Goal: Transaction & Acquisition: Purchase product/service

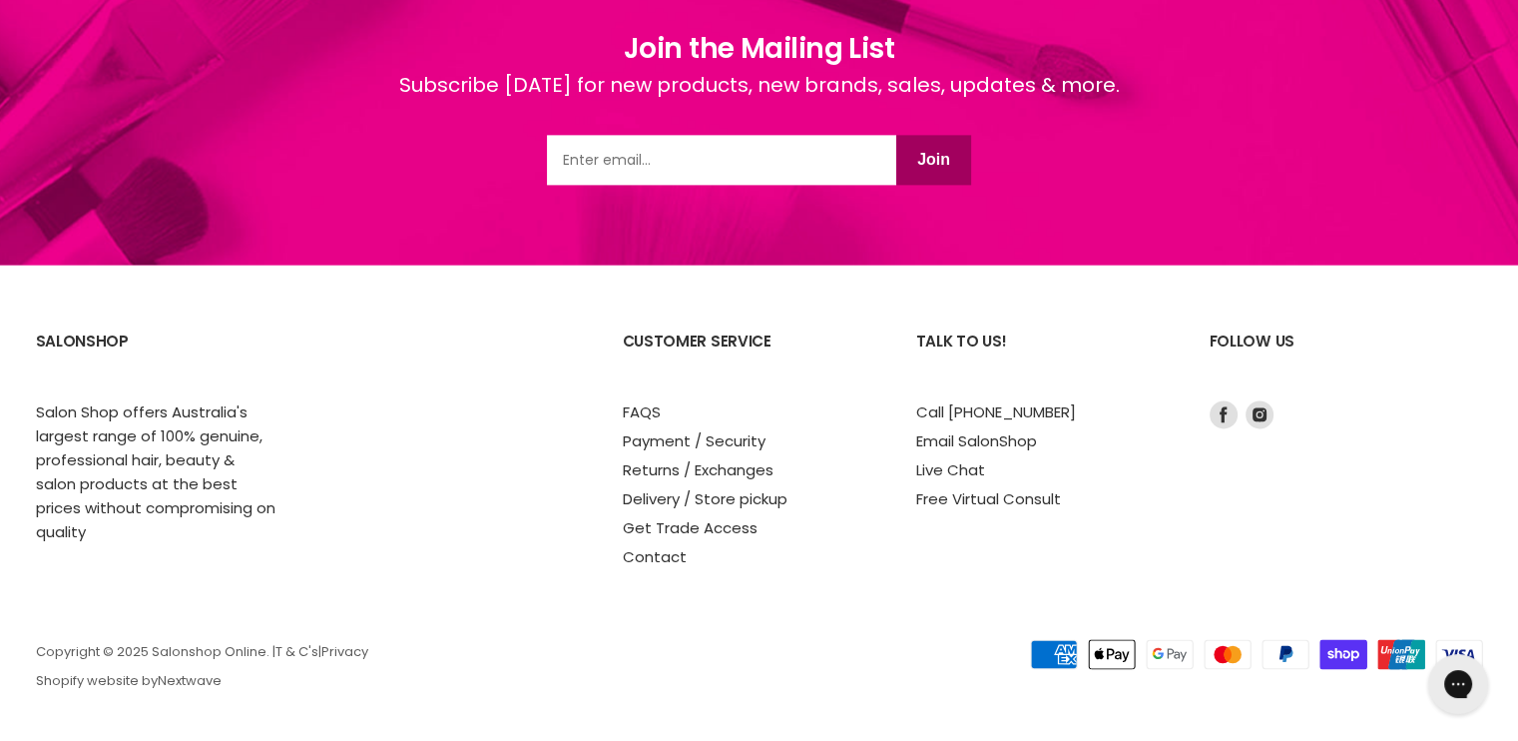
scroll to position [2747, 0]
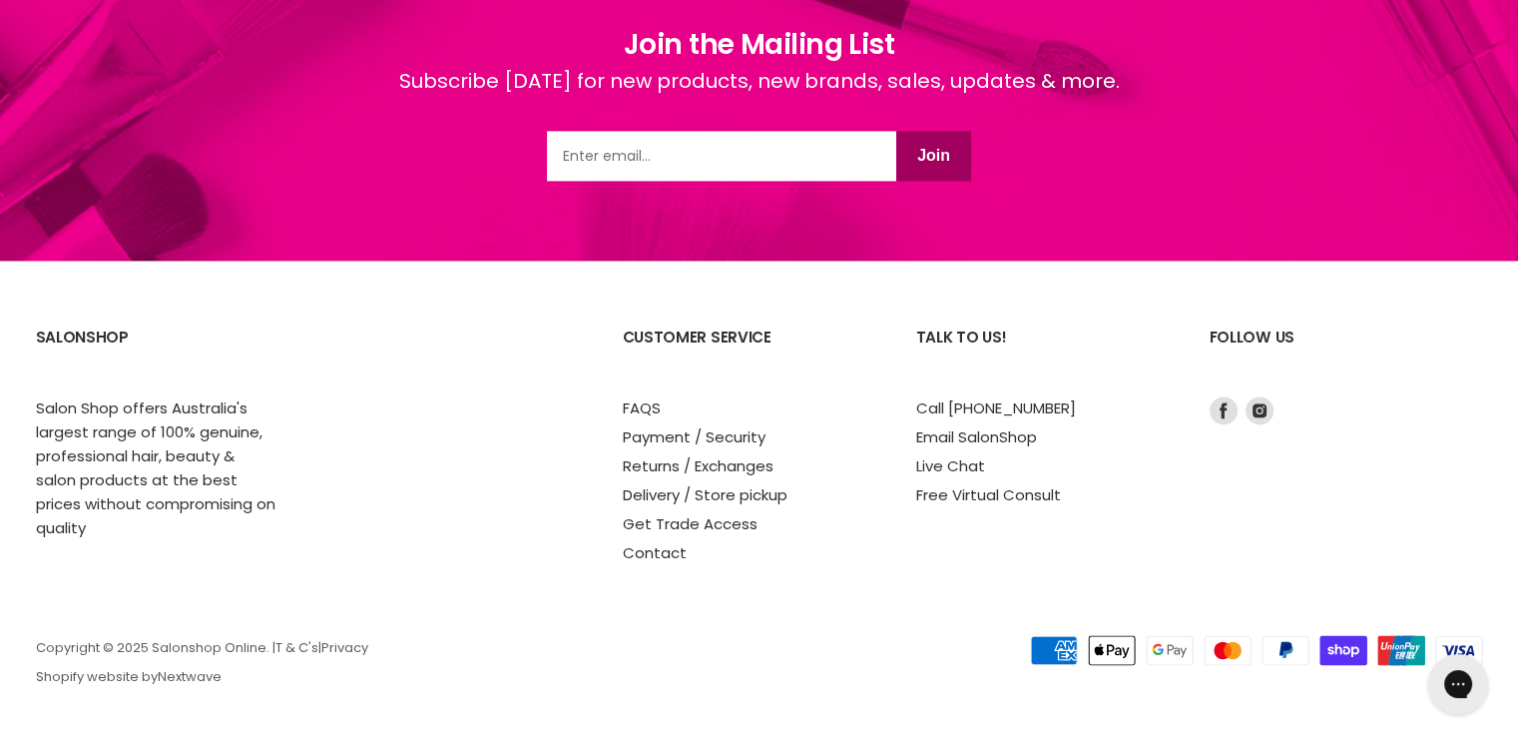
click at [663, 147] on input "Email" at bounding box center [721, 156] width 349 height 50
type input "jodie_lee1@bigpond.com"
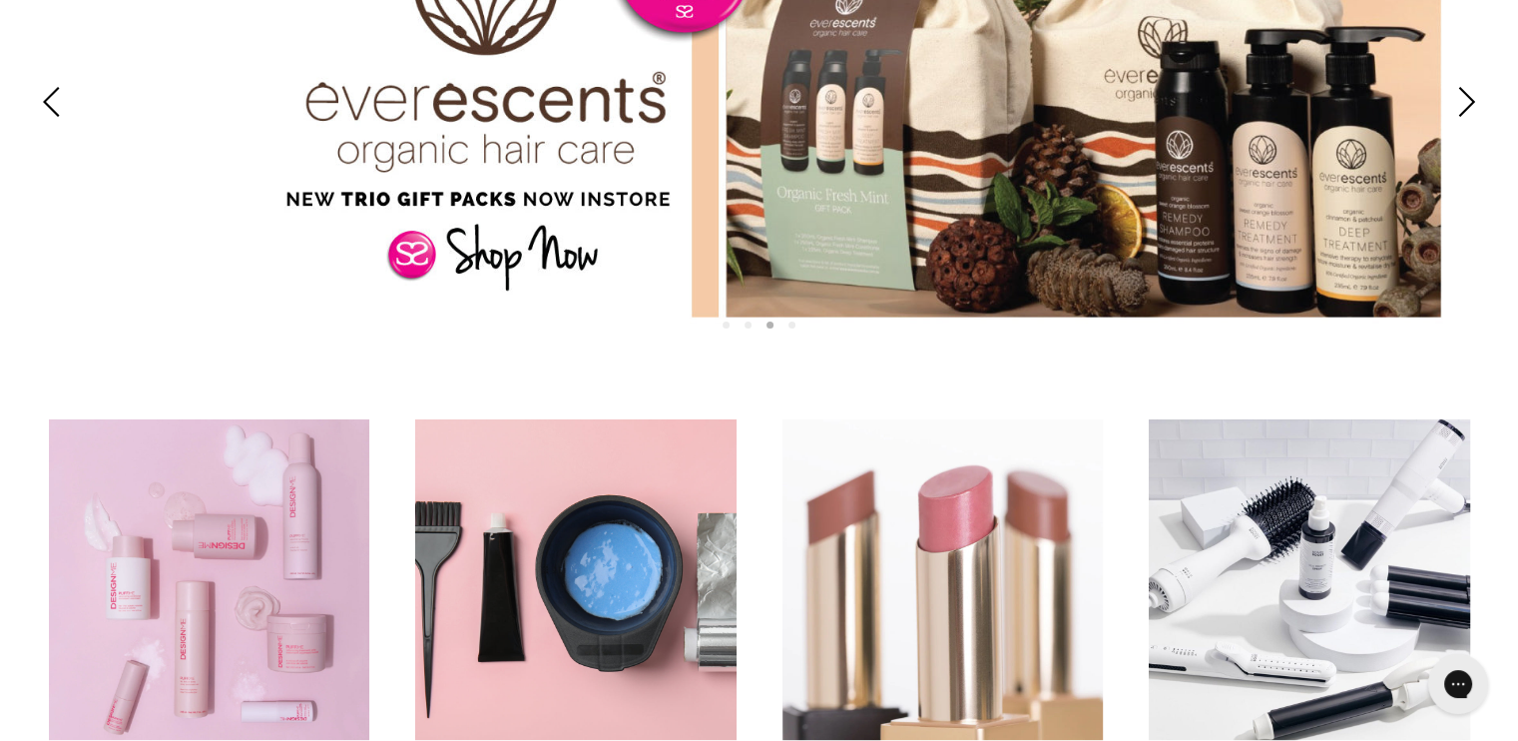
scroll to position [152, 0]
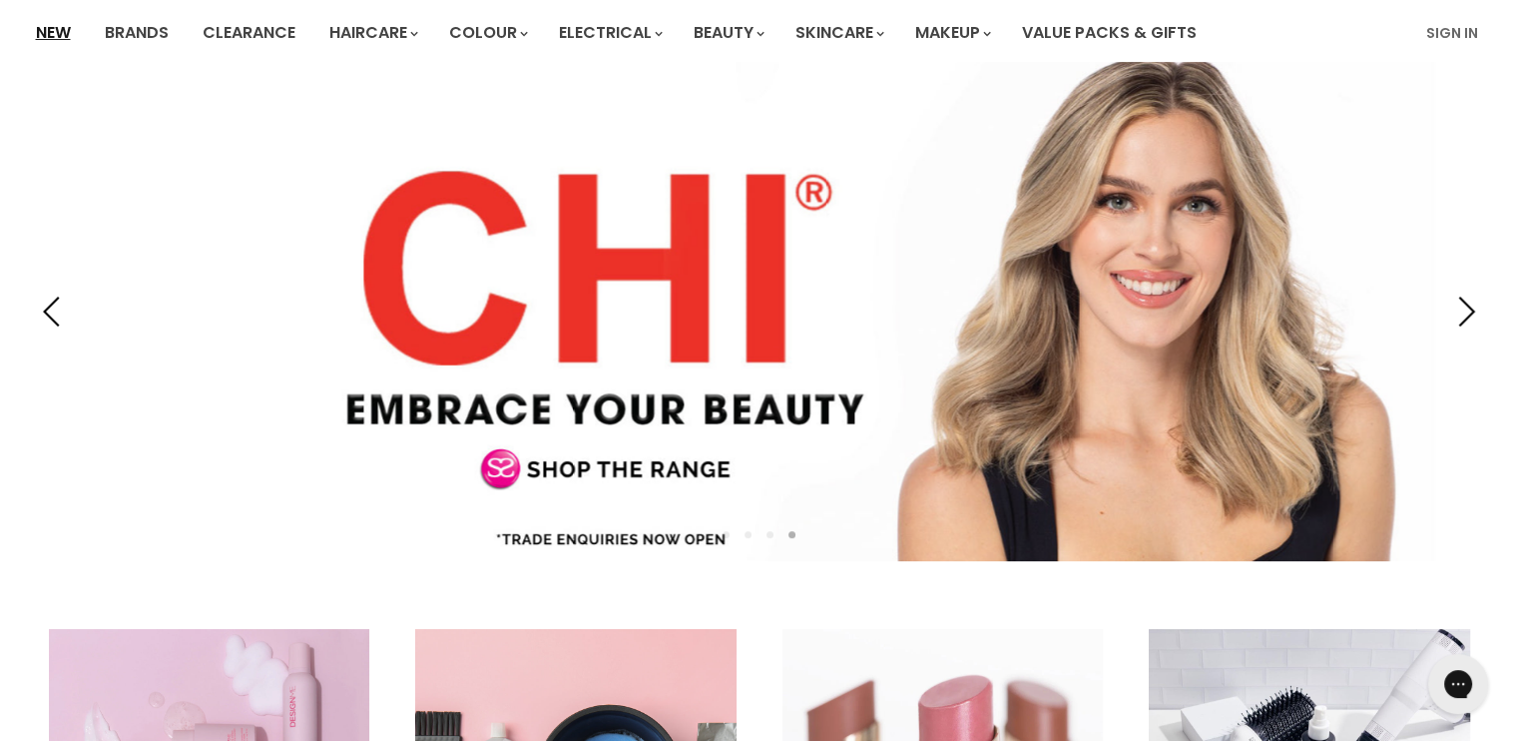
click at [47, 39] on link "New" at bounding box center [53, 33] width 65 height 42
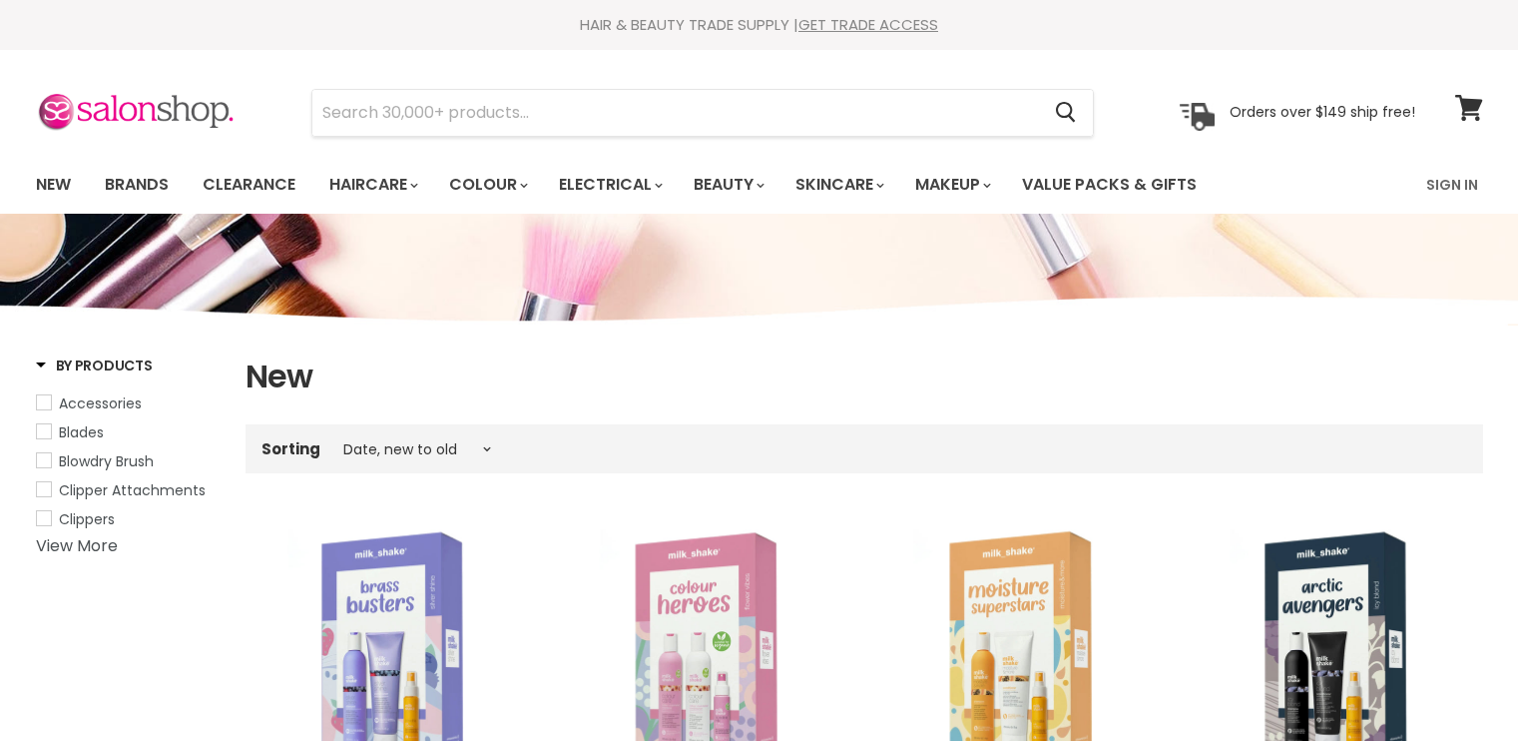
select select "created-descending"
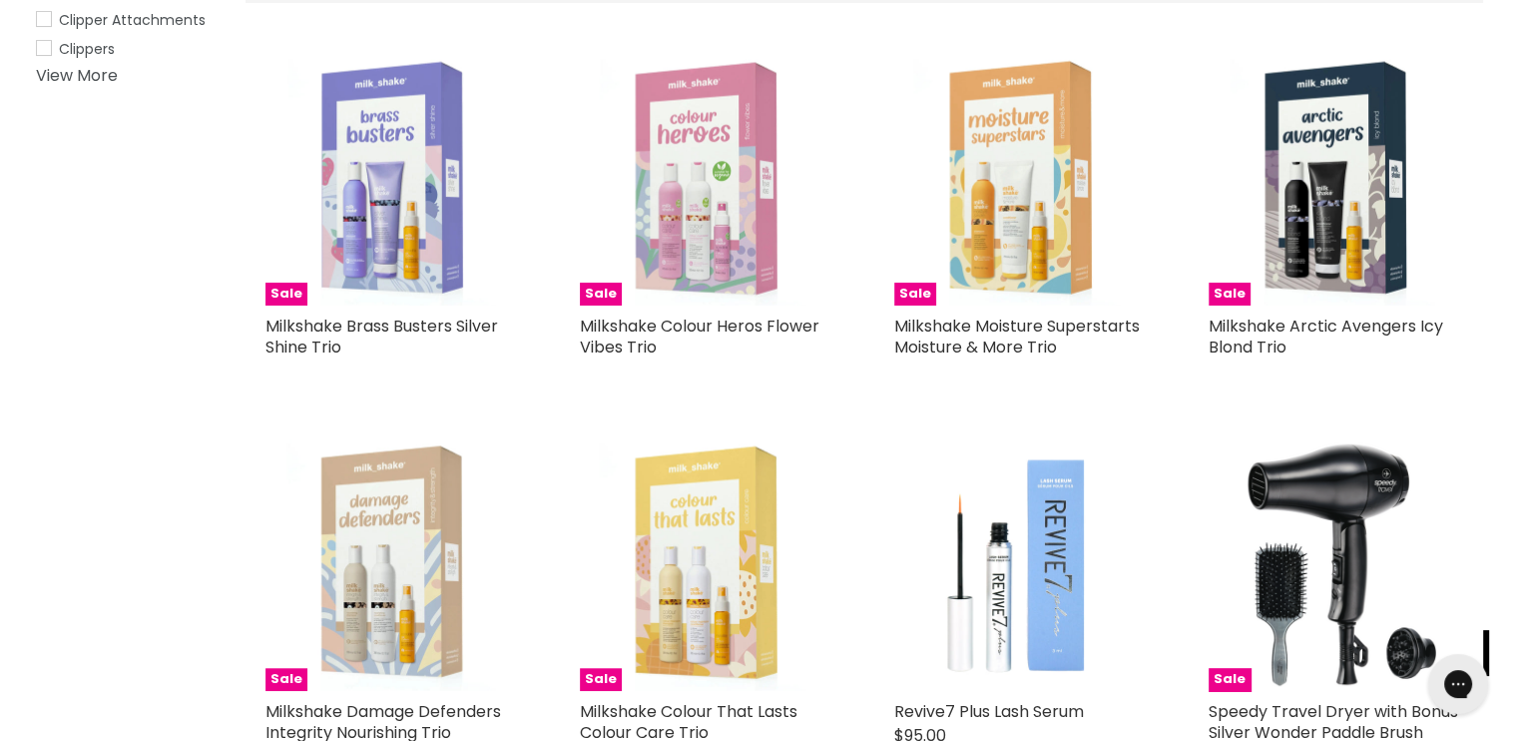
scroll to position [499, 0]
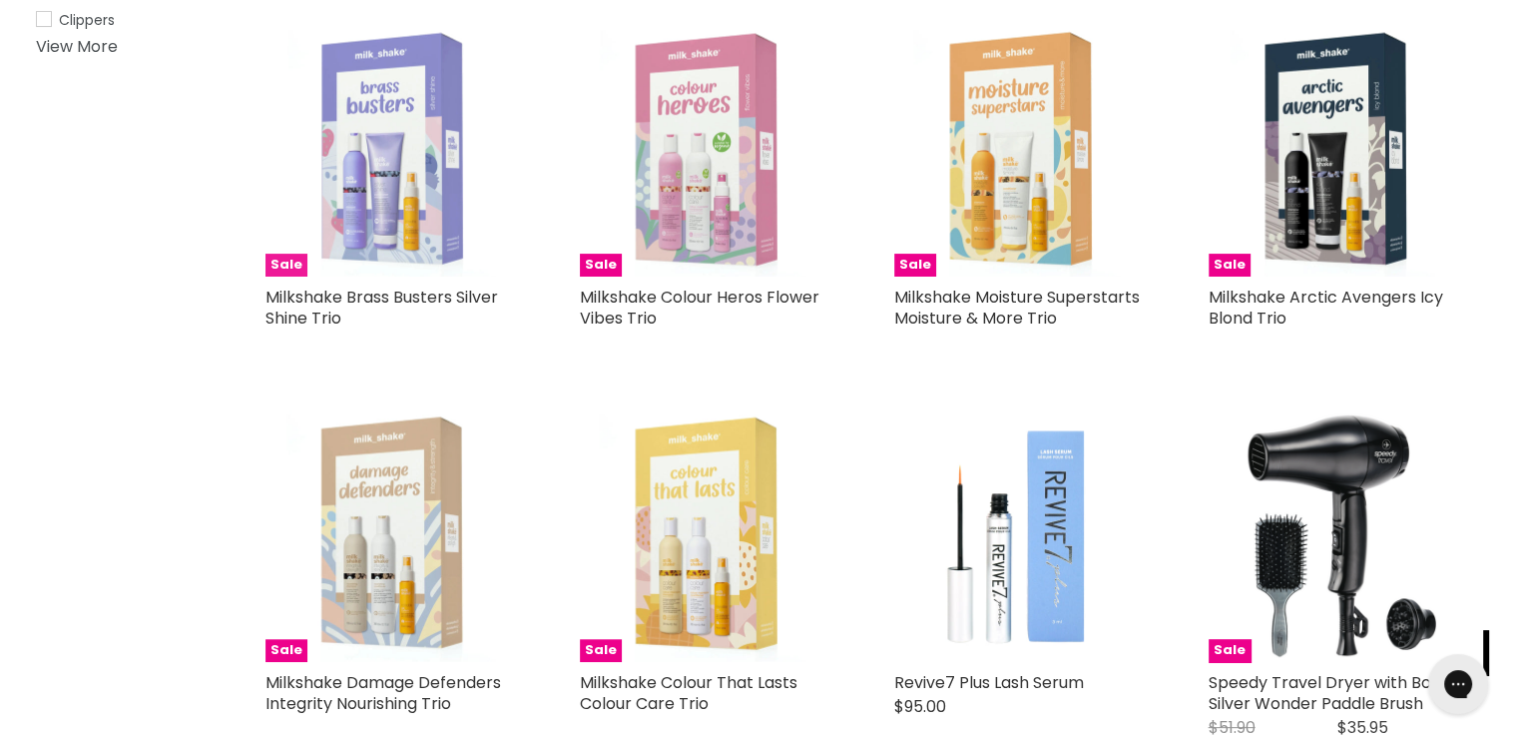
click at [391, 170] on img "Main content" at bounding box center [393, 149] width 255 height 255
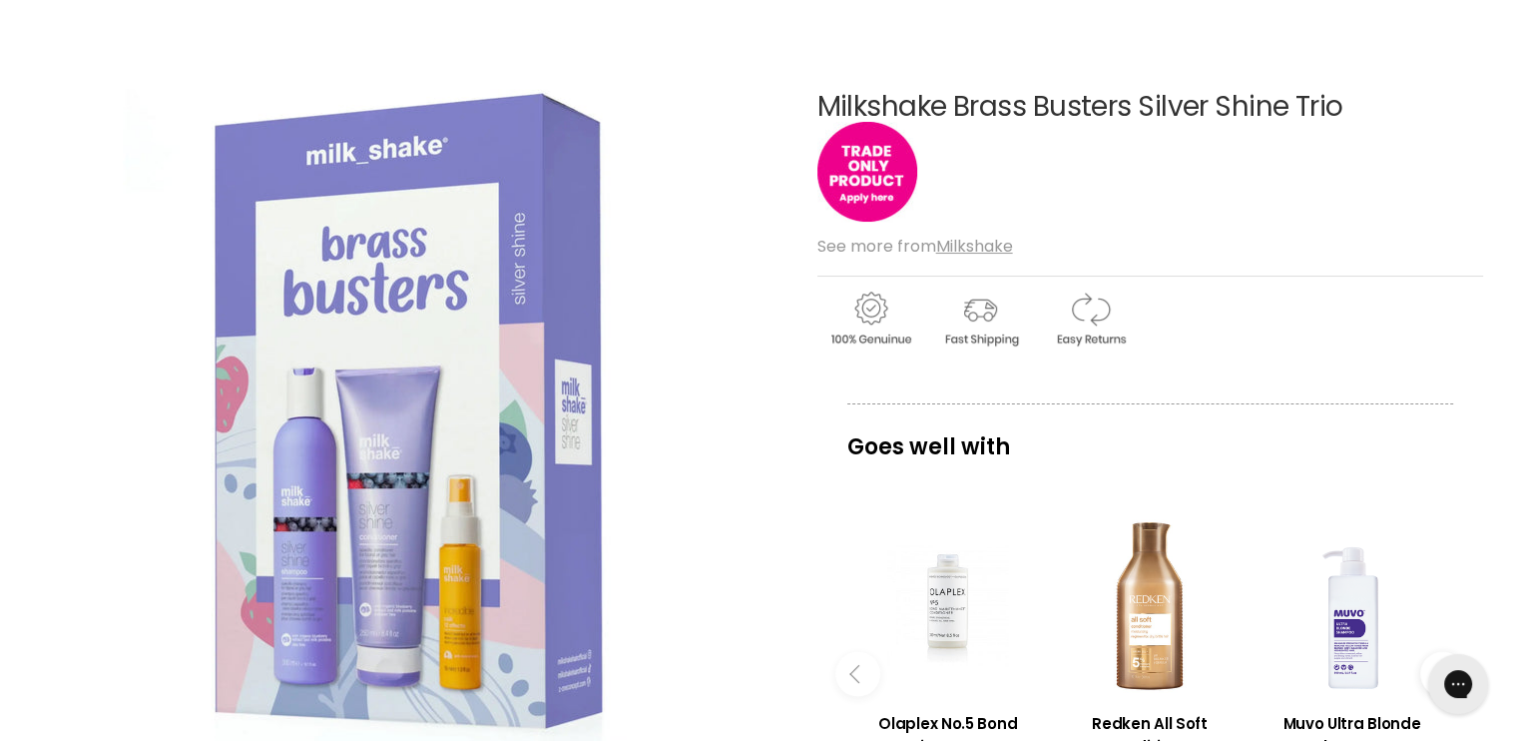
scroll to position [200, 0]
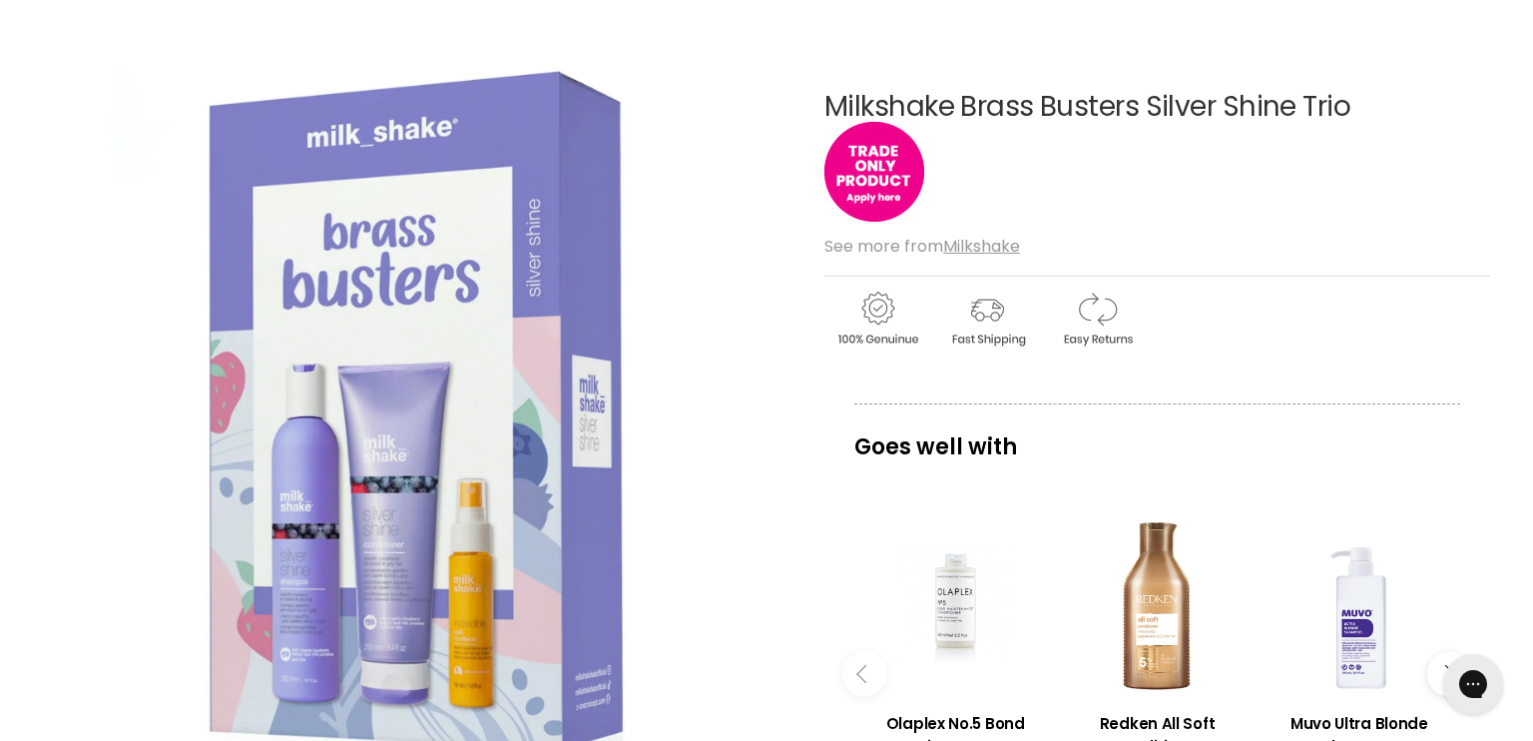
click at [470, 572] on img "Milkshake Brass Busters Silver Shine Trio image. Click or Scroll to Zoom." at bounding box center [416, 414] width 746 height 746
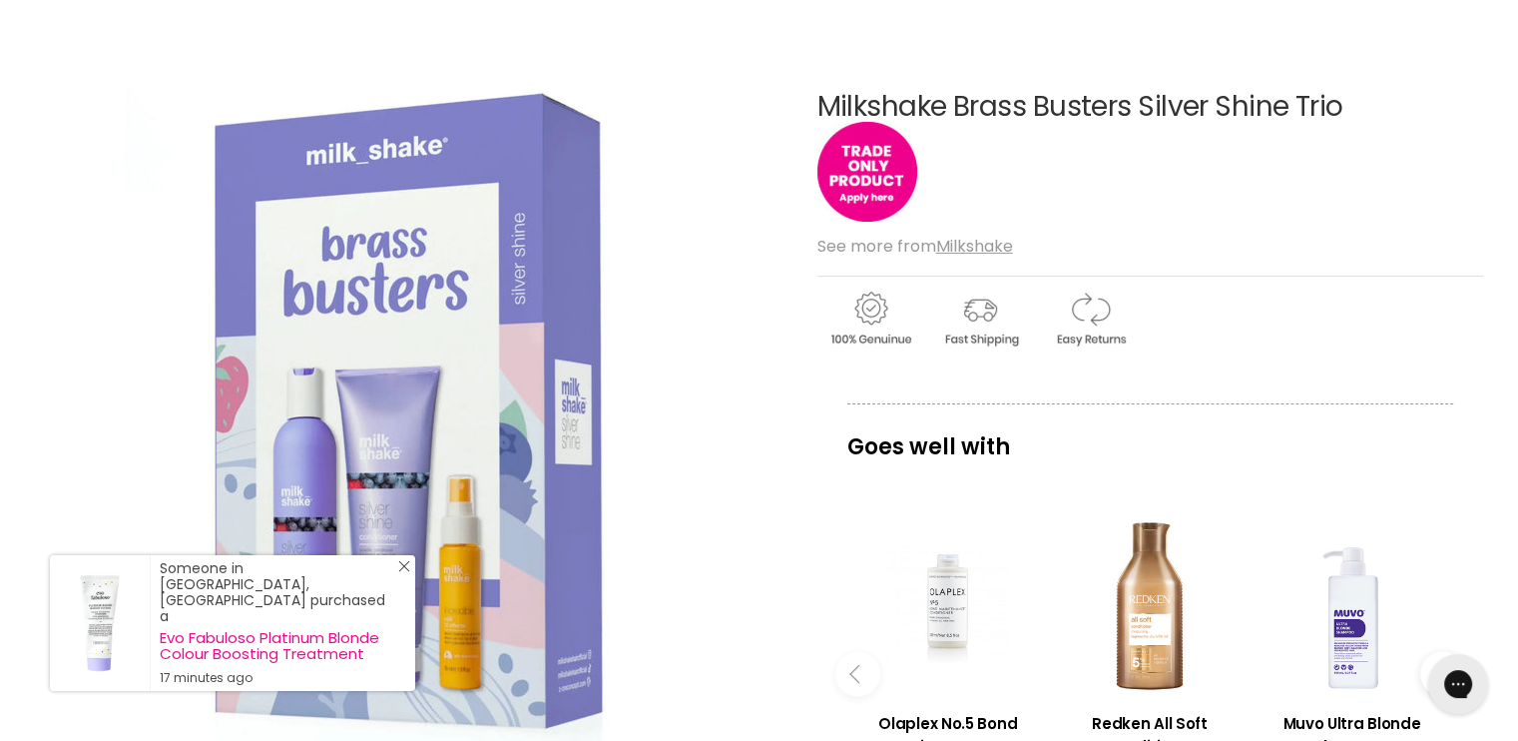
click at [399, 571] on line "Close Icon" at bounding box center [404, 566] width 10 height 10
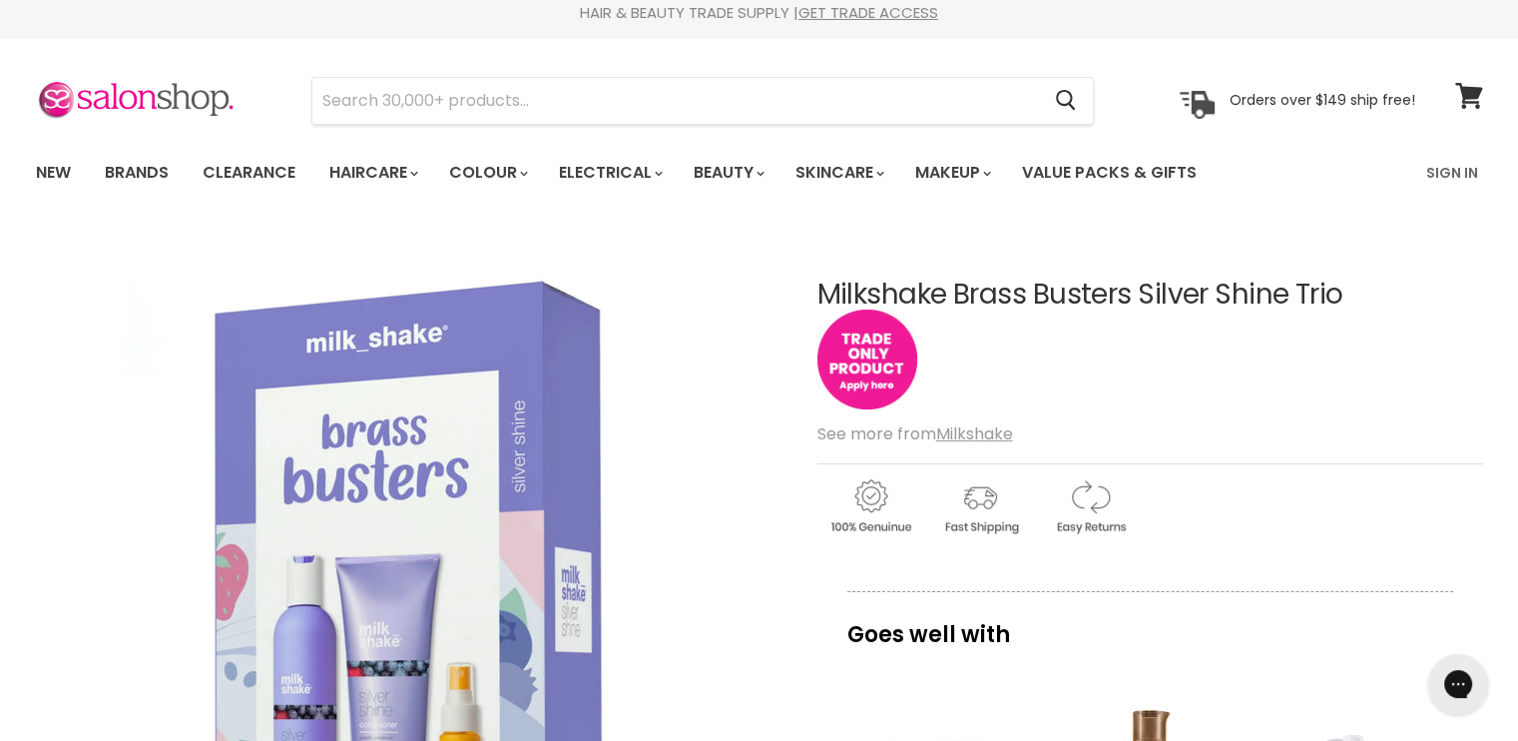
scroll to position [0, 0]
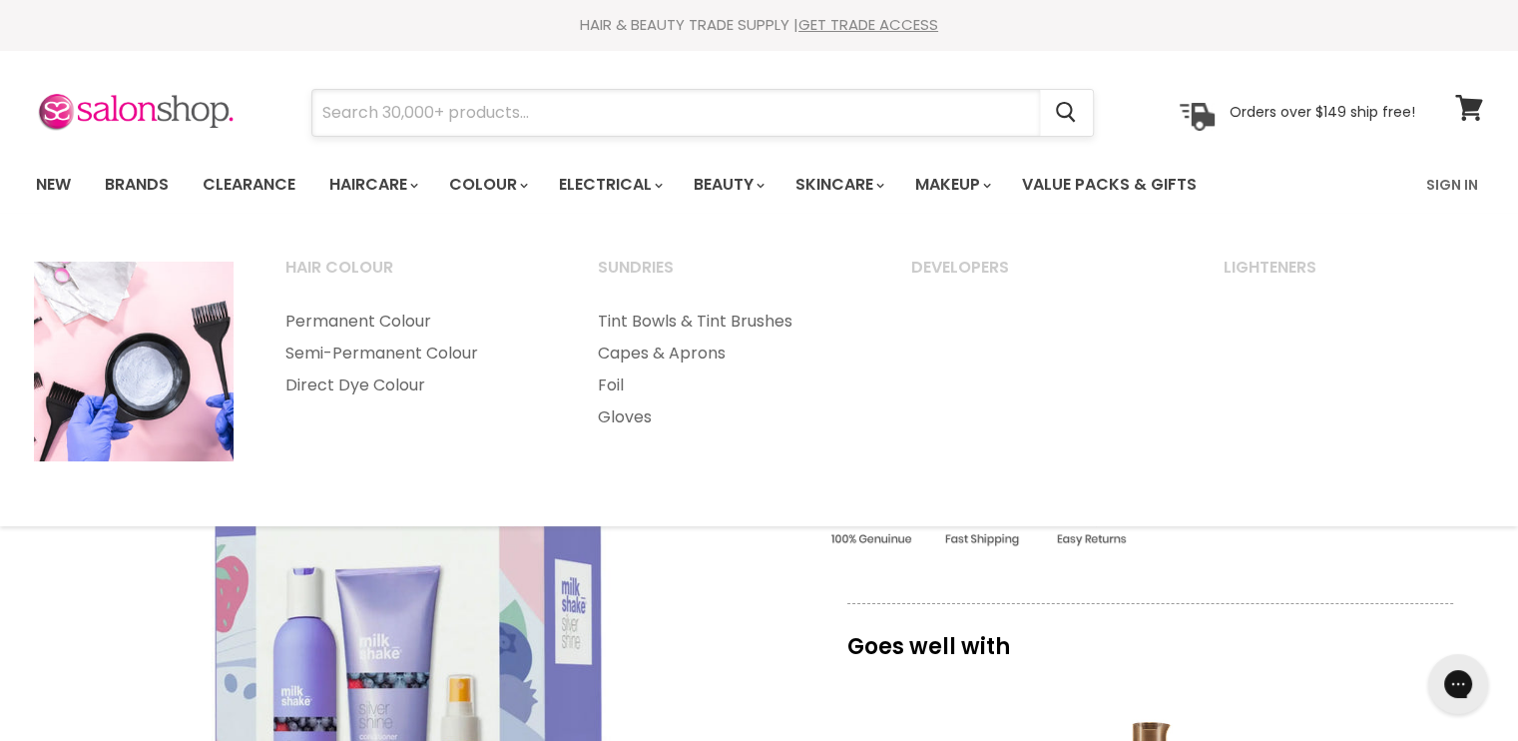
click at [437, 113] on input "Search" at bounding box center [676, 113] width 728 height 46
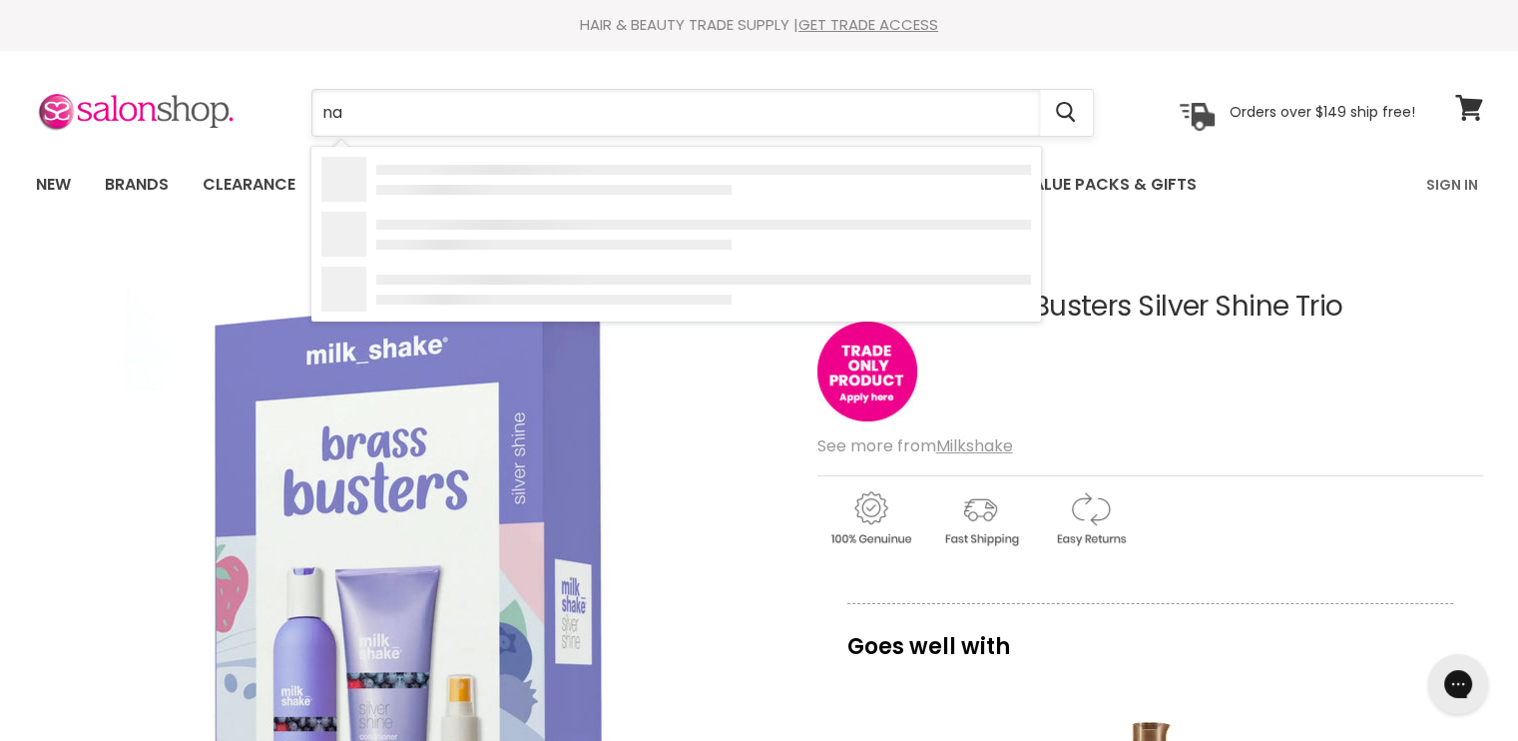
type input "nak"
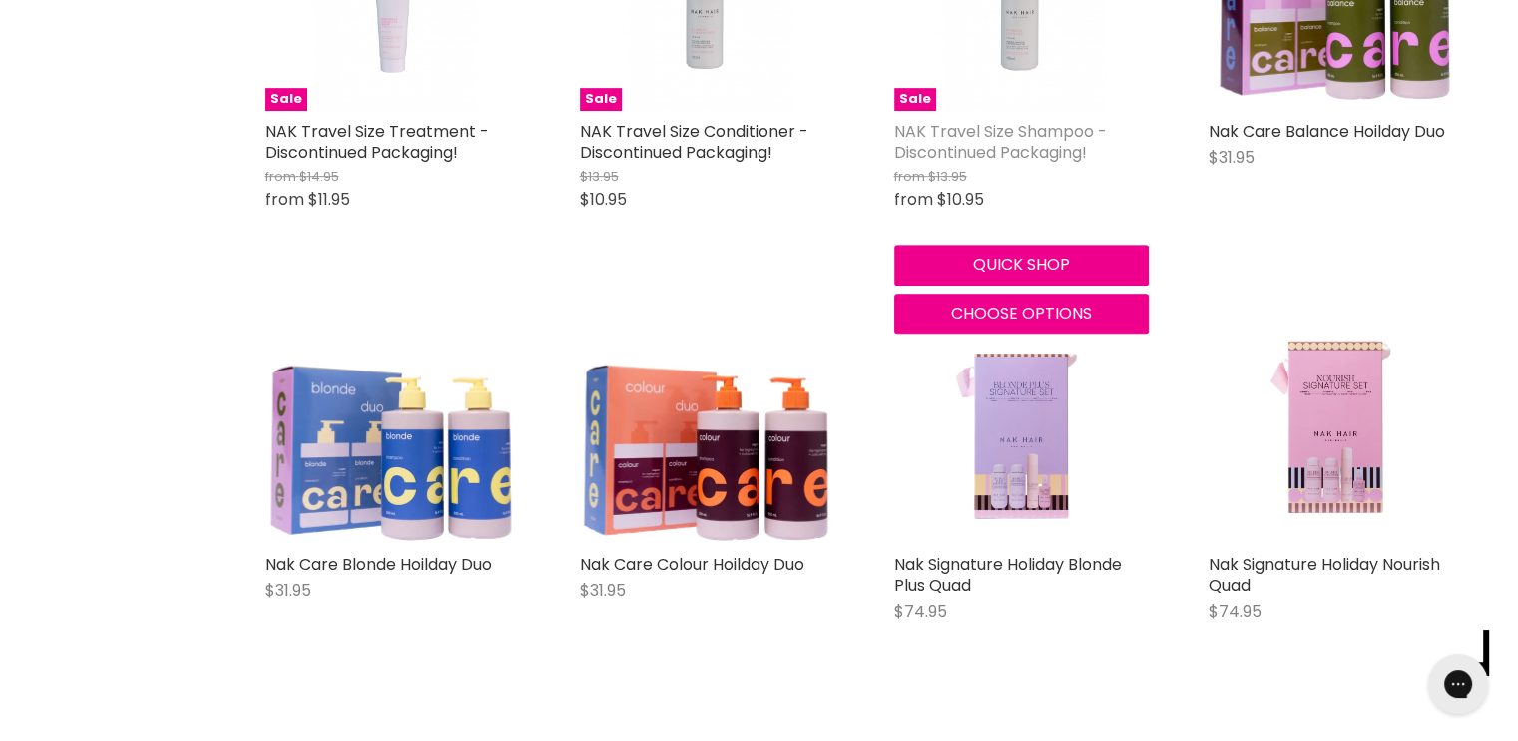
scroll to position [998, 0]
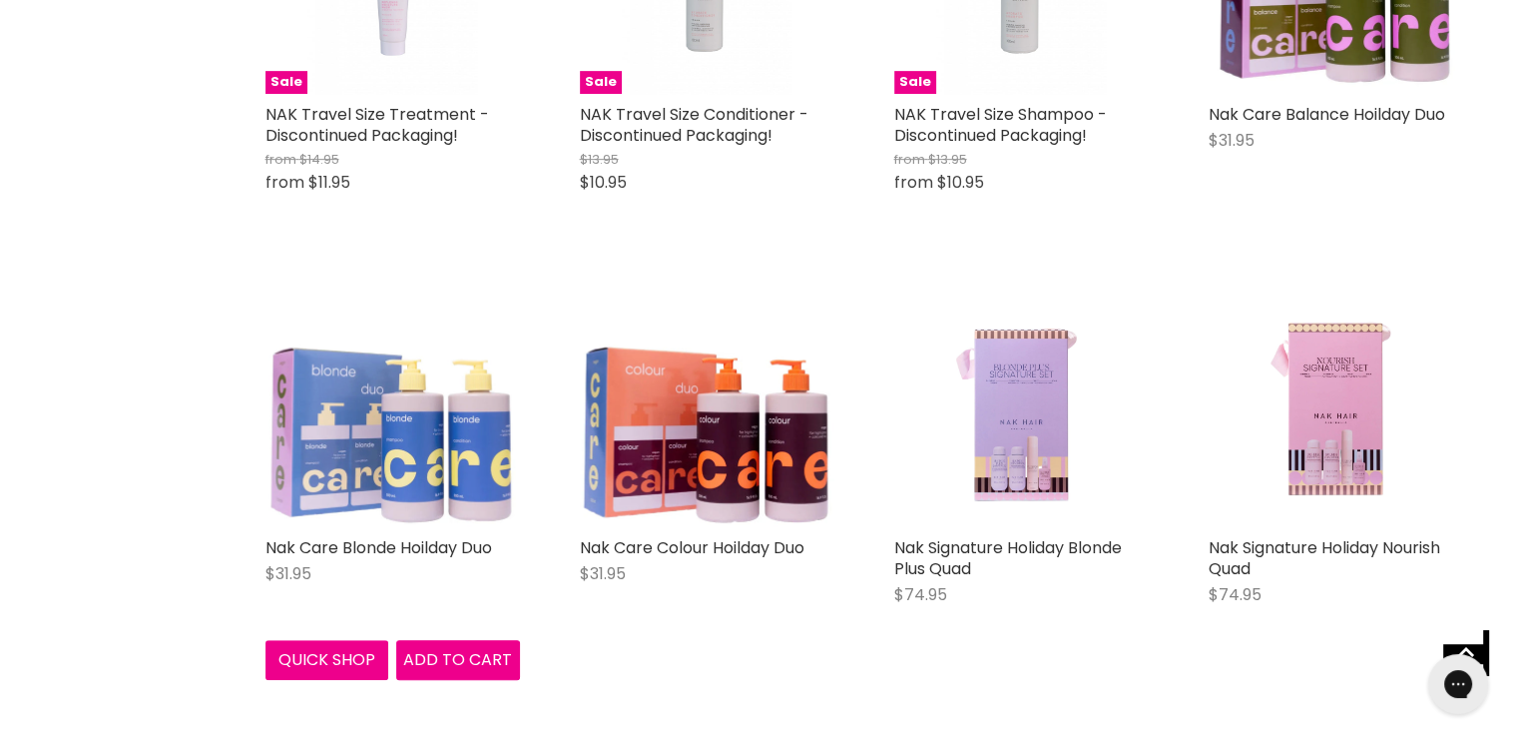
click at [459, 475] on img "Main content" at bounding box center [393, 400] width 255 height 255
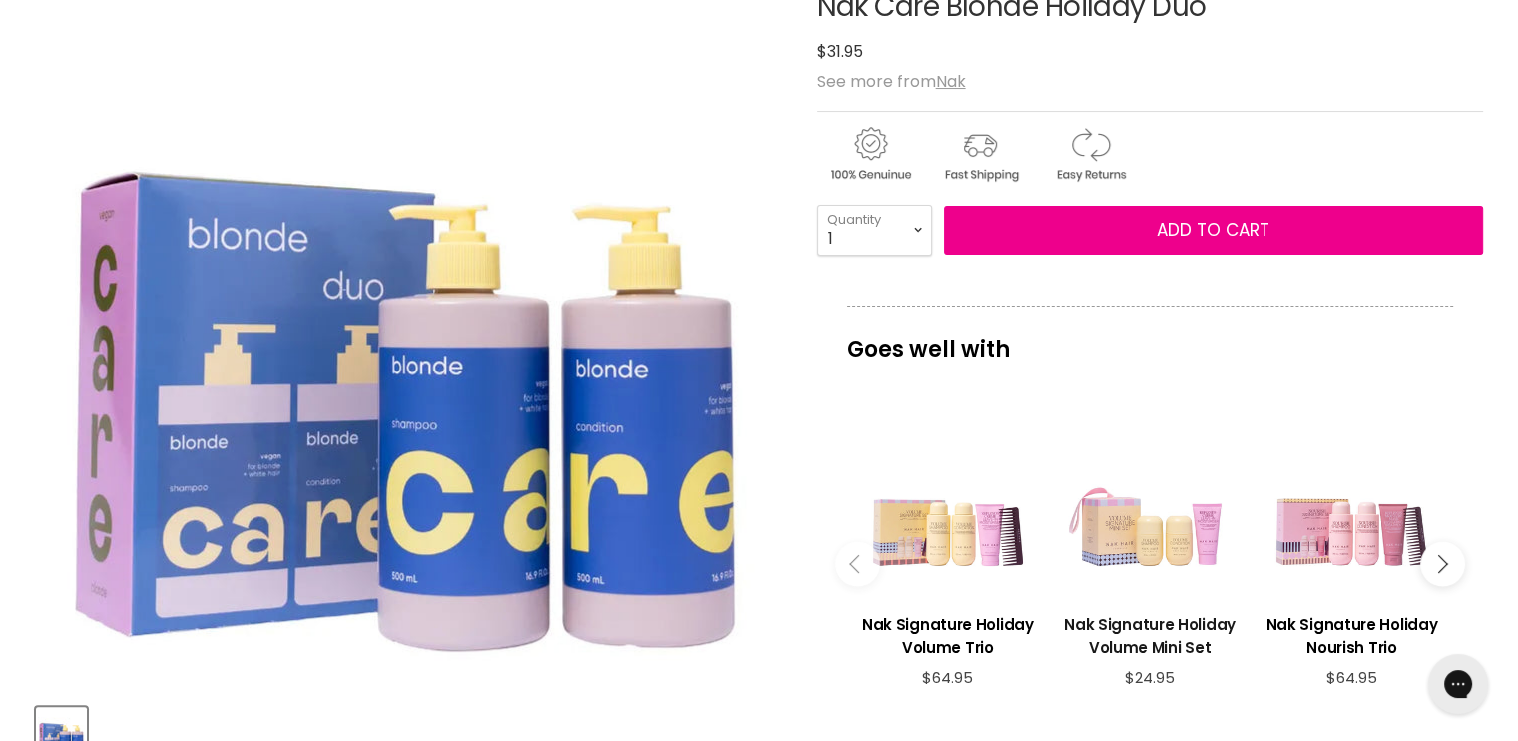
click at [1163, 635] on h3 "Nak Signature Holiday Volume Mini Set" at bounding box center [1150, 636] width 182 height 46
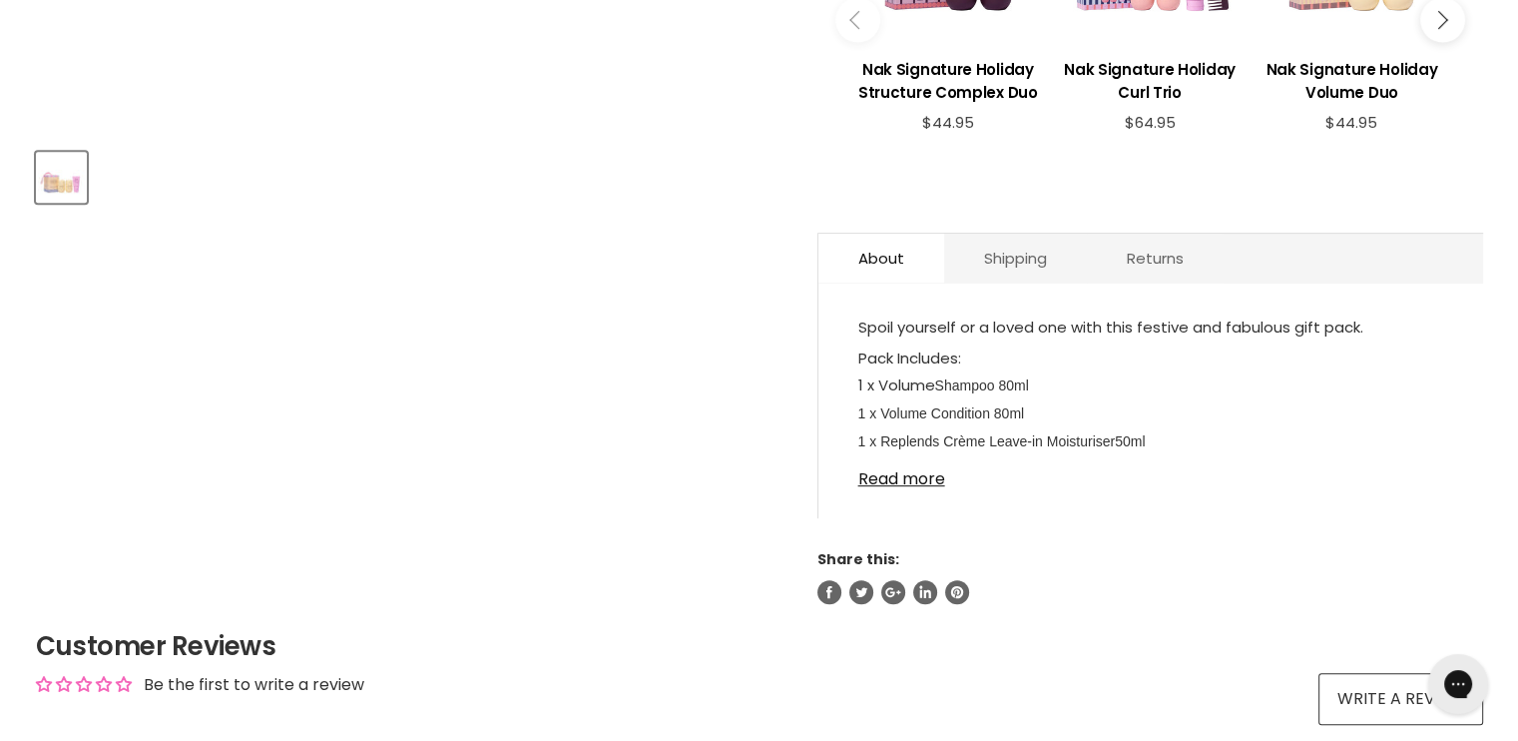
scroll to position [899, 0]
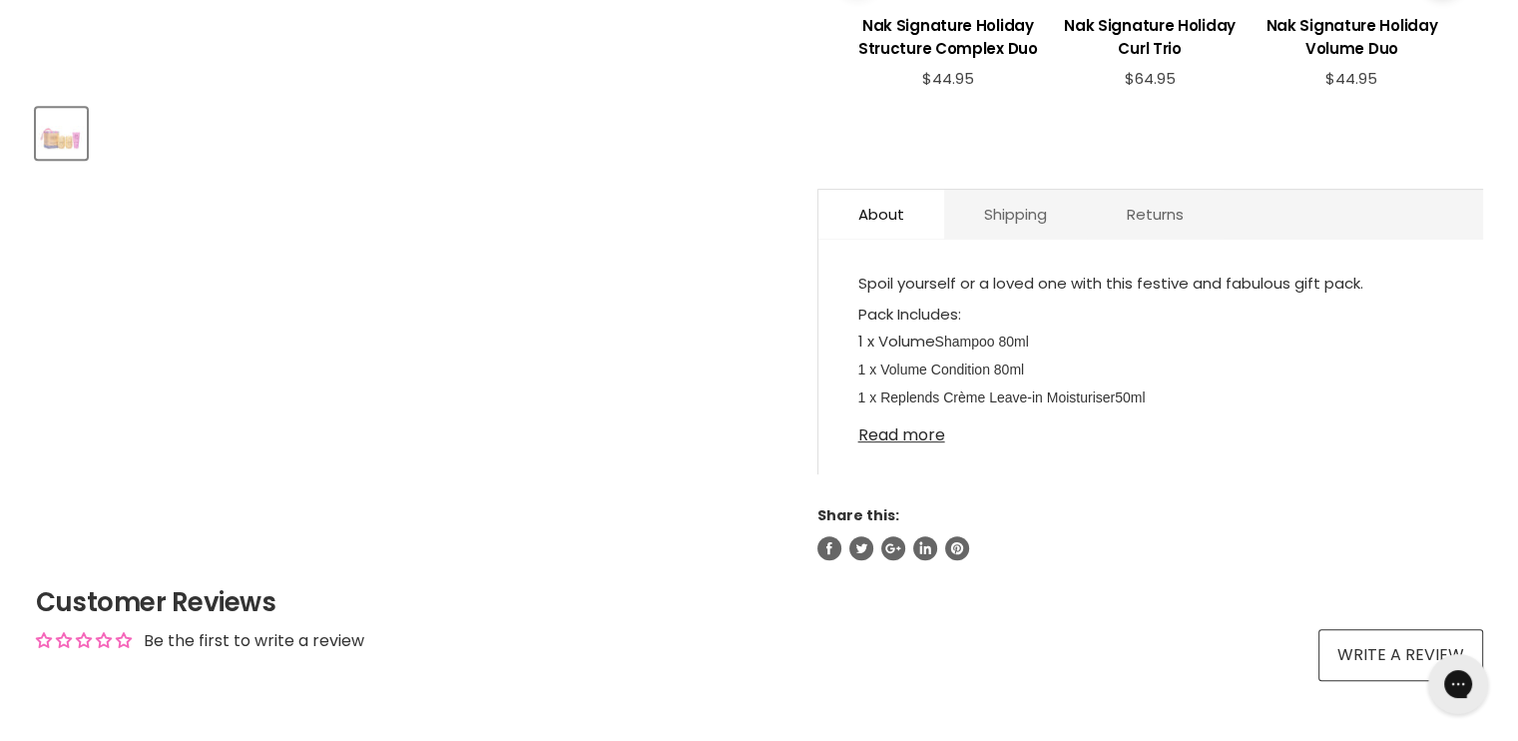
click at [916, 433] on link "Read more" at bounding box center [1151, 429] width 585 height 30
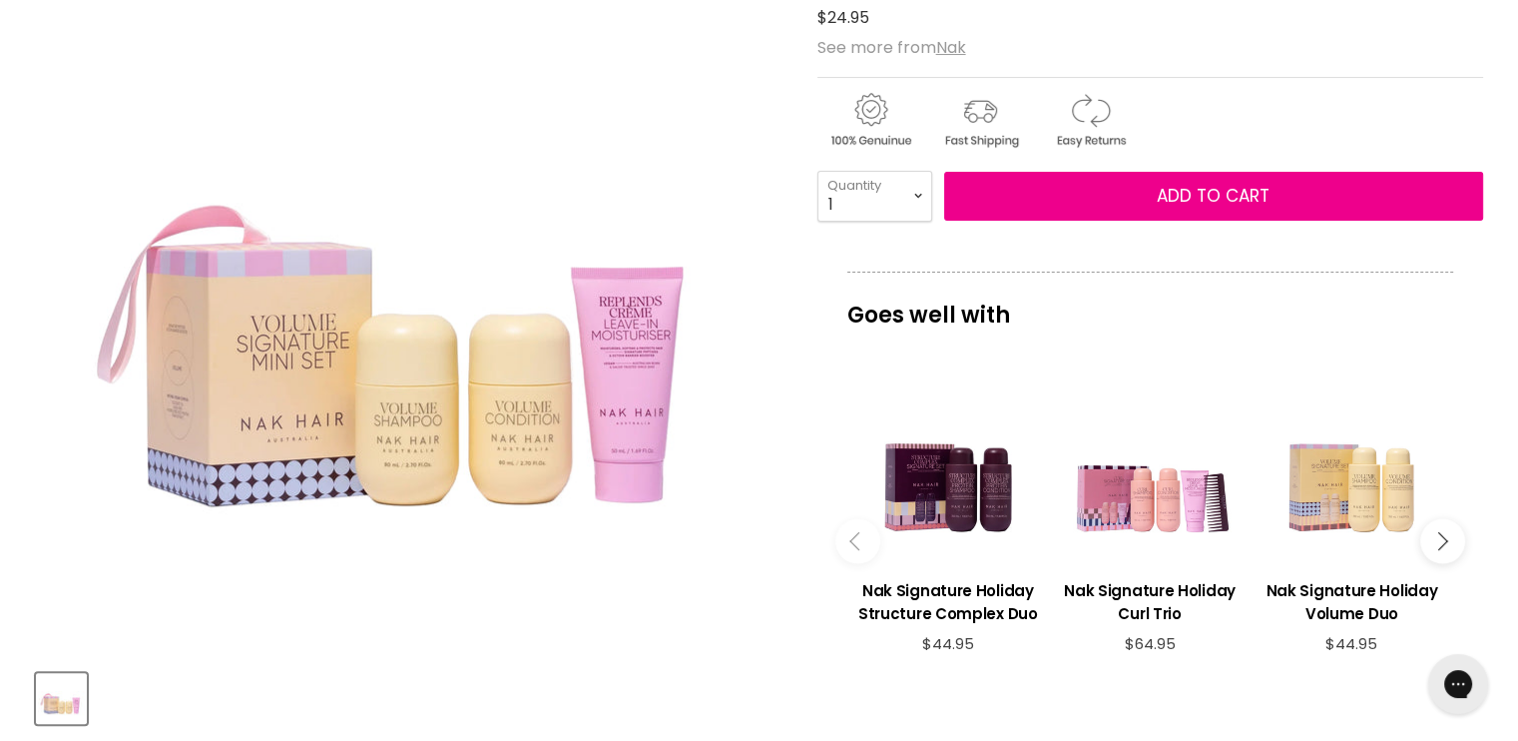
scroll to position [300, 0]
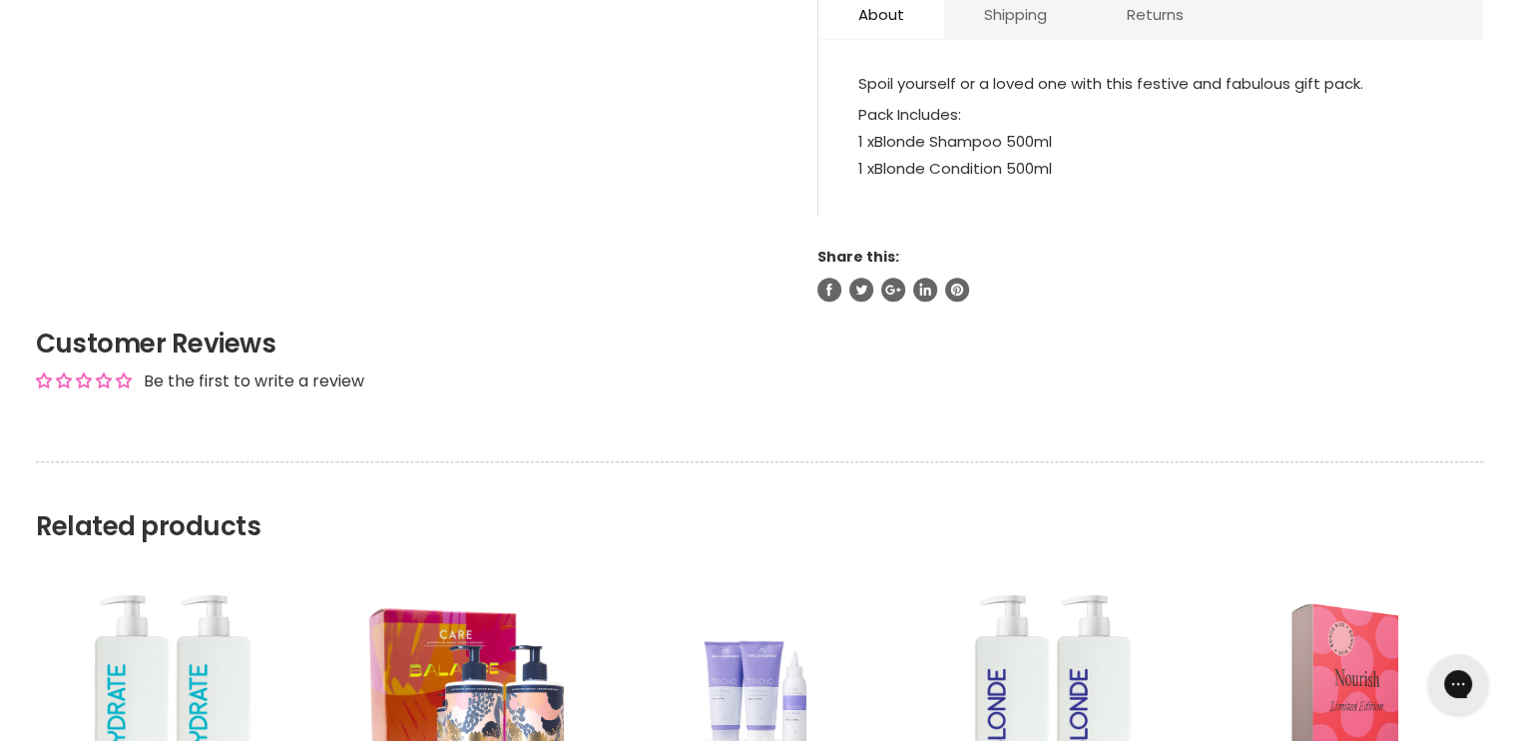
scroll to position [1498, 0]
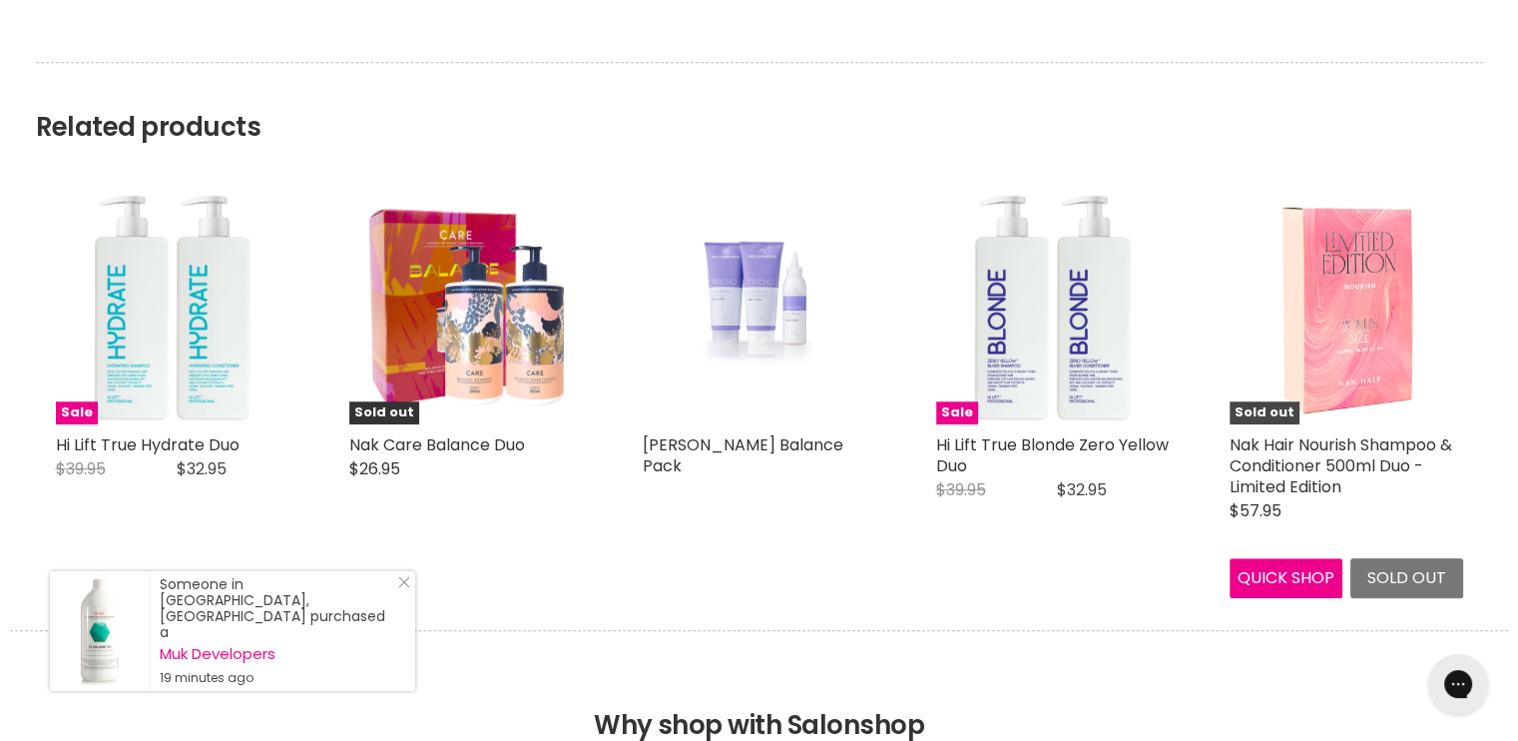
click at [1363, 346] on img "Main content" at bounding box center [1346, 308] width 155 height 234
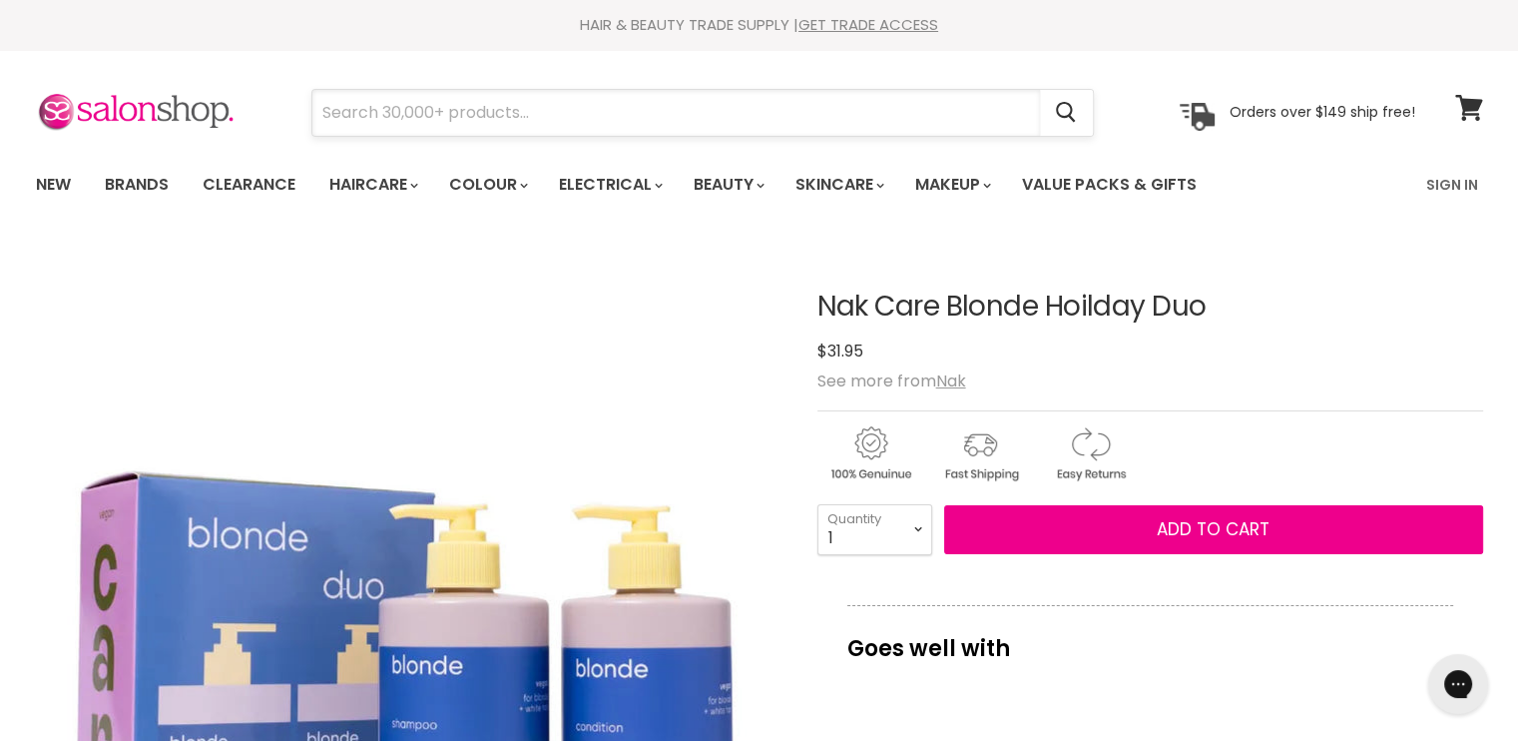
click at [537, 122] on input "Search" at bounding box center [676, 113] width 728 height 46
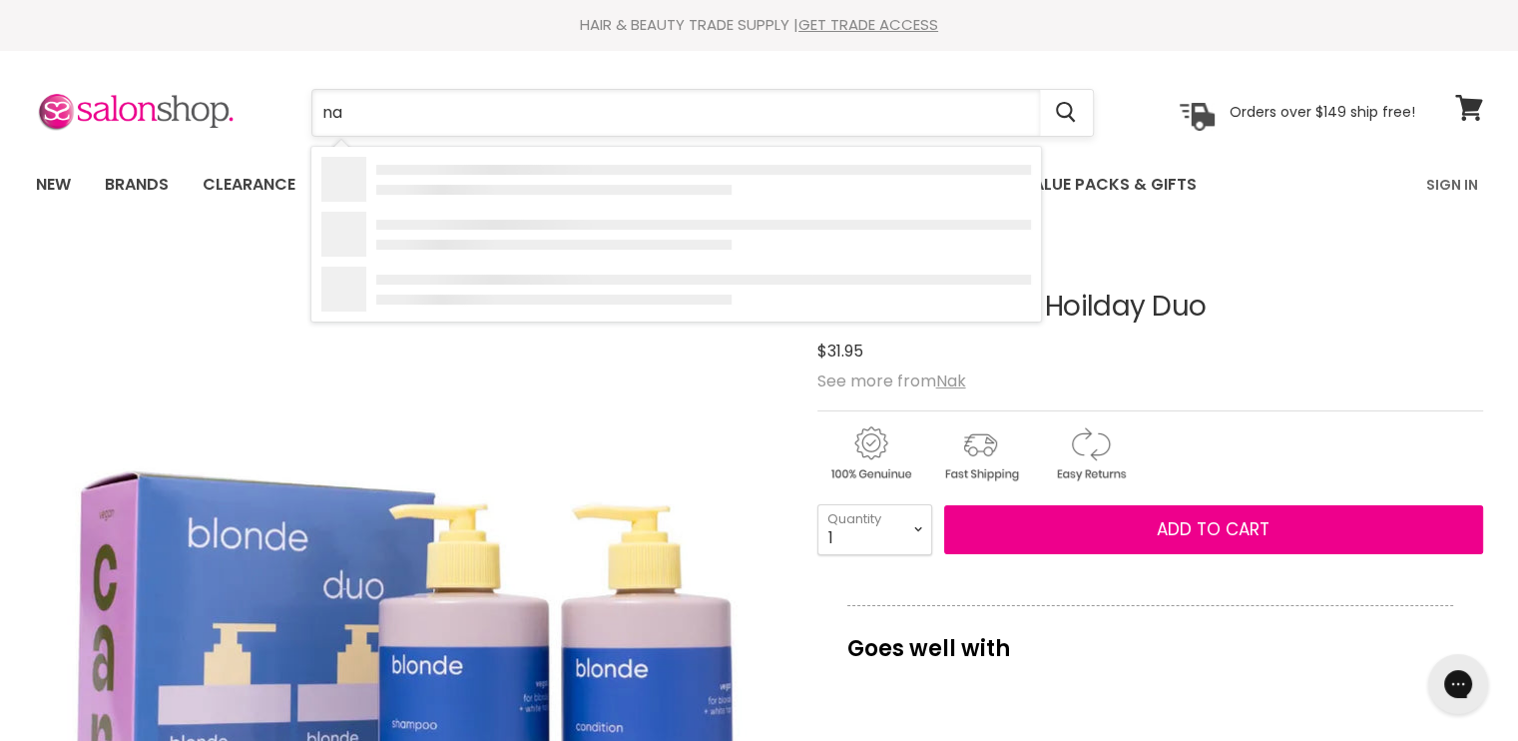
type input "nak"
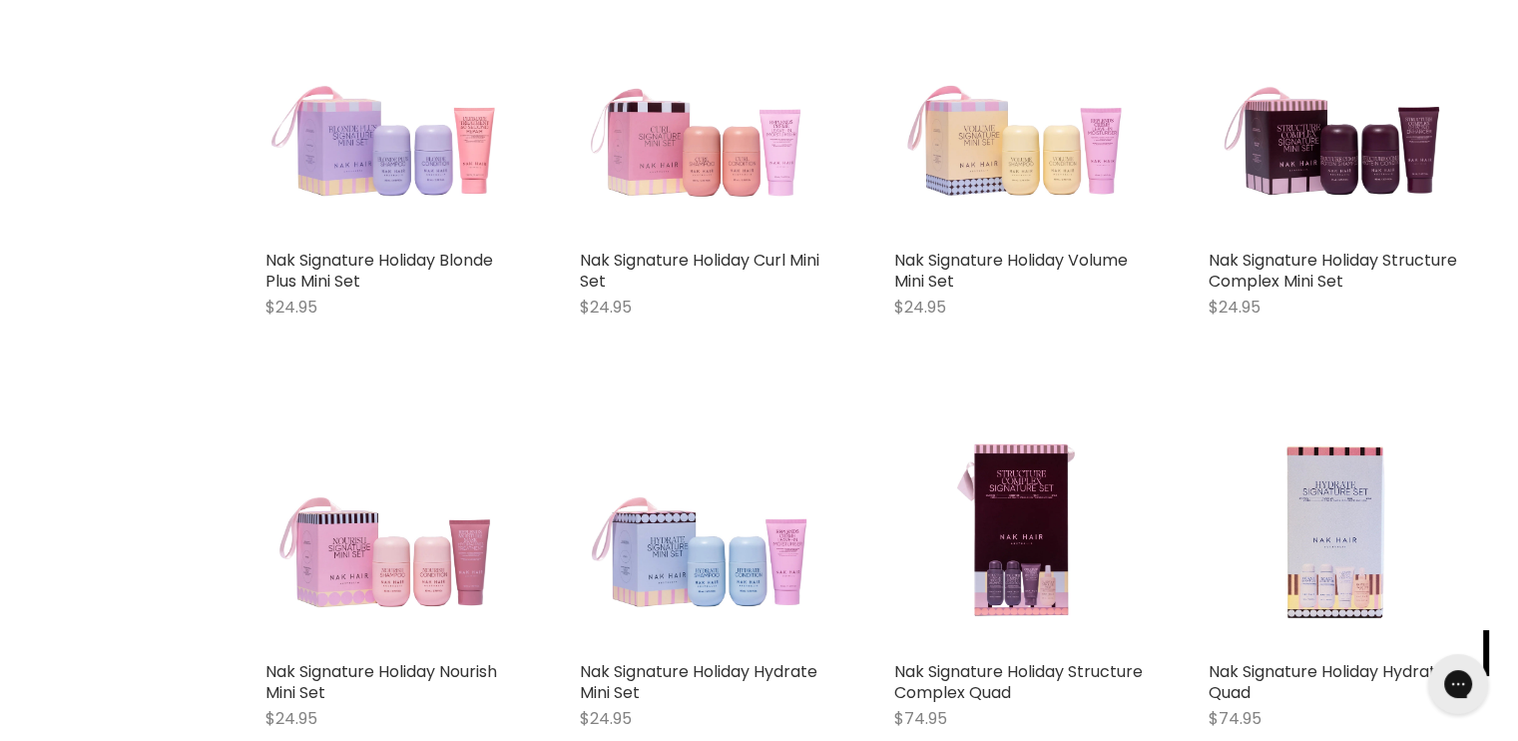
scroll to position [1797, 0]
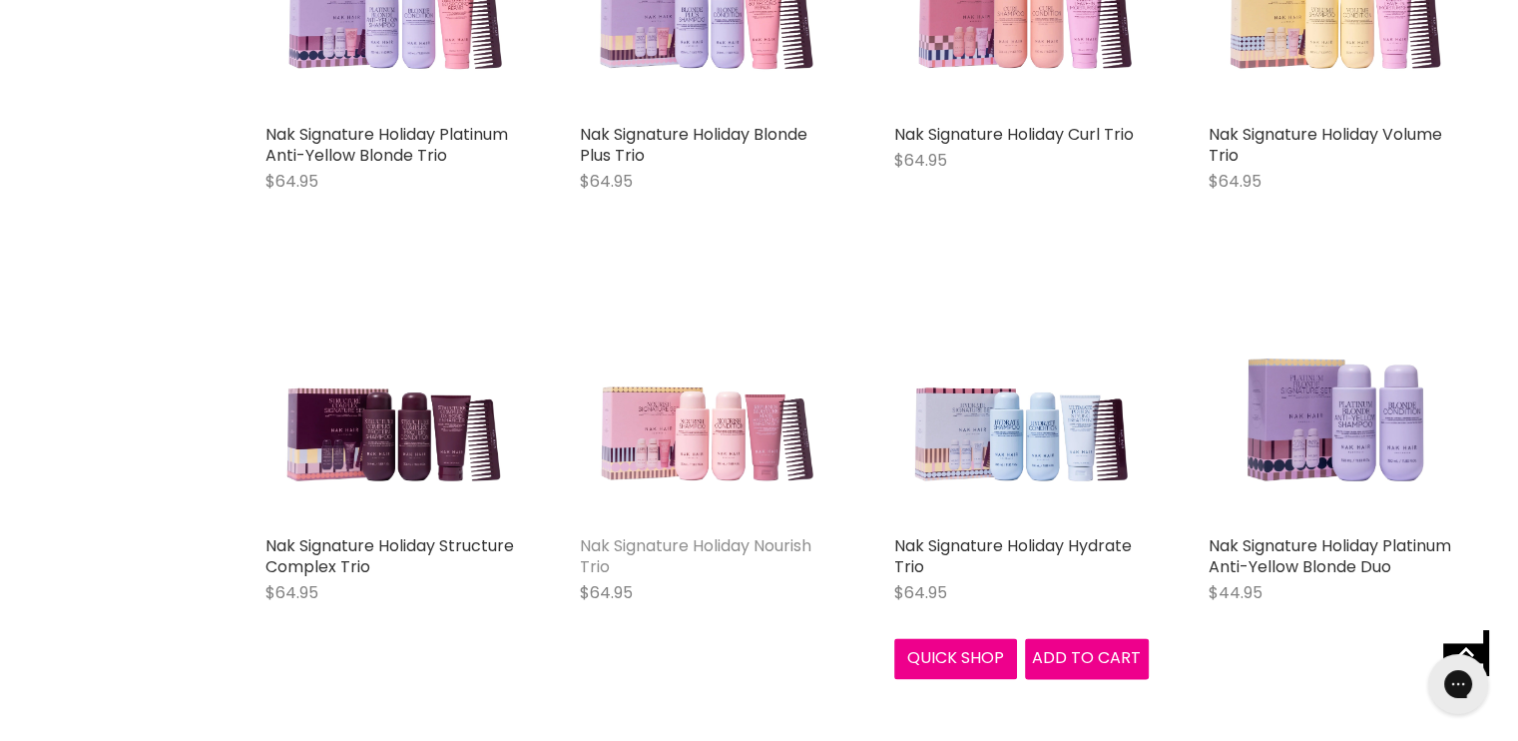
scroll to position [2696, 0]
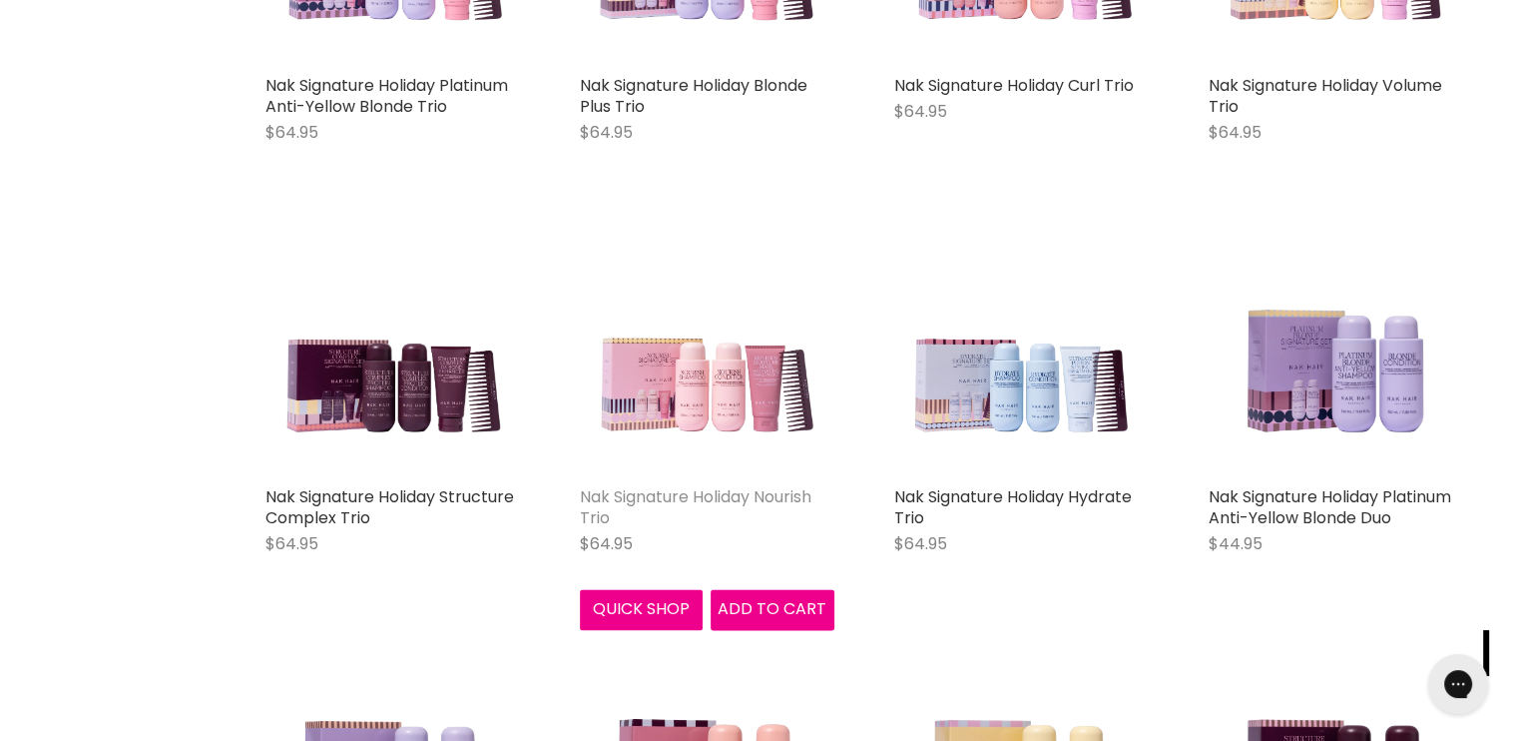
click at [736, 493] on link "Nak Signature Holiday Nourish Trio" at bounding box center [696, 507] width 232 height 44
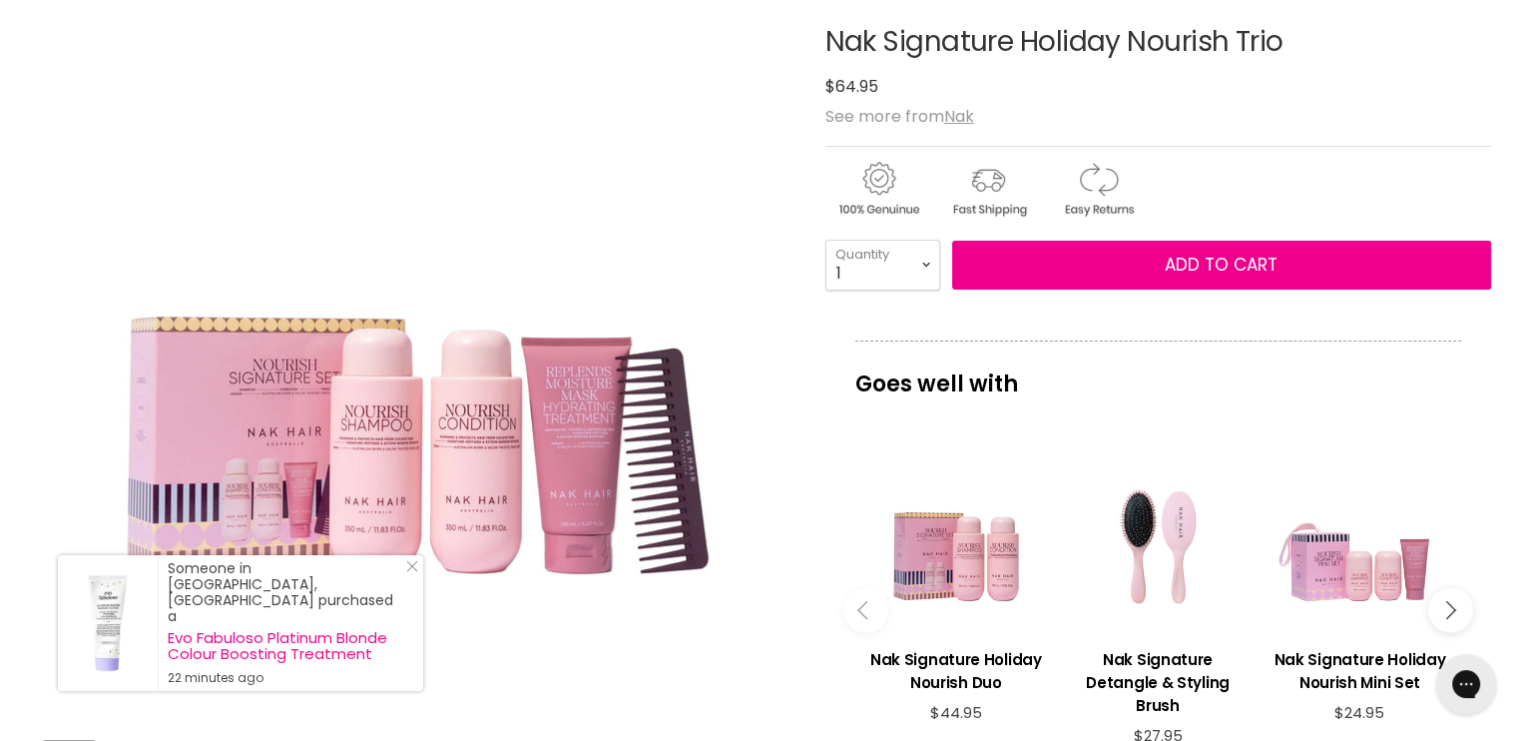
scroll to position [300, 0]
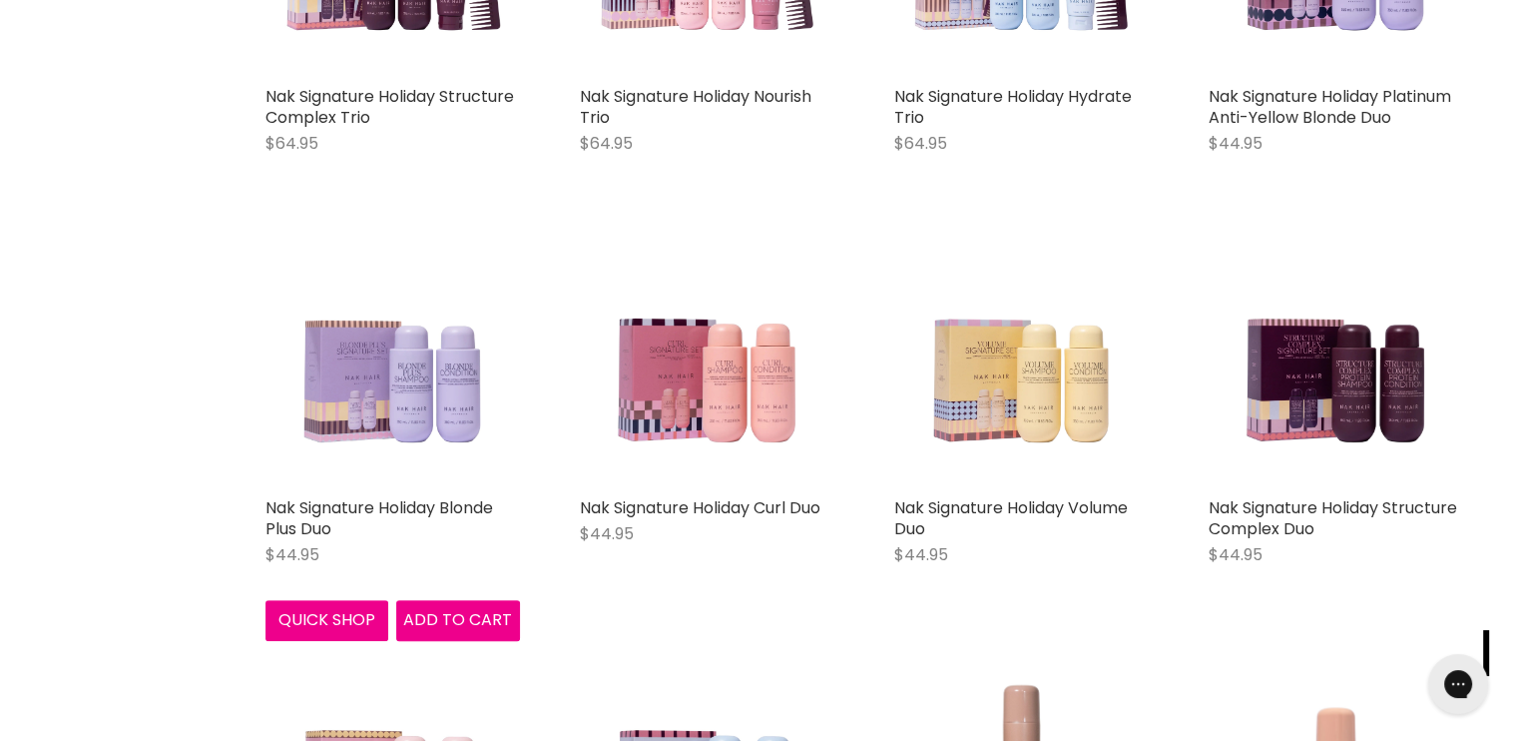
scroll to position [732, 0]
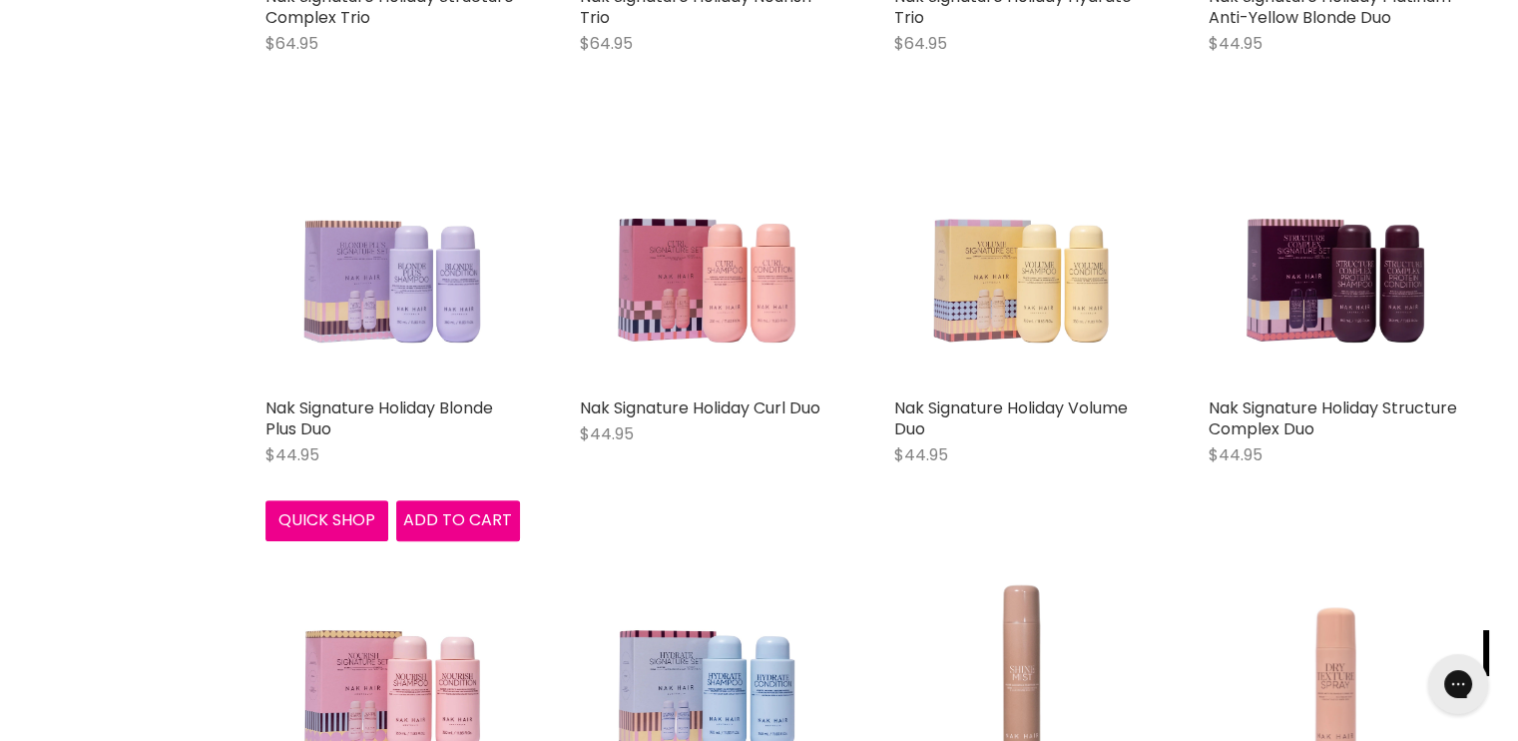
click at [439, 333] on img "Main content" at bounding box center [393, 260] width 255 height 255
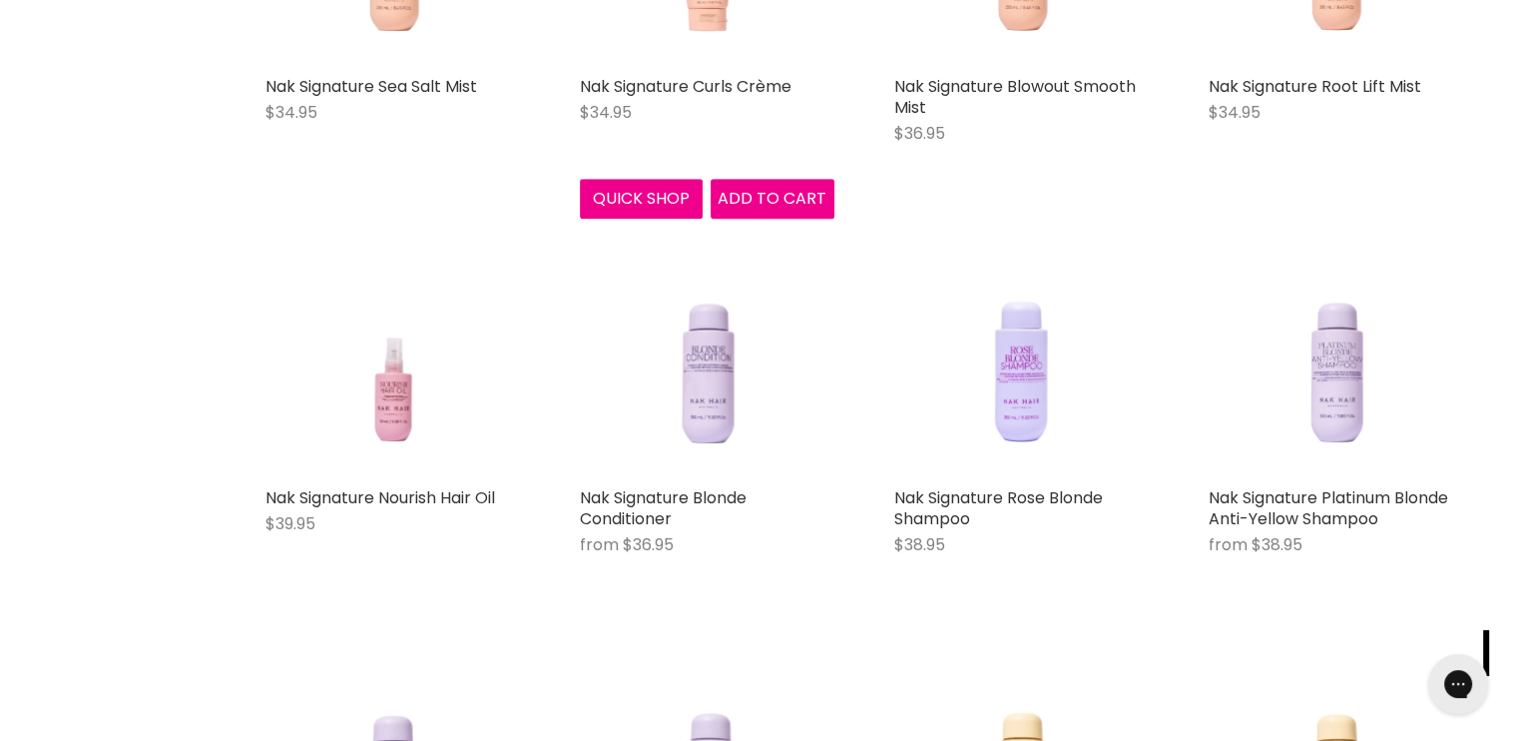
scroll to position [1897, 0]
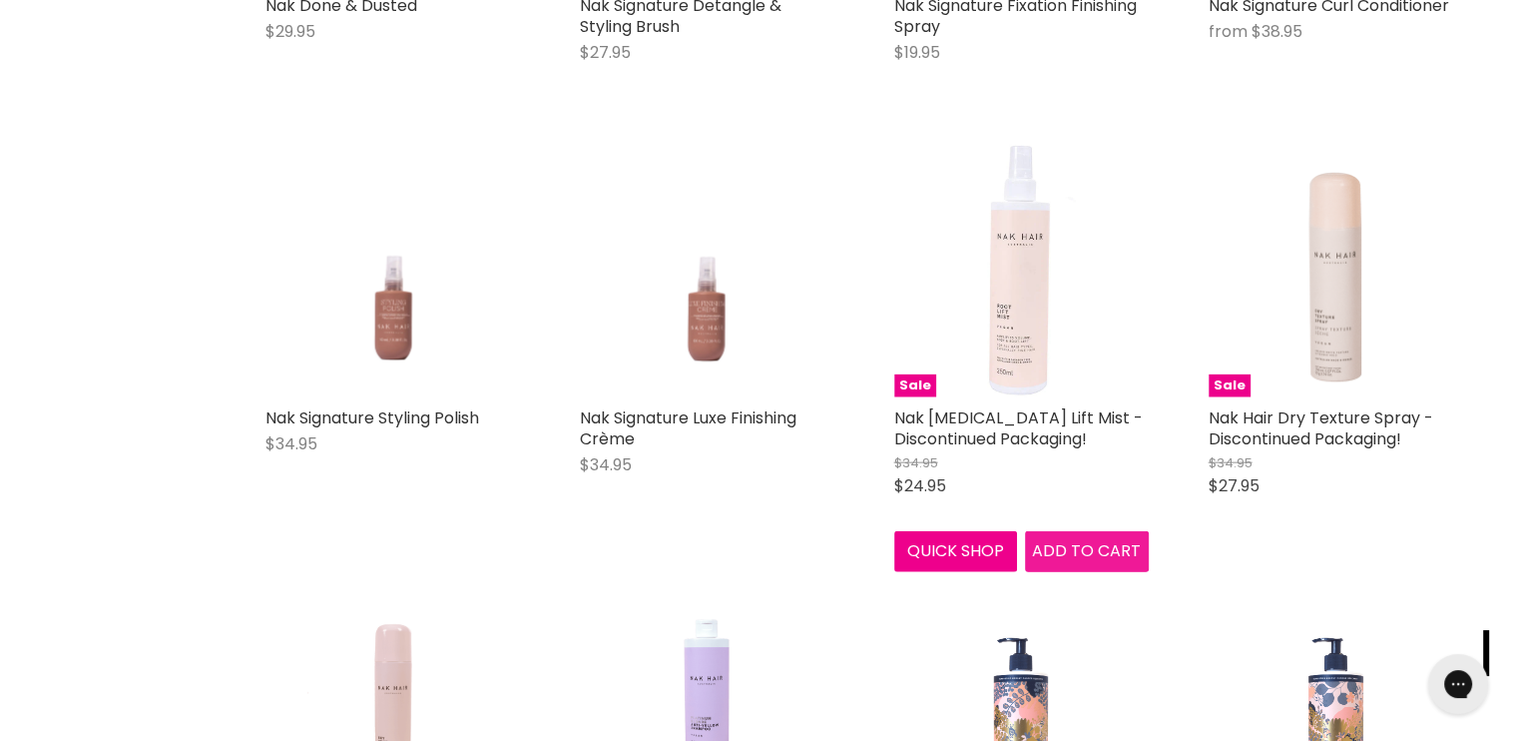
scroll to position [4592, 0]
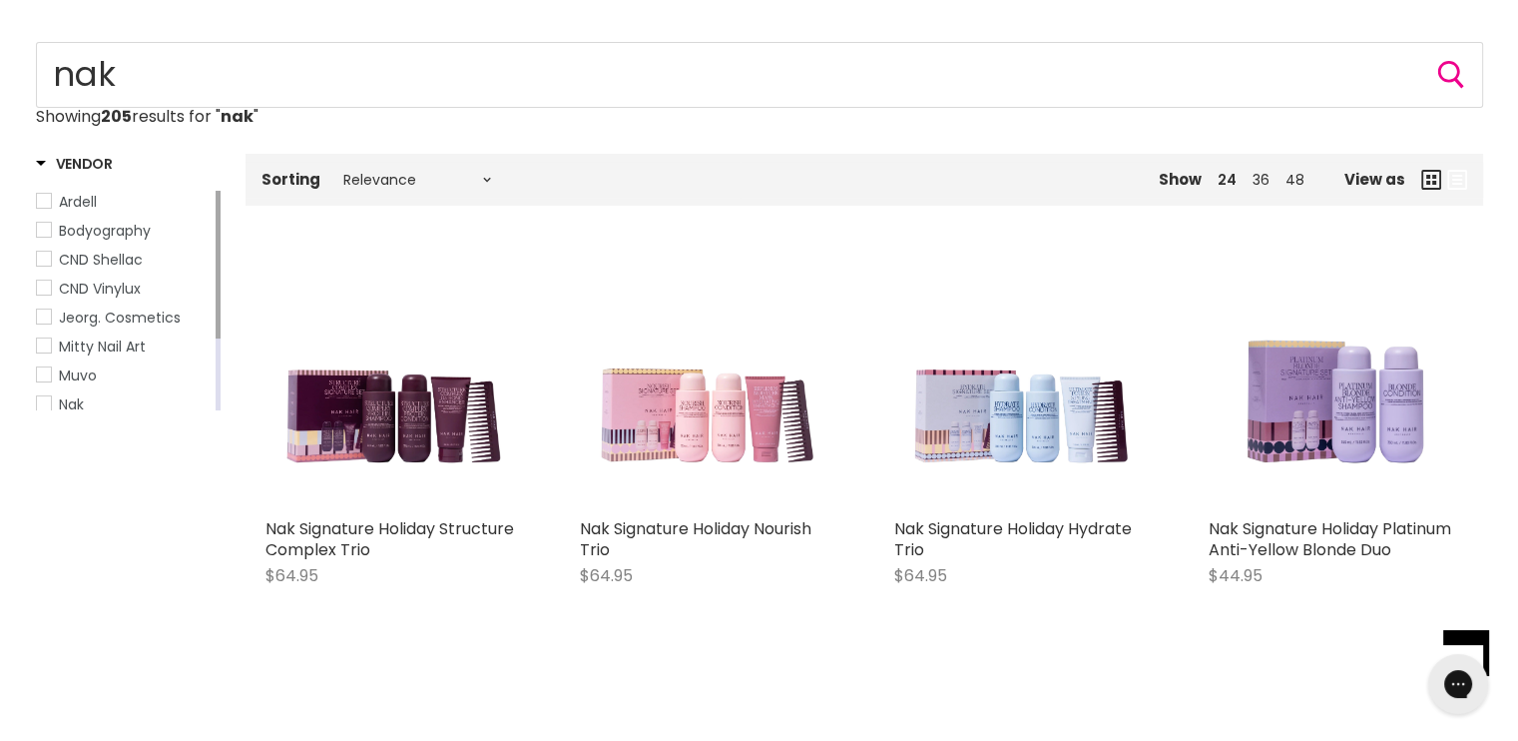
scroll to position [200, 0]
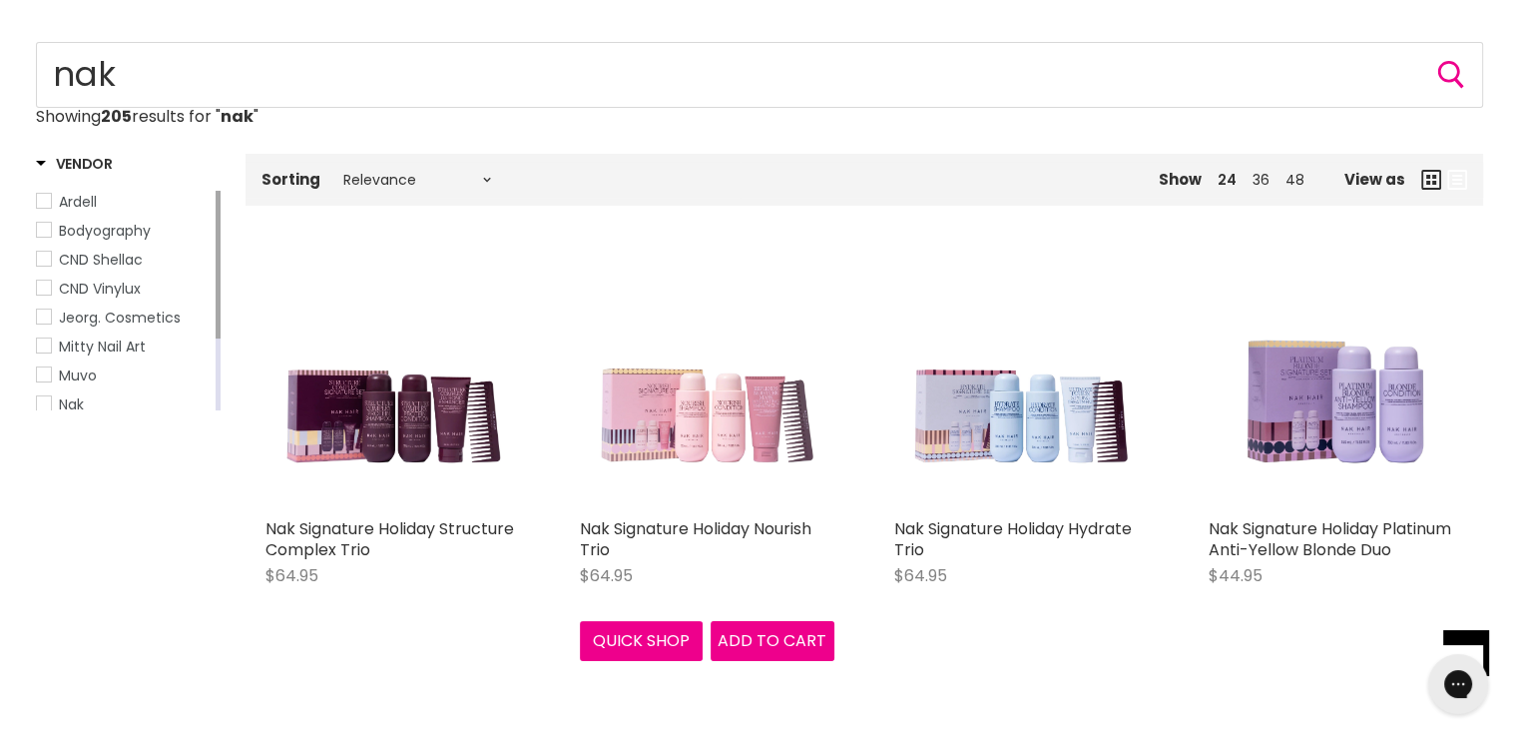
click at [695, 434] on img "Main content" at bounding box center [707, 381] width 255 height 255
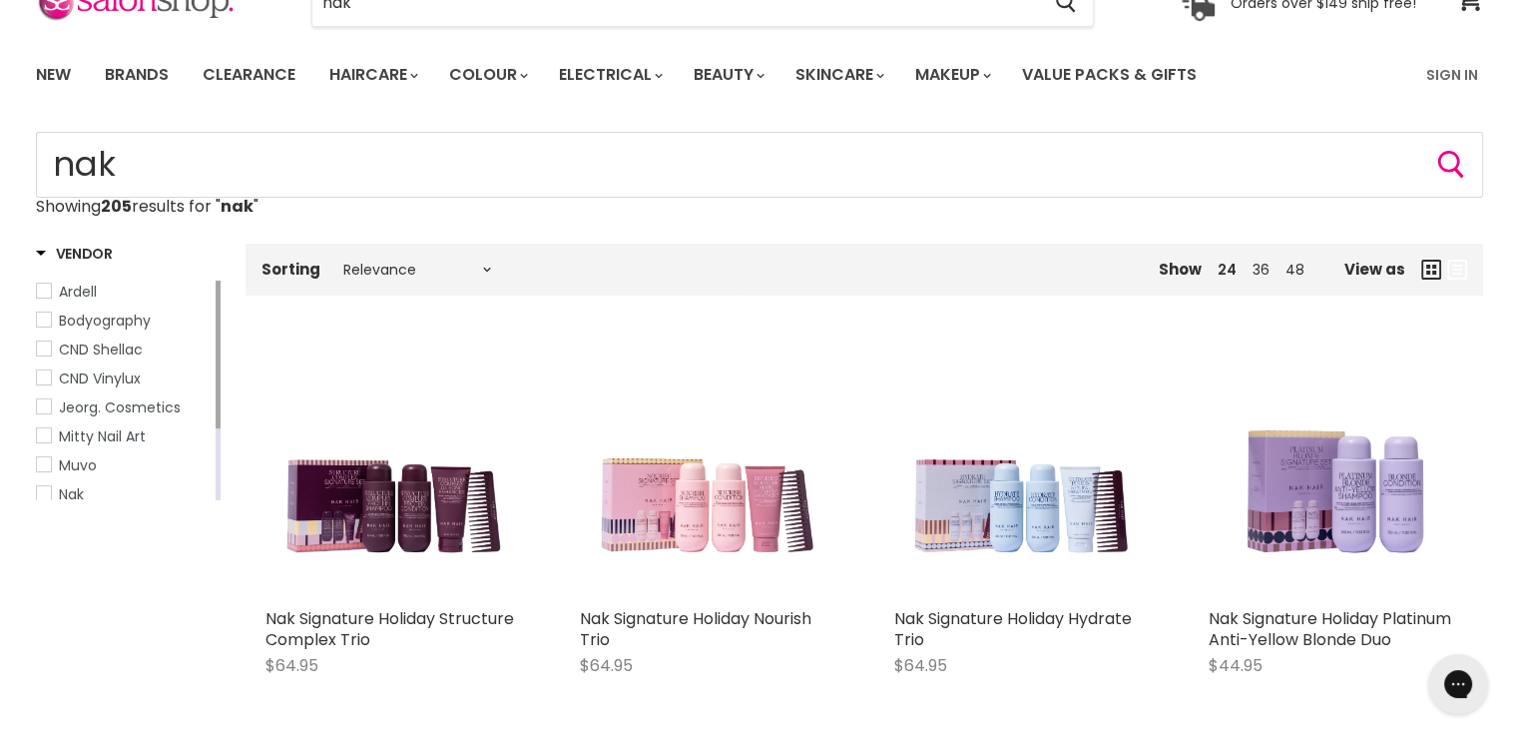
scroll to position [399, 0]
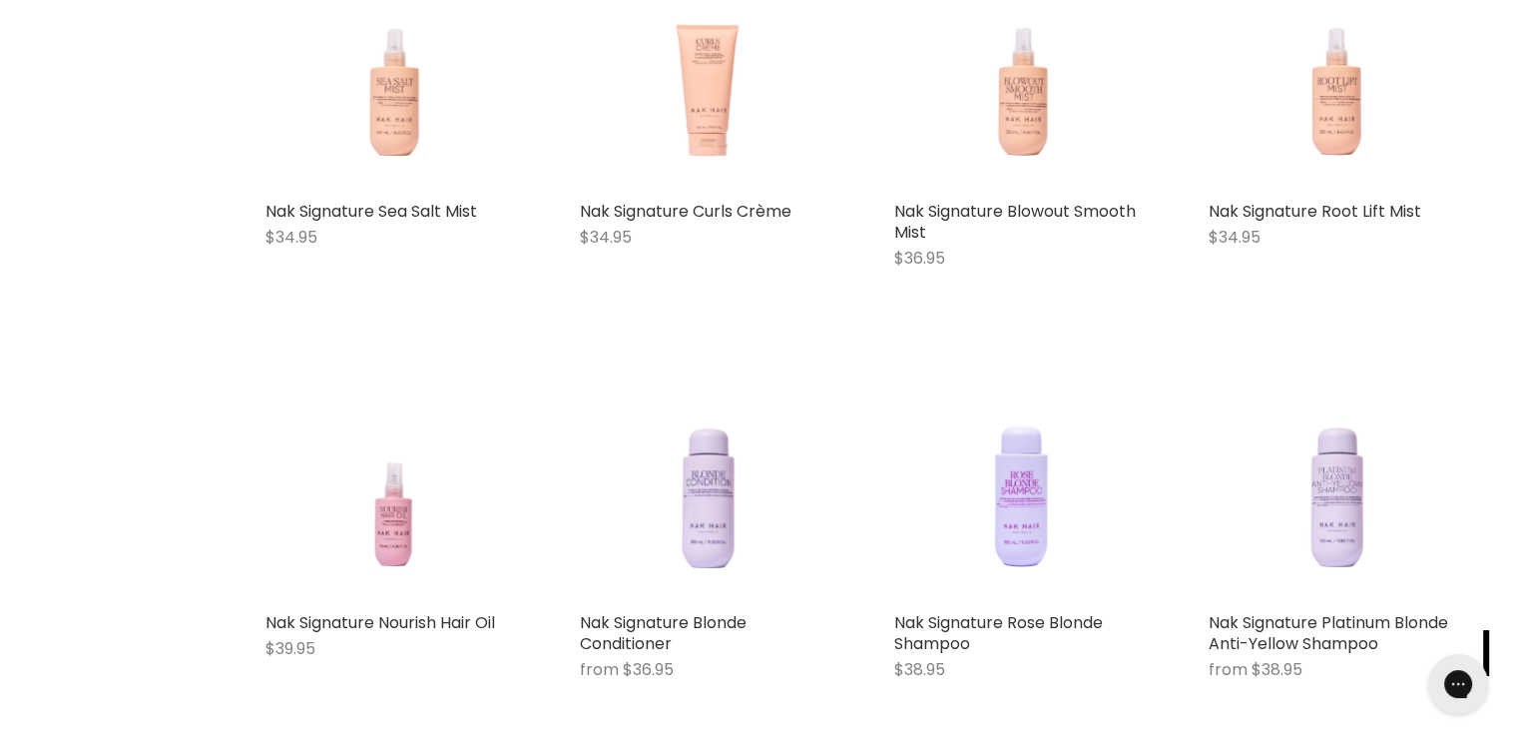
scroll to position [1198, 0]
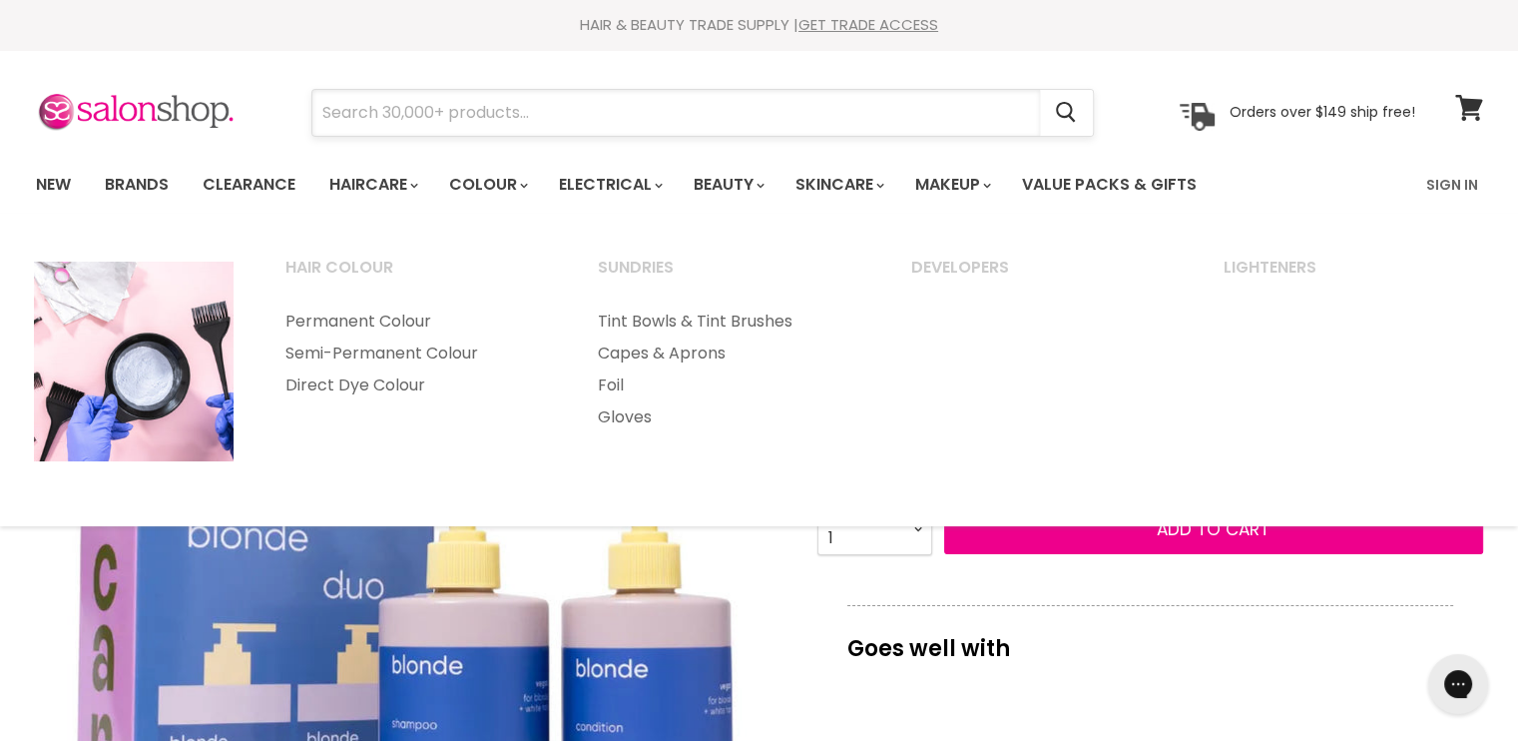
click at [423, 107] on input "Search" at bounding box center [676, 113] width 728 height 46
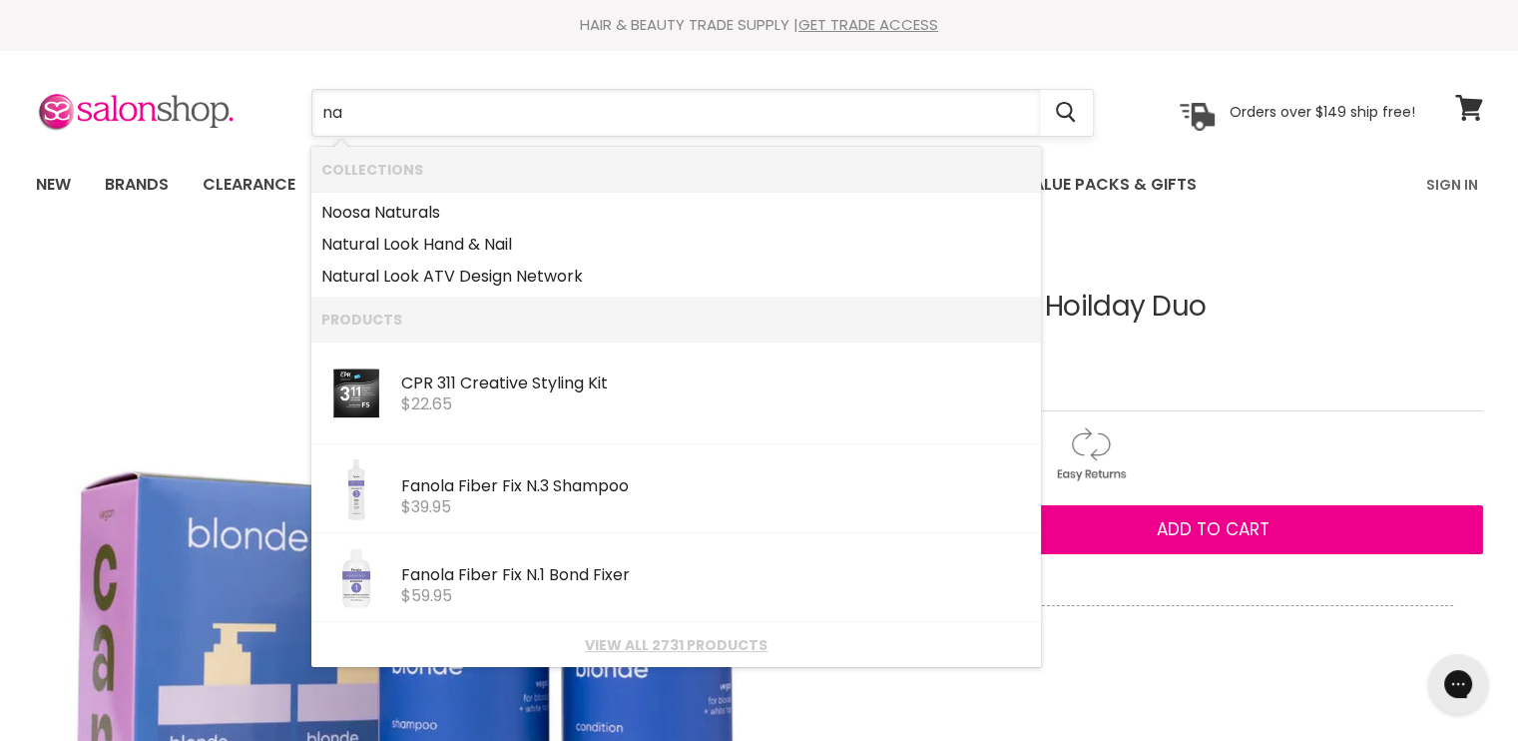
type input "nak"
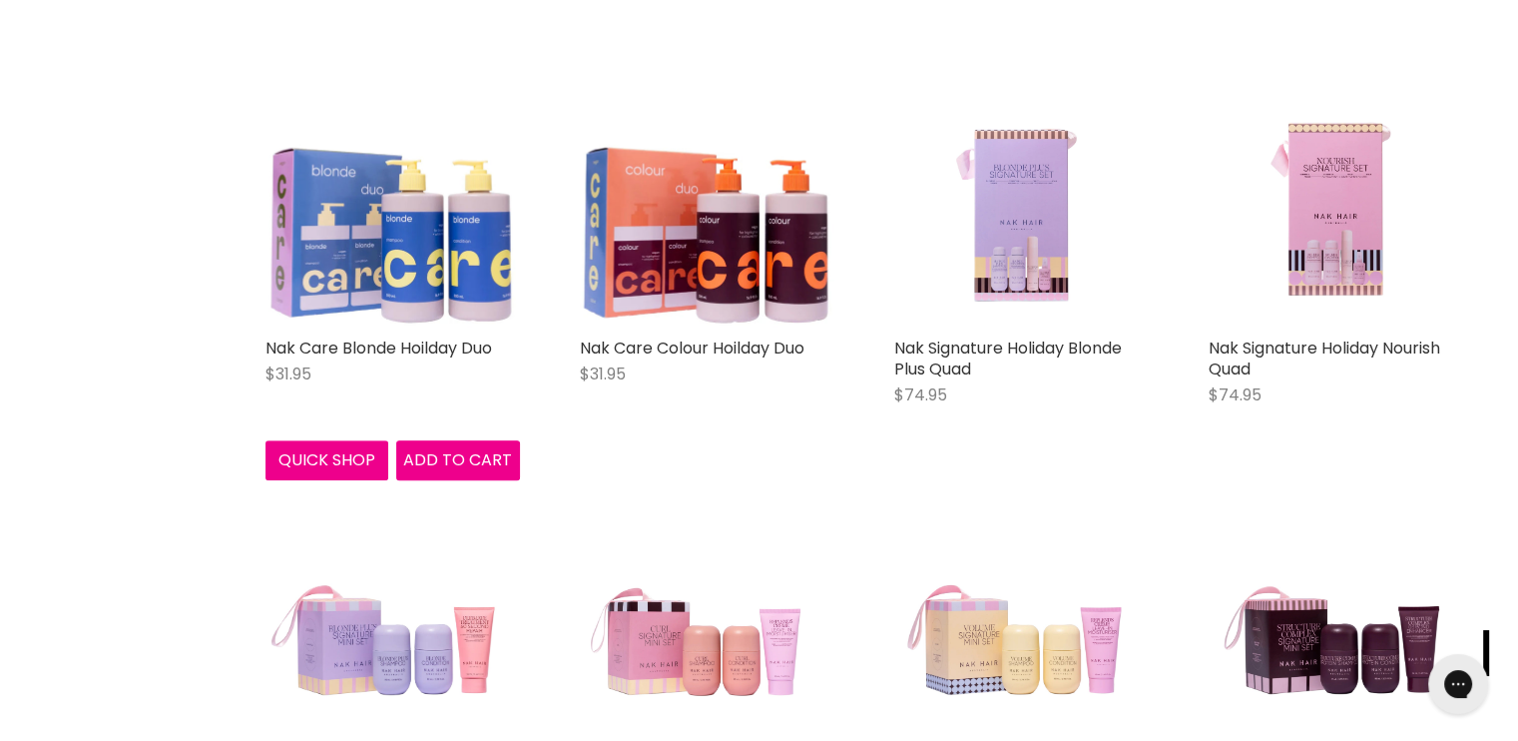
scroll to position [1398, 0]
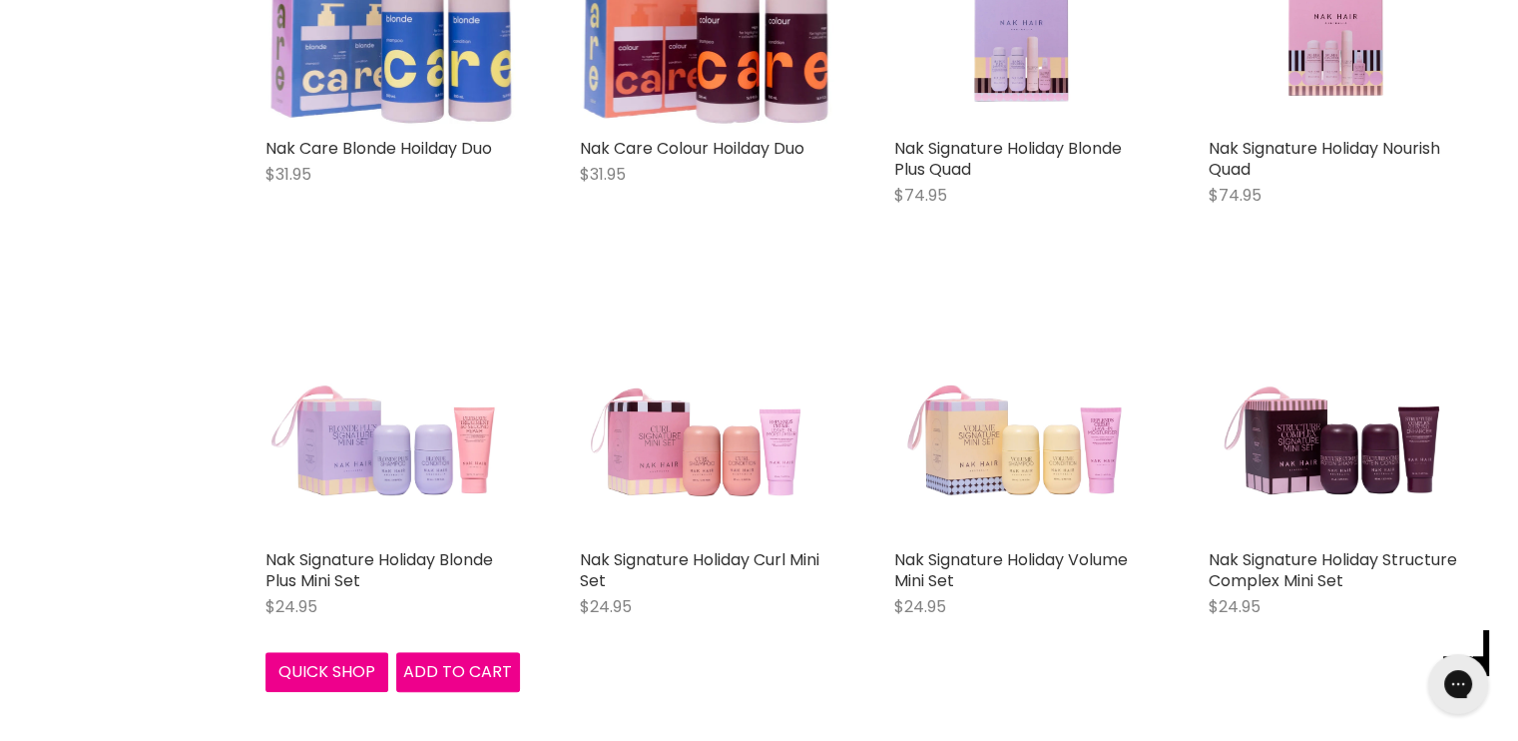
click at [423, 499] on img "Main content" at bounding box center [393, 412] width 255 height 255
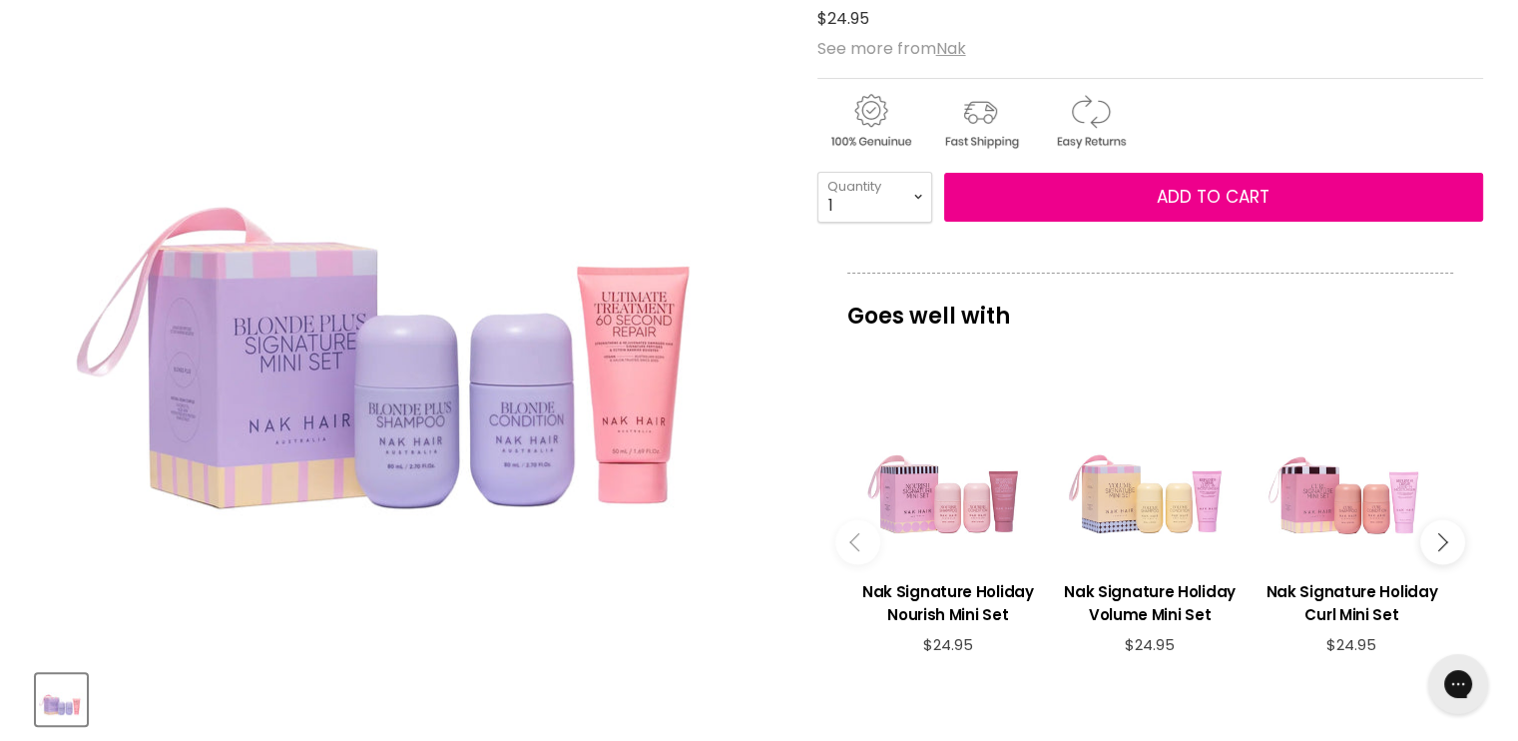
scroll to position [200, 0]
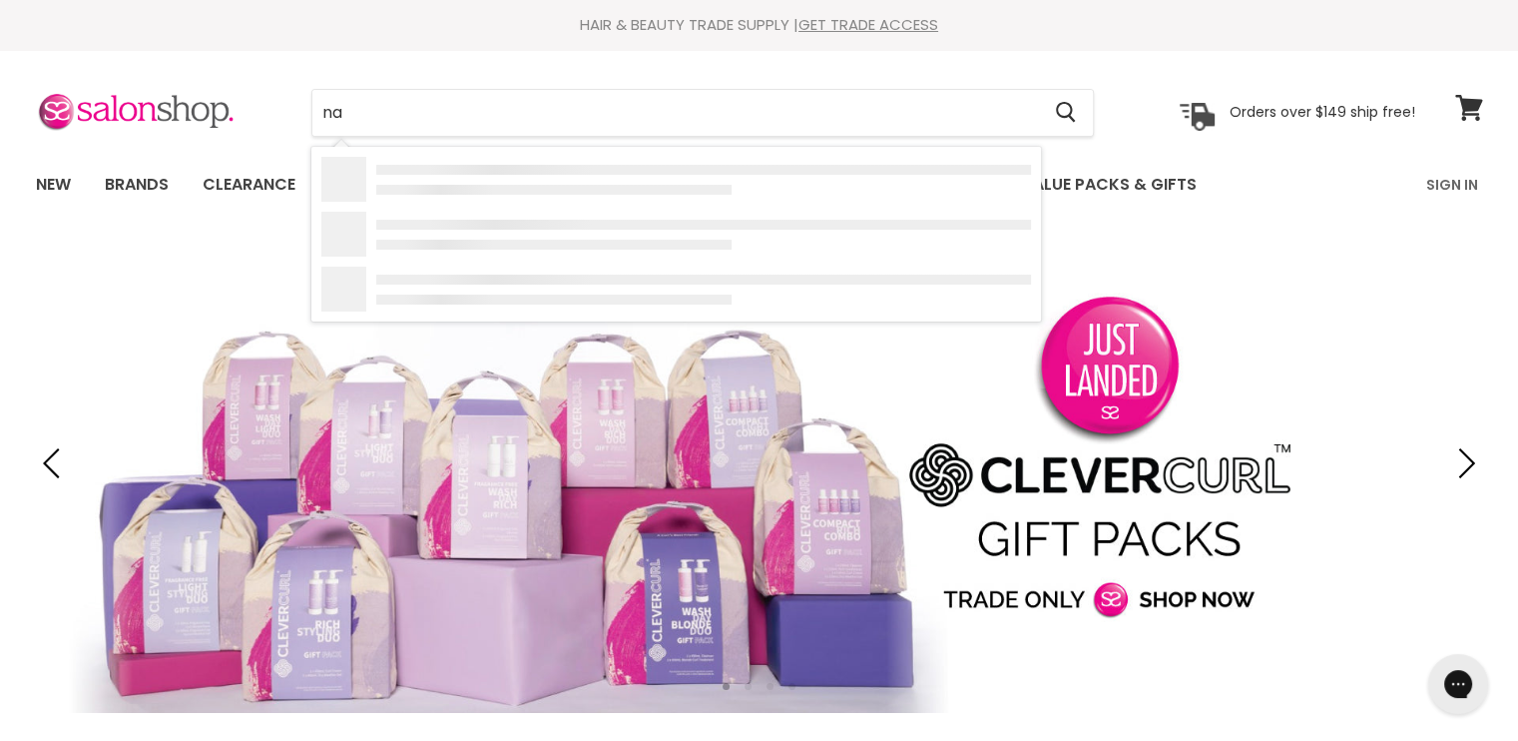
type input "nak"
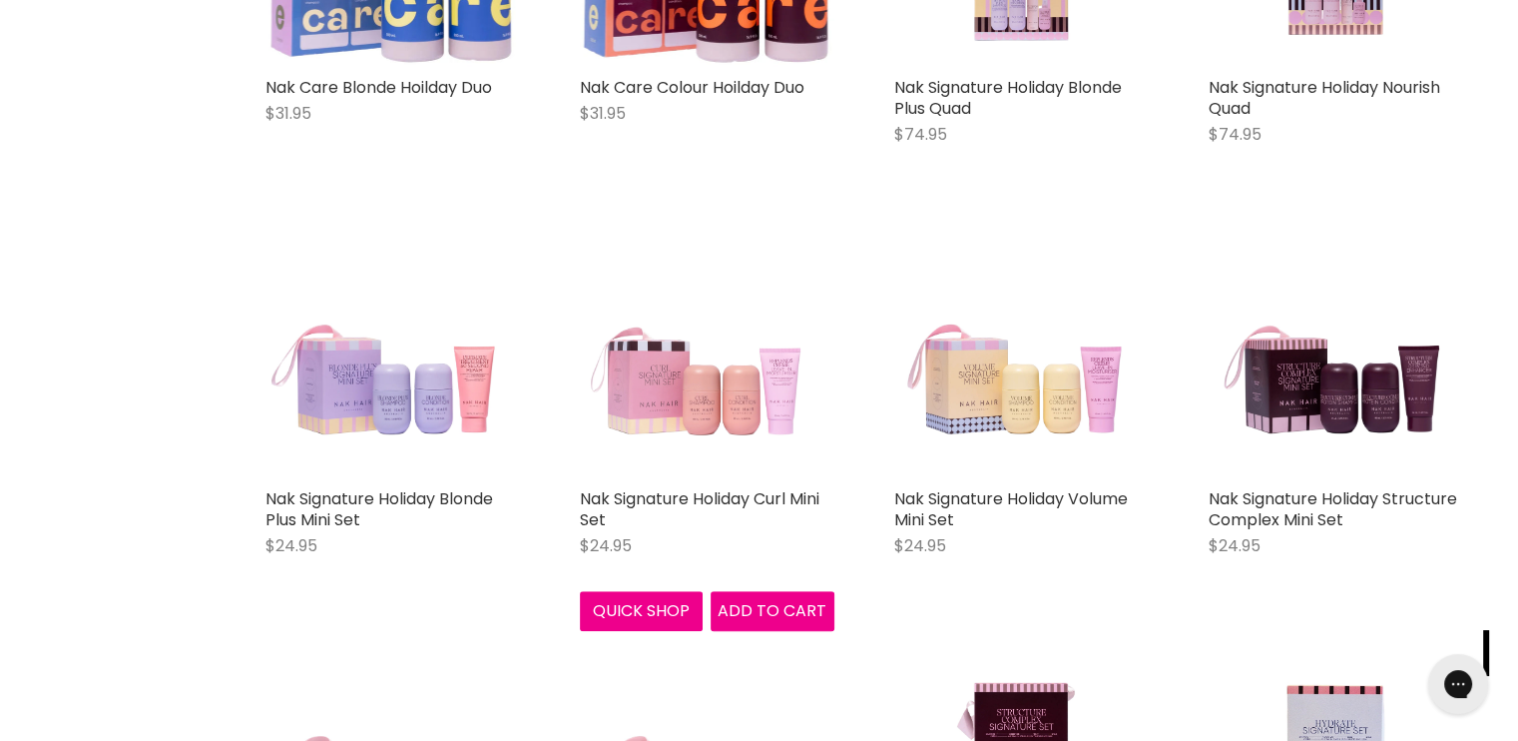
scroll to position [1697, 0]
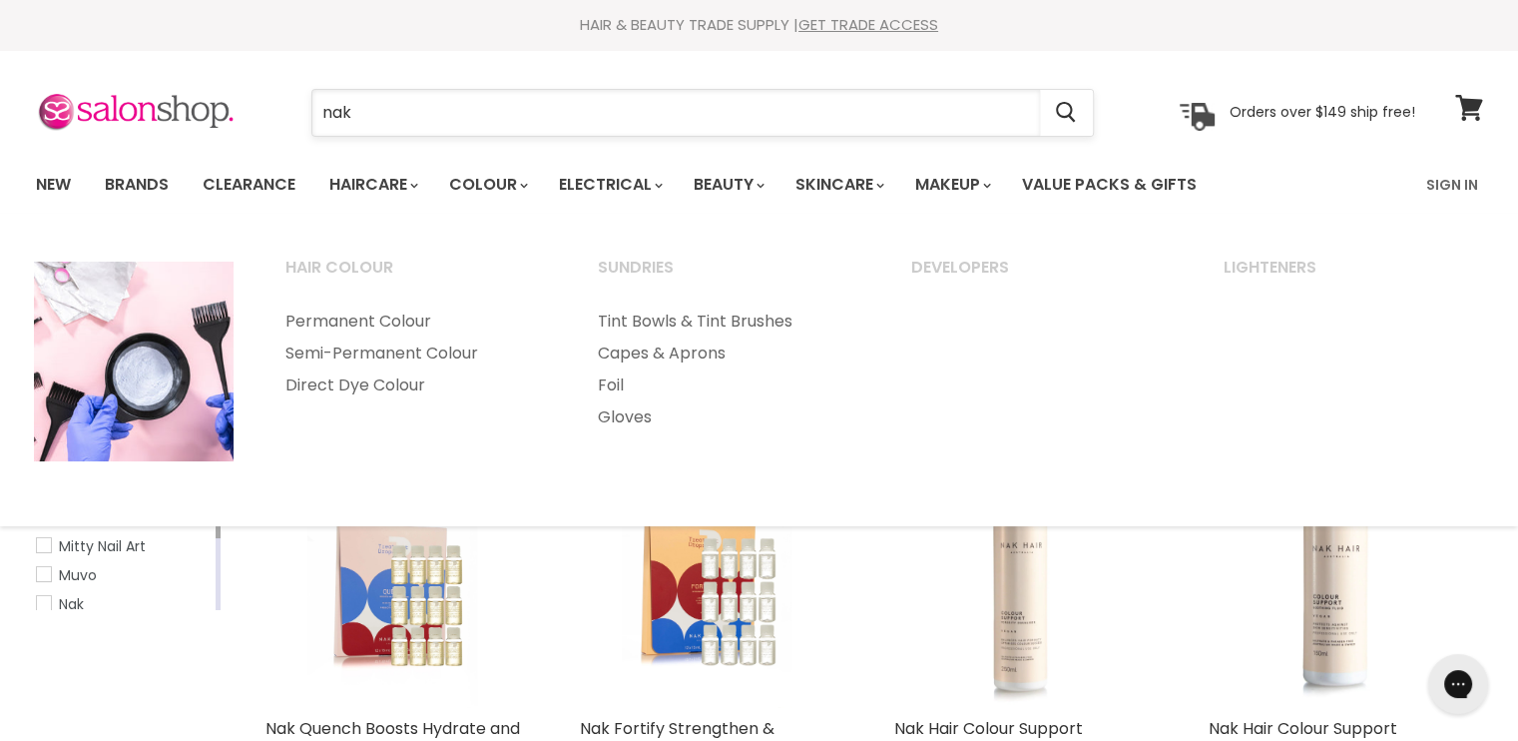
click at [415, 121] on input "nak" at bounding box center [676, 113] width 728 height 46
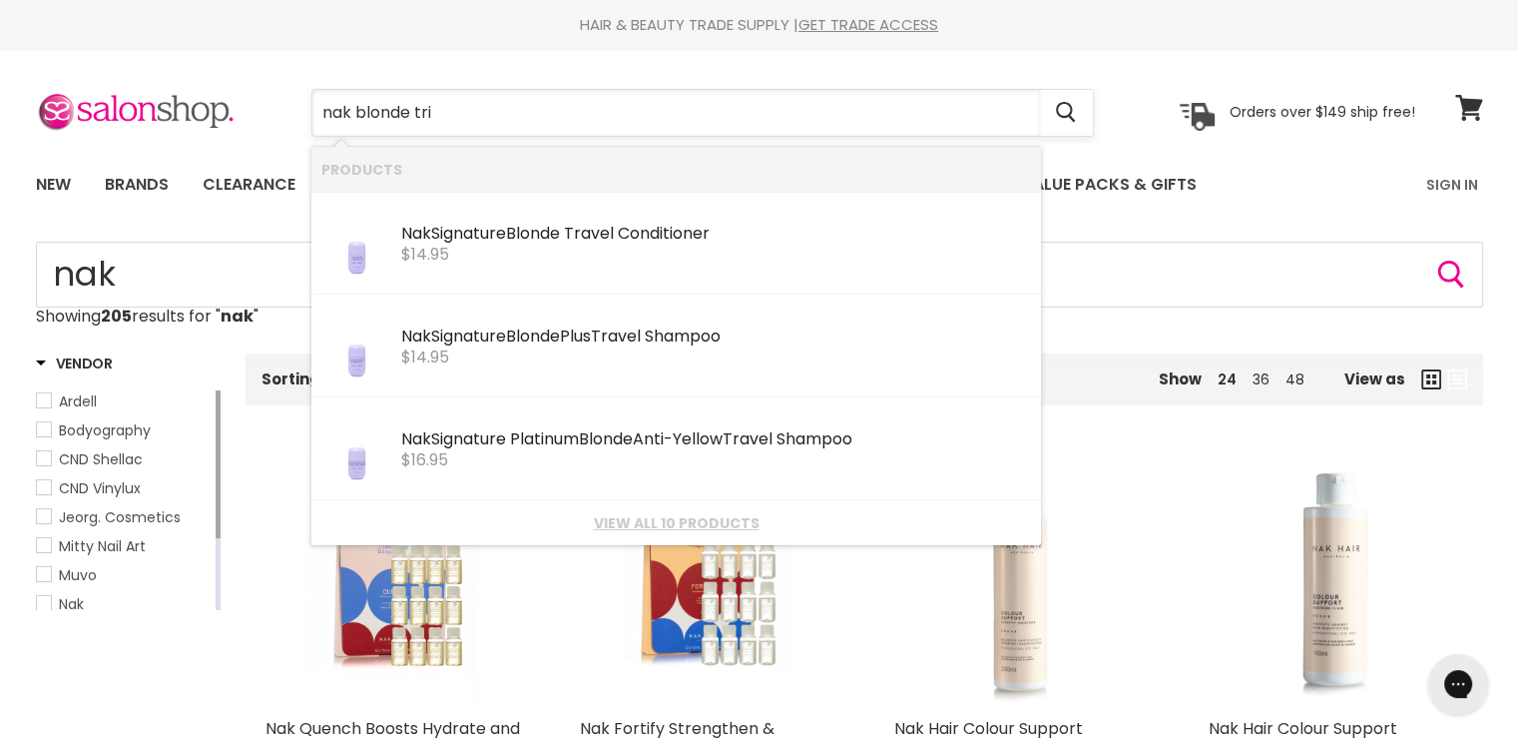
type input "nak blonde trio"
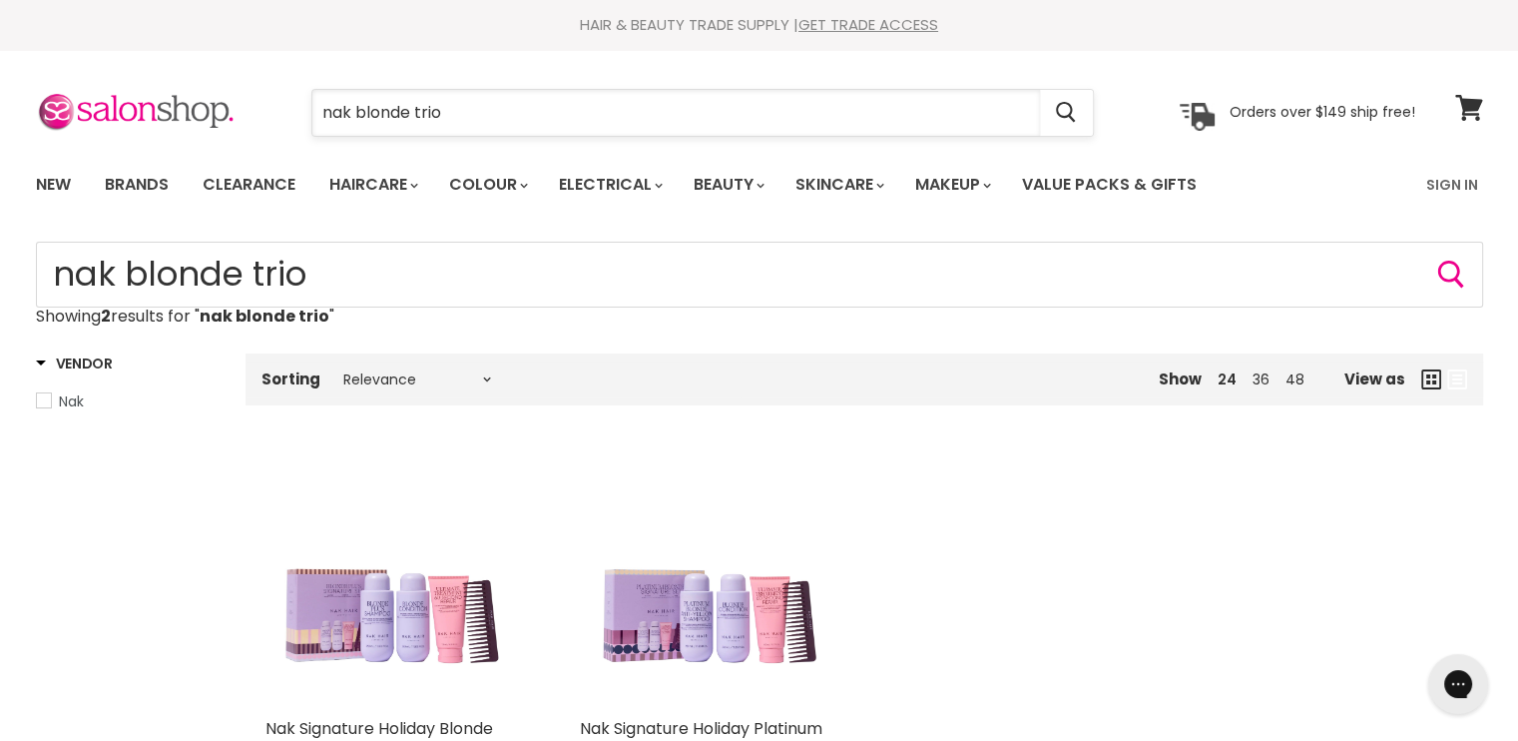
click at [548, 111] on input "nak blonde trio" at bounding box center [676, 113] width 728 height 46
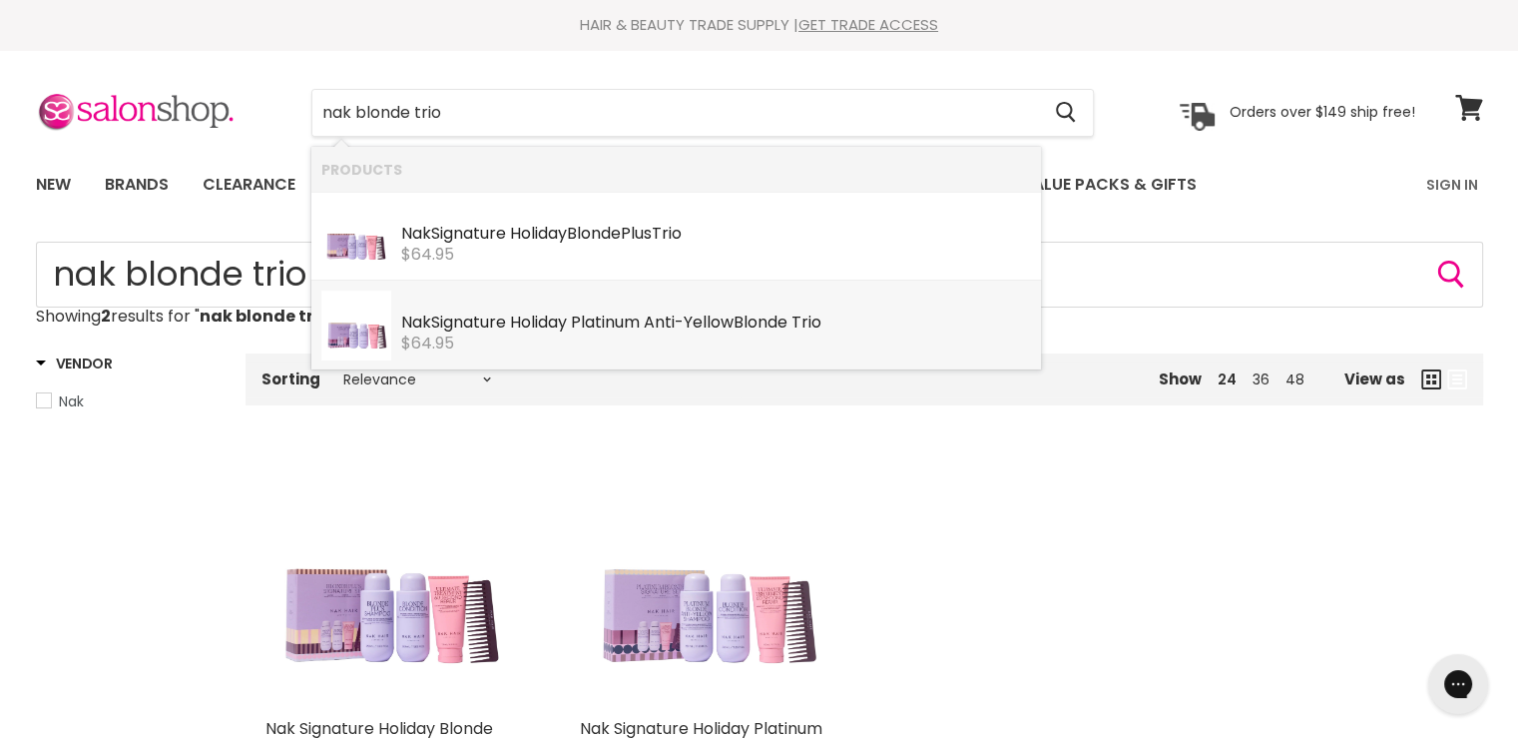
click at [643, 504] on img "Main content" at bounding box center [707, 580] width 255 height 255
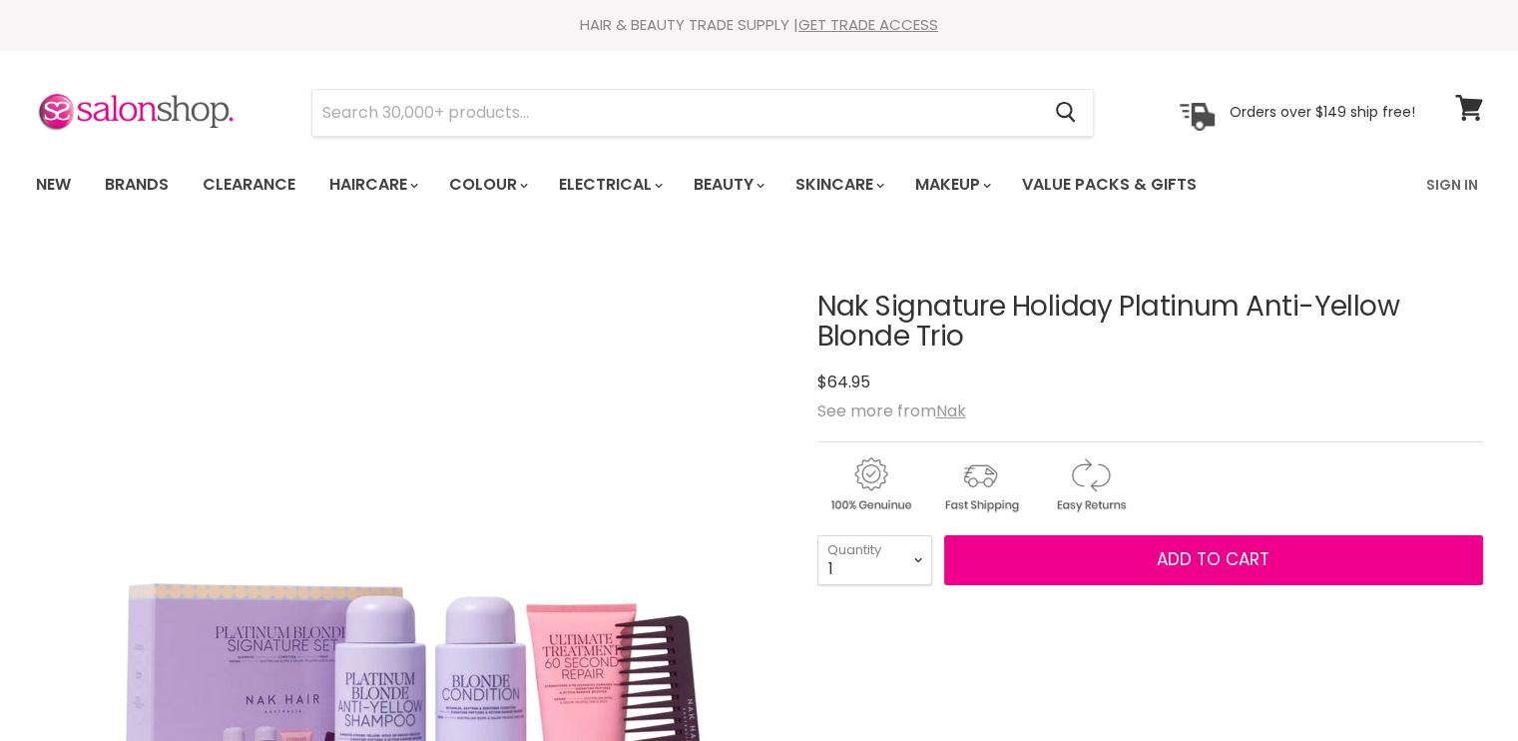
click at [495, 188] on link "Colour" at bounding box center [487, 185] width 106 height 42
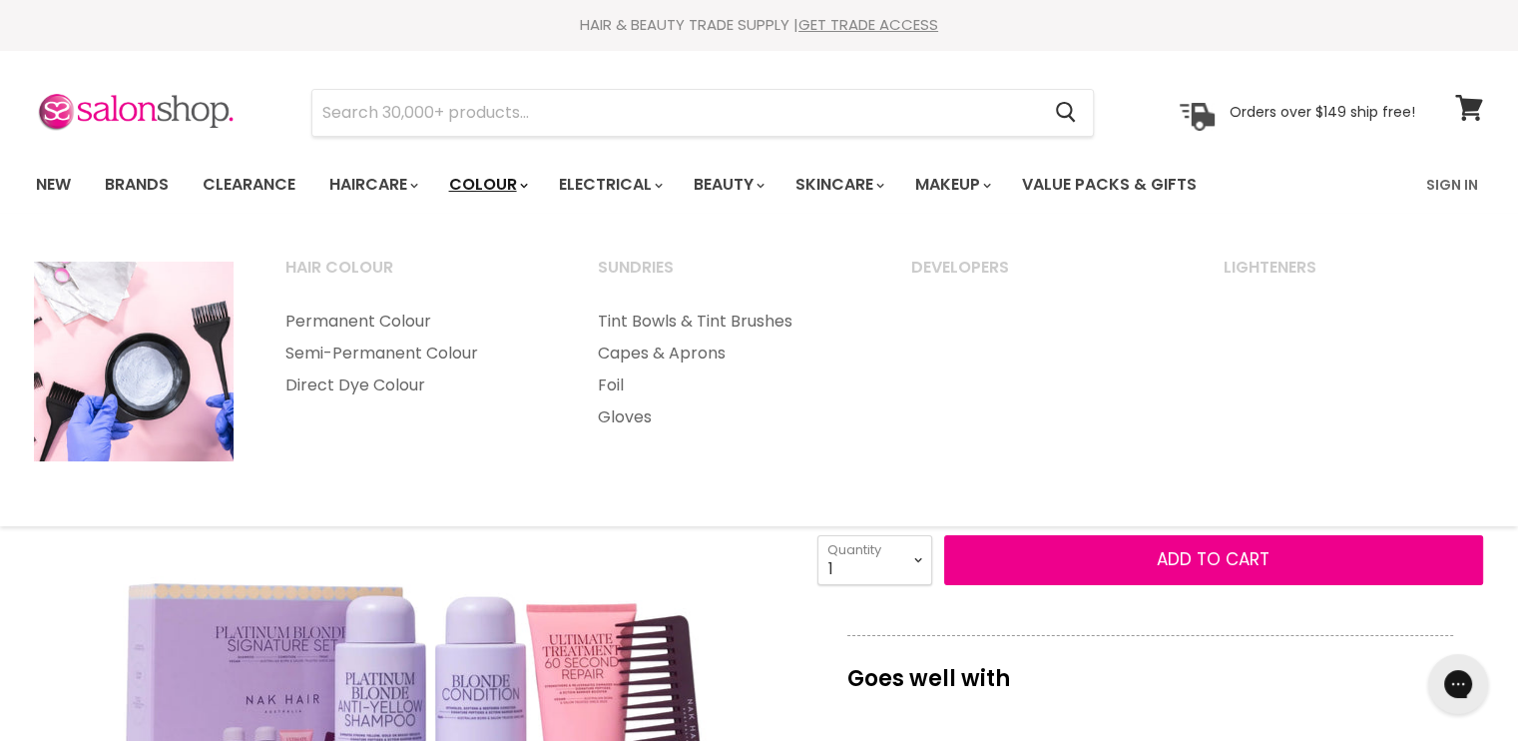
click at [506, 193] on link "Colour" at bounding box center [487, 185] width 106 height 42
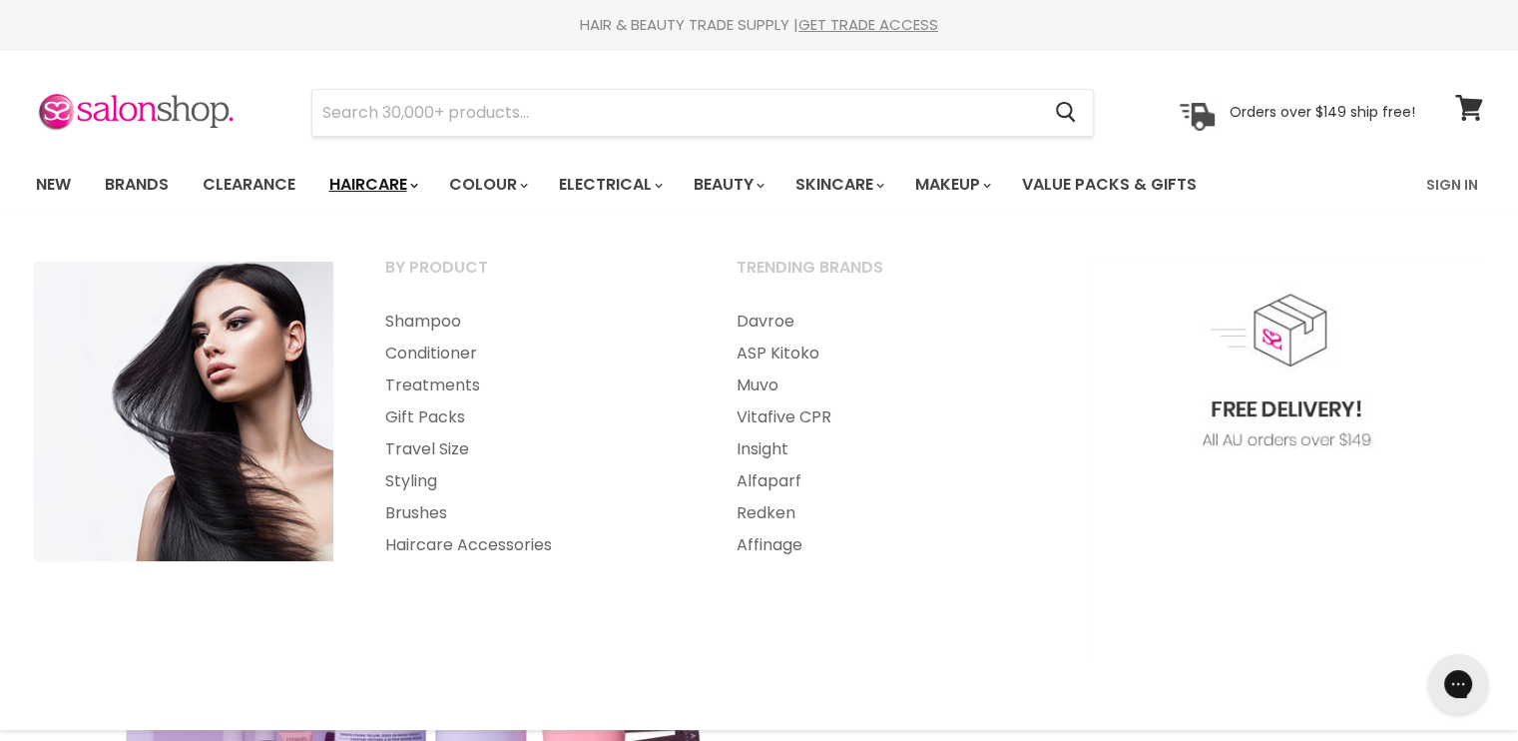
click at [355, 182] on link "Haircare" at bounding box center [372, 185] width 116 height 42
click at [403, 180] on link "Haircare" at bounding box center [372, 185] width 116 height 42
click at [767, 320] on link "Davroe" at bounding box center [885, 321] width 347 height 32
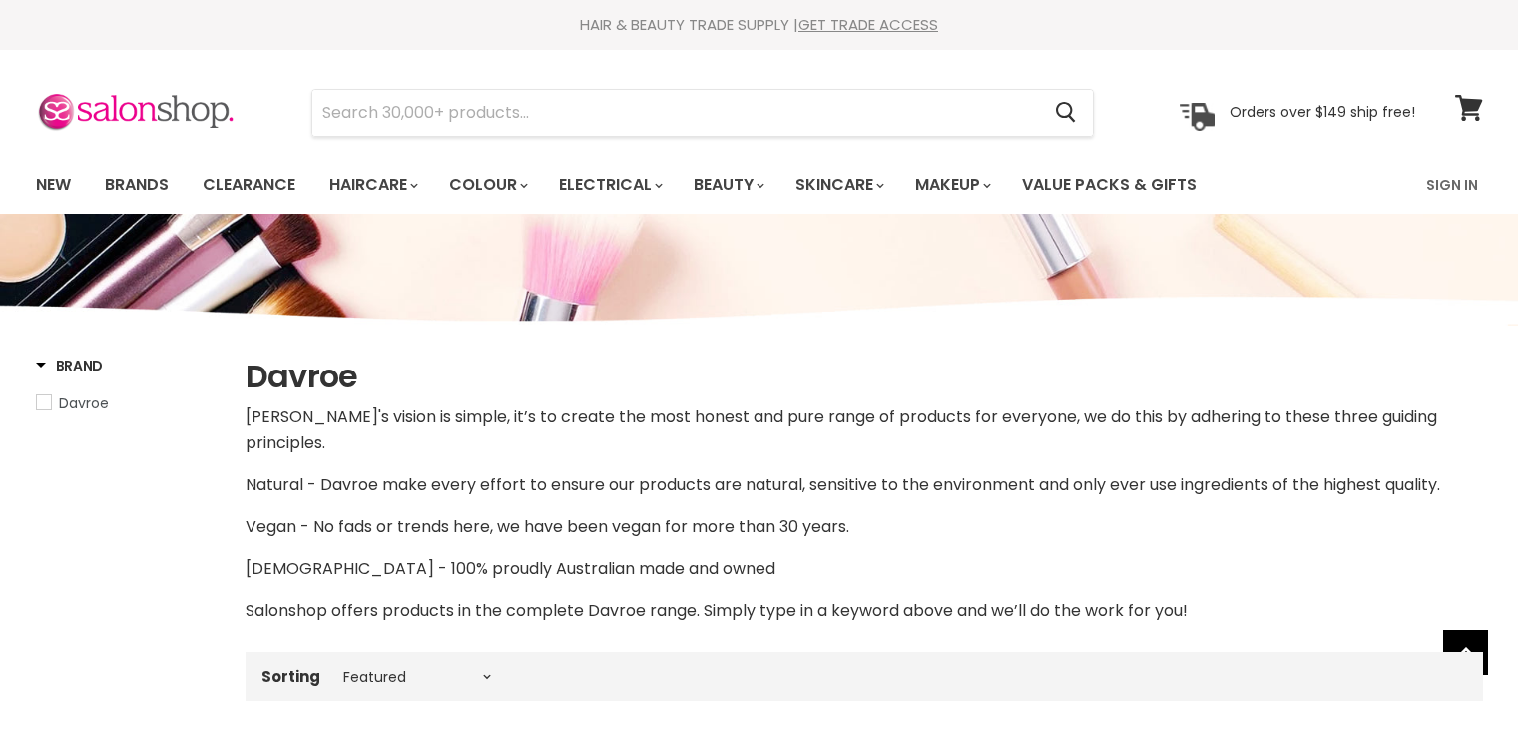
select select "manual"
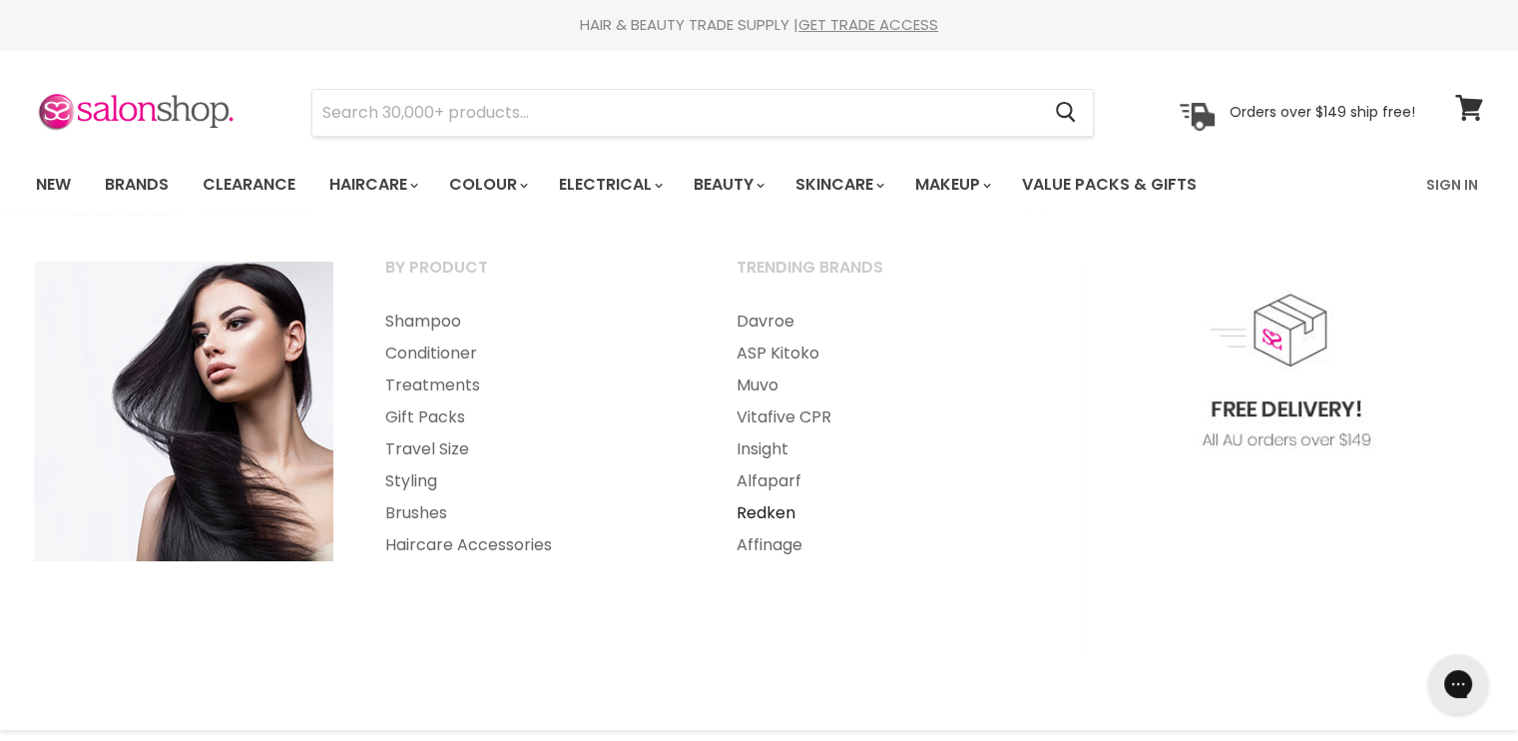
click at [775, 517] on link "Redken" at bounding box center [885, 513] width 347 height 32
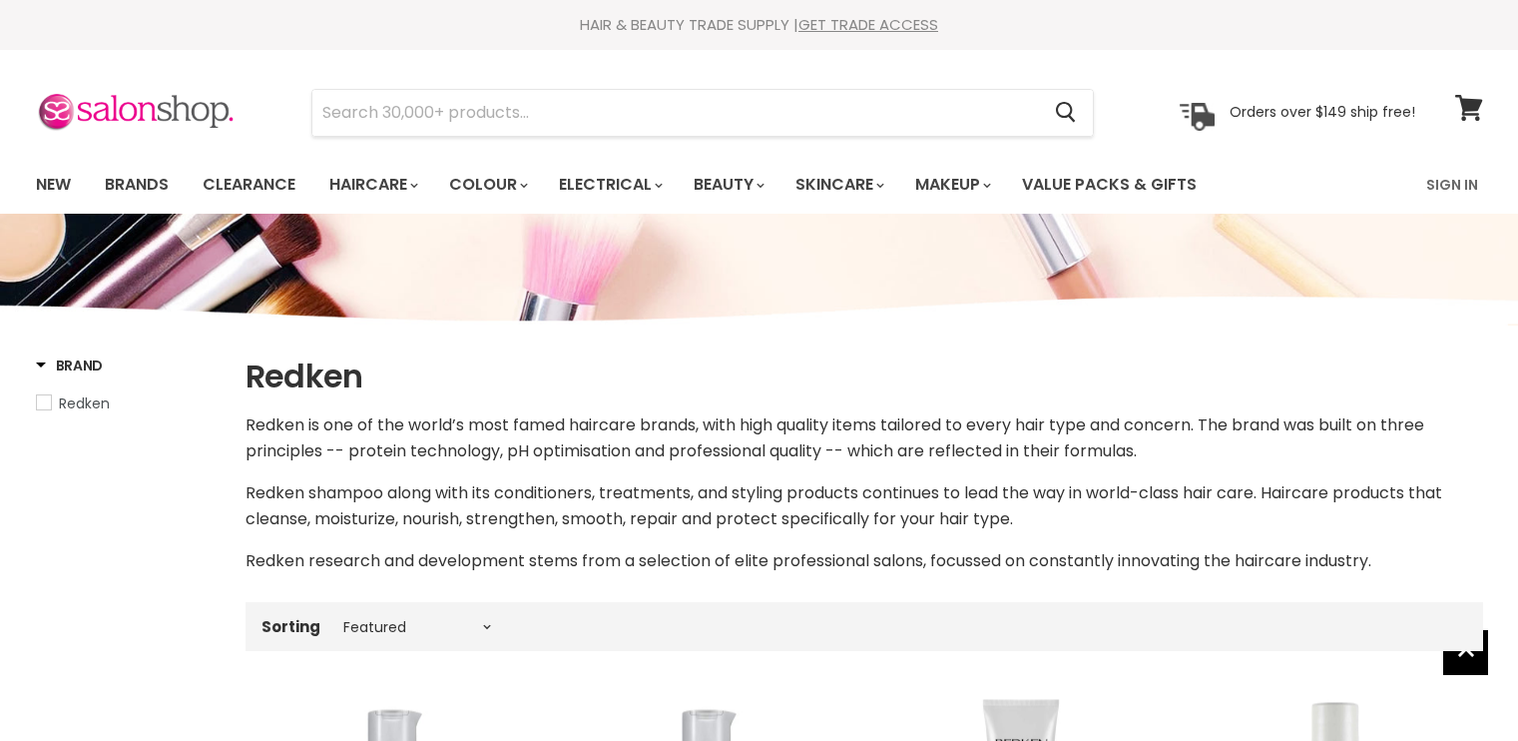
select select "manual"
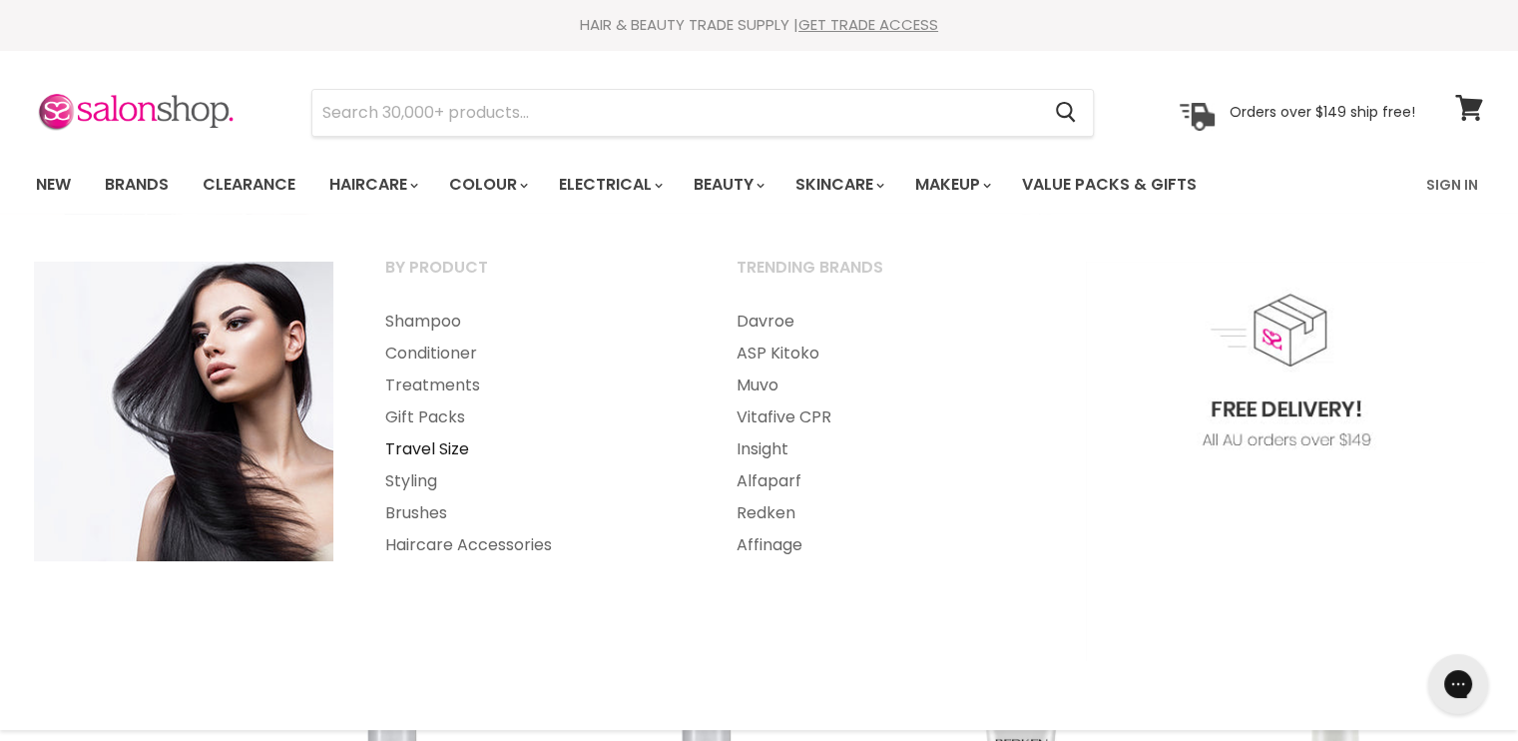
click at [435, 445] on link "Travel Size" at bounding box center [533, 449] width 347 height 32
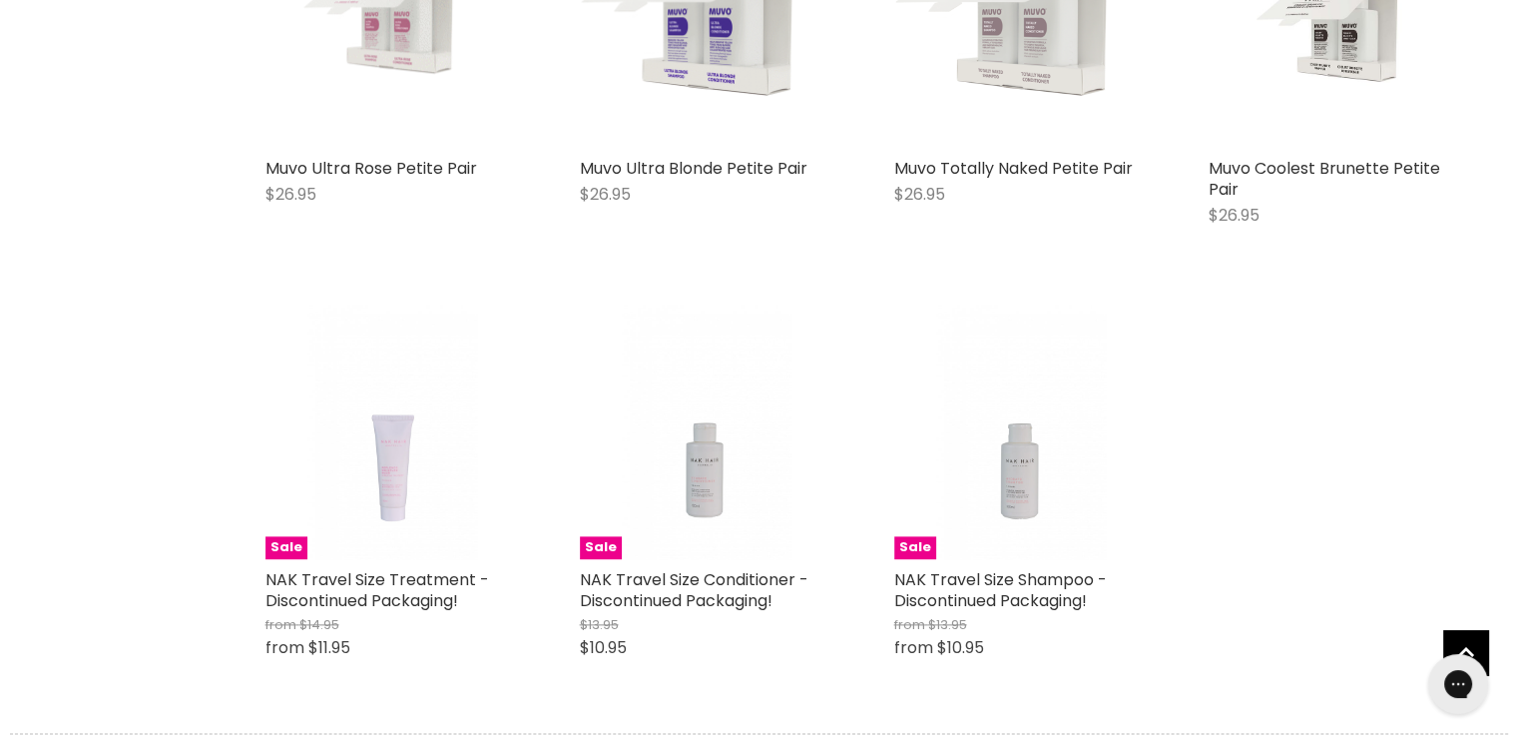
scroll to position [2396, 0]
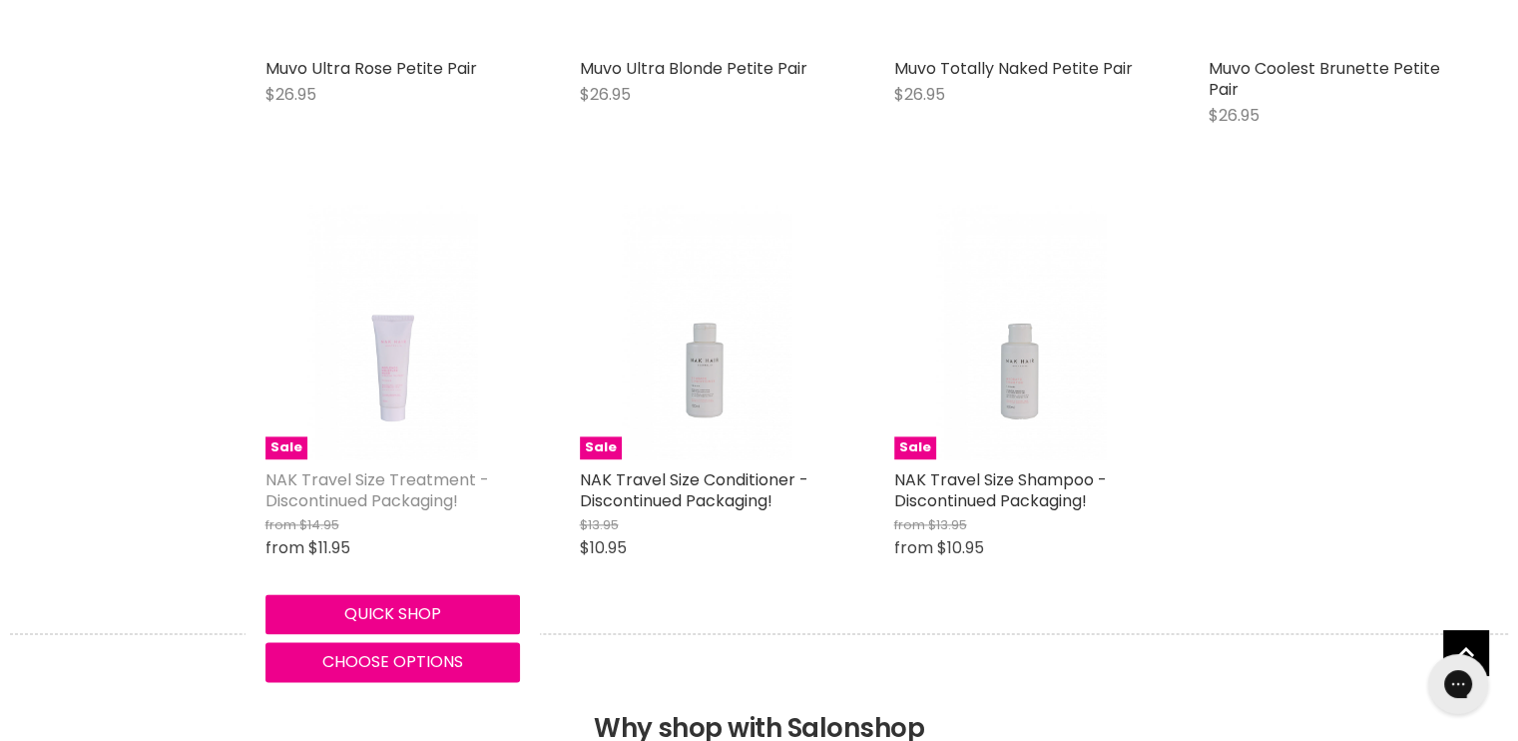
click at [394, 481] on link "NAK Travel Size Treatment - Discontinued Packaging!" at bounding box center [378, 490] width 224 height 44
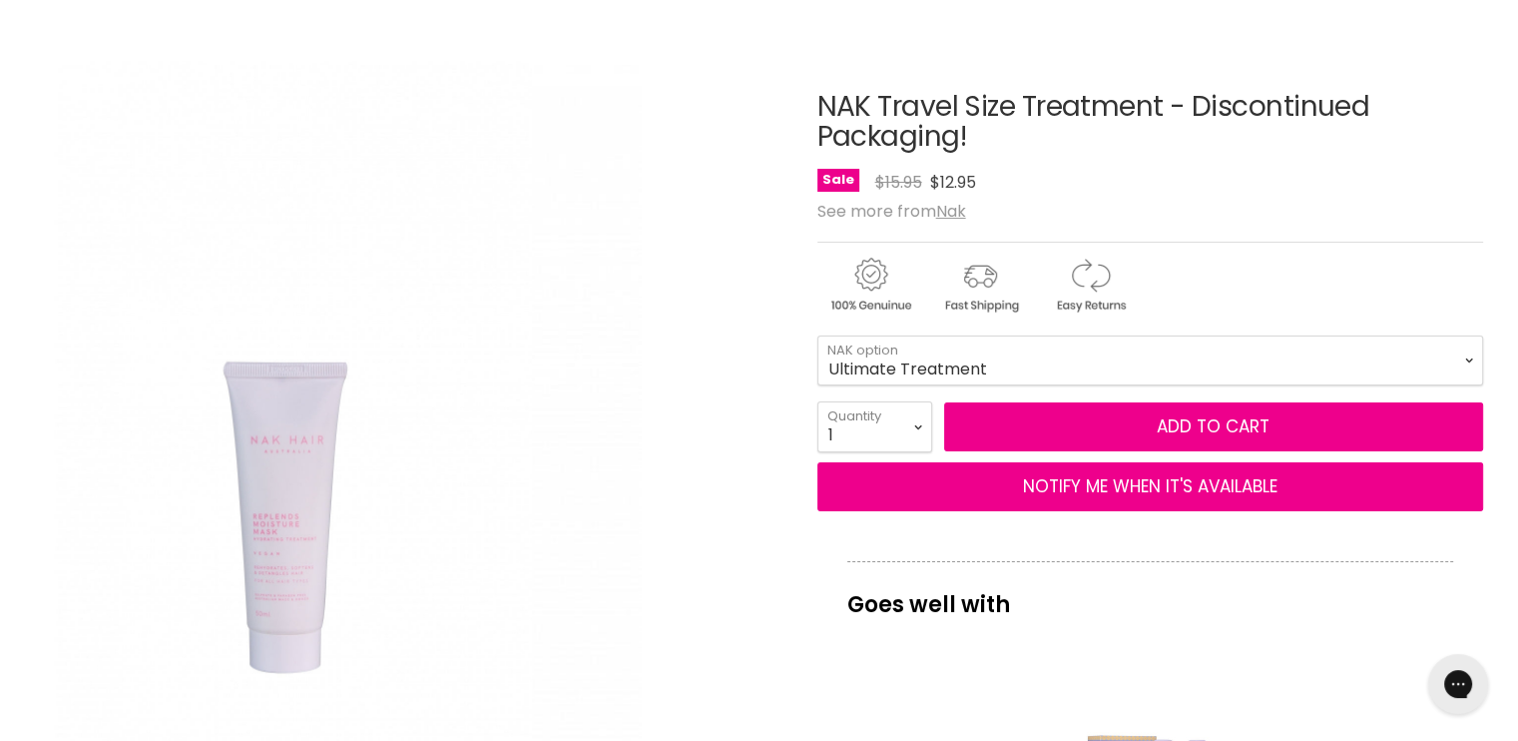
click at [256, 554] on img "NAK Travel Size Treatment - Discontinued Packaging! image. Click or Scroll to Z…" at bounding box center [283, 414] width 497 height 746
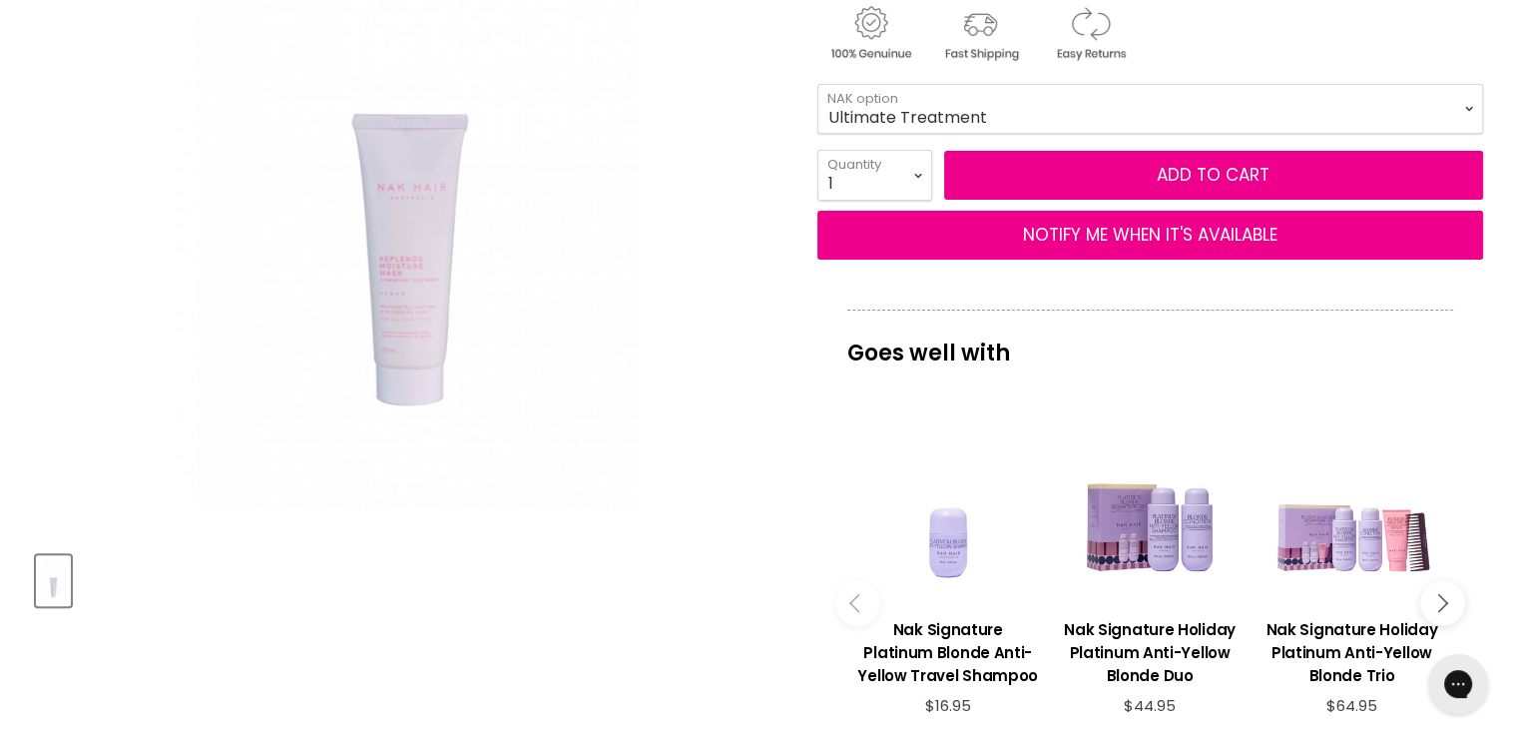
scroll to position [499, 0]
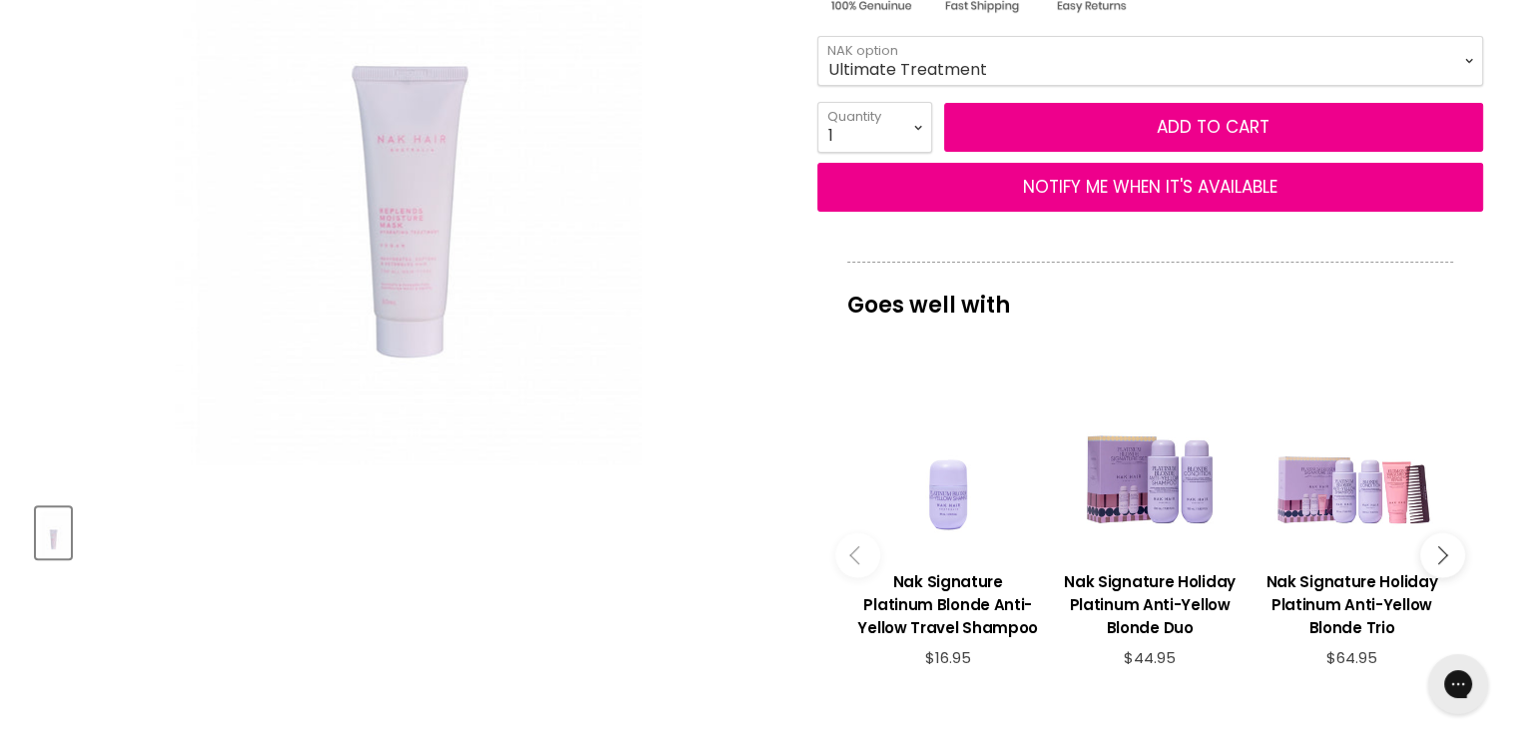
click at [56, 527] on img "Product thumbnails" at bounding box center [53, 532] width 31 height 47
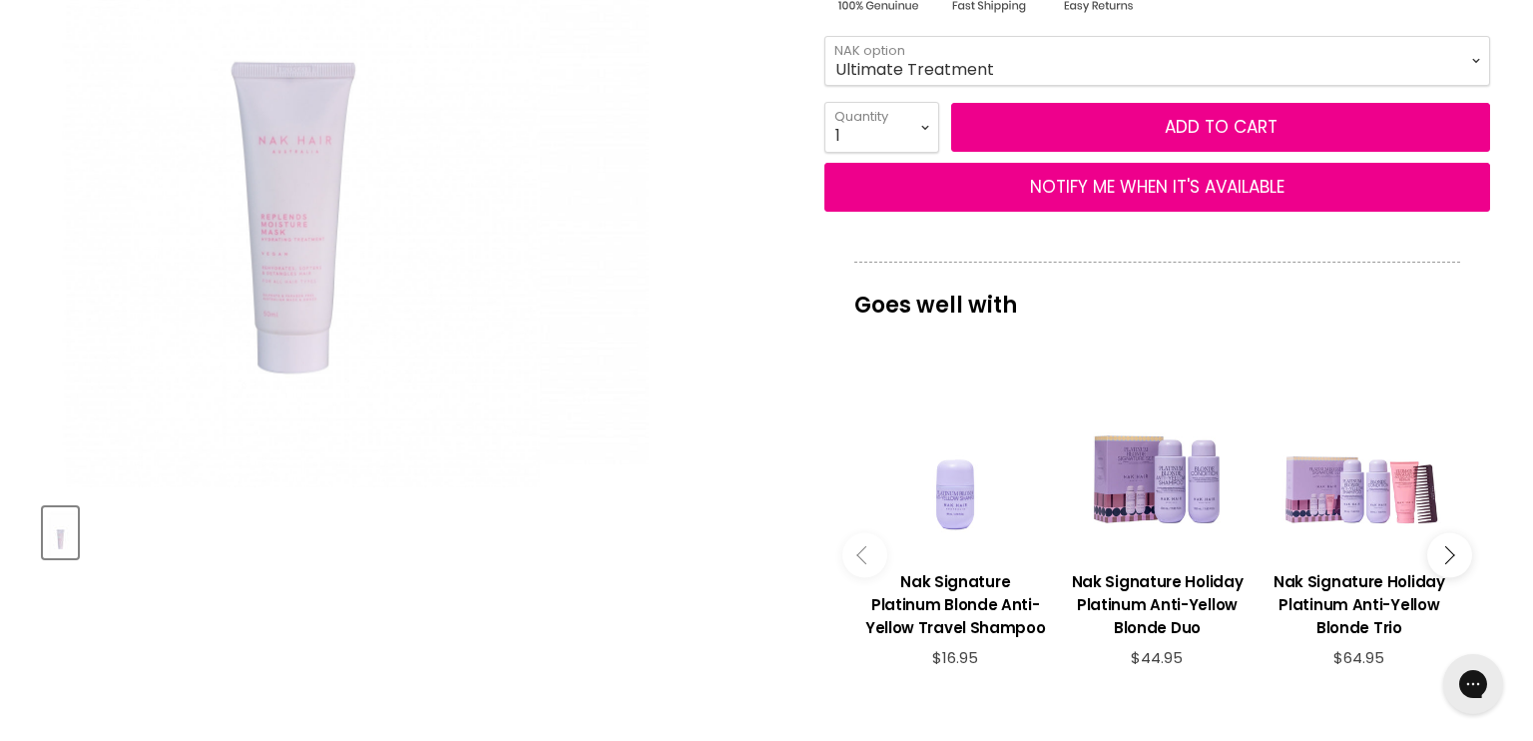
click at [301, 285] on img "NAK Travel Size Treatment - Discontinued Packaging! image. Click or Scroll to Z…" at bounding box center [291, 114] width 497 height 746
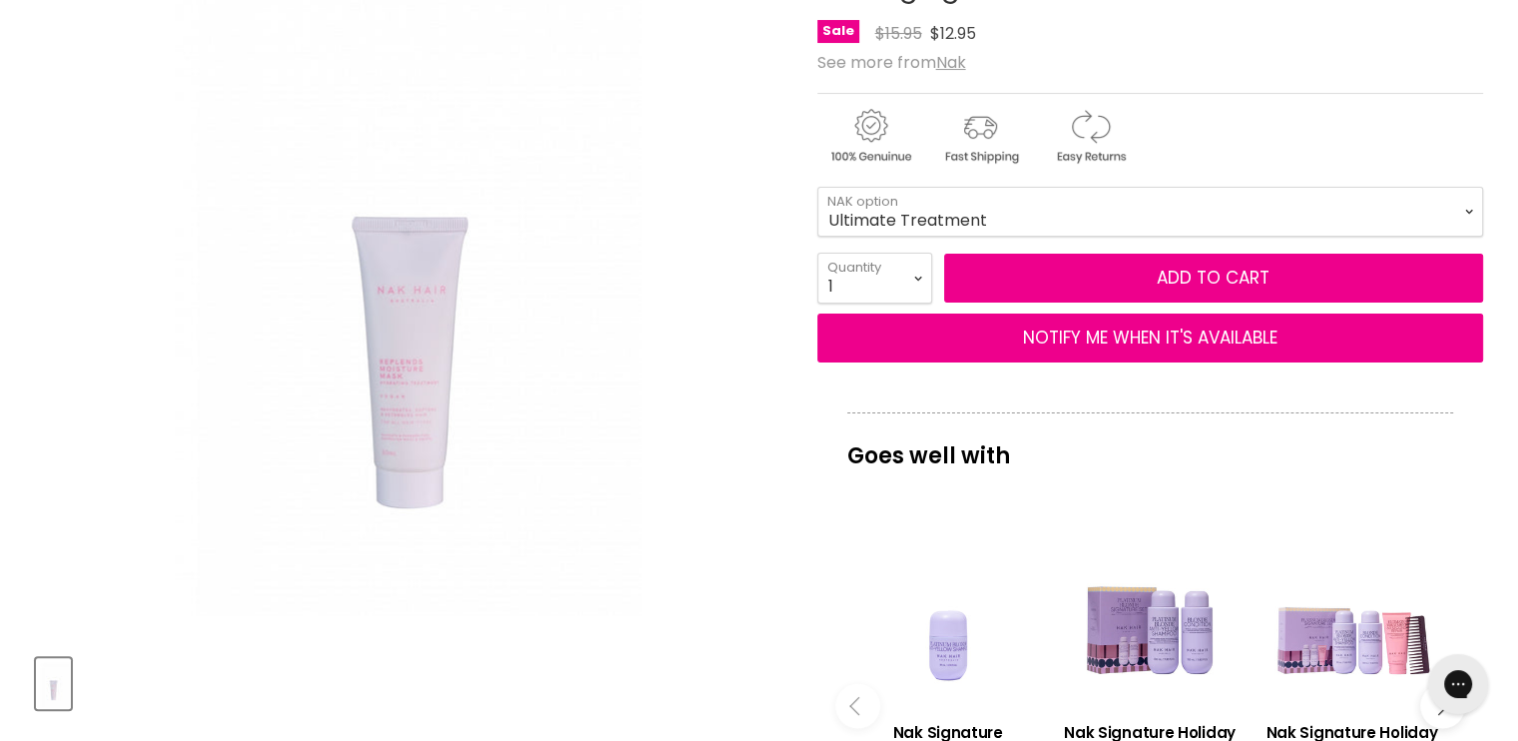
scroll to position [200, 0]
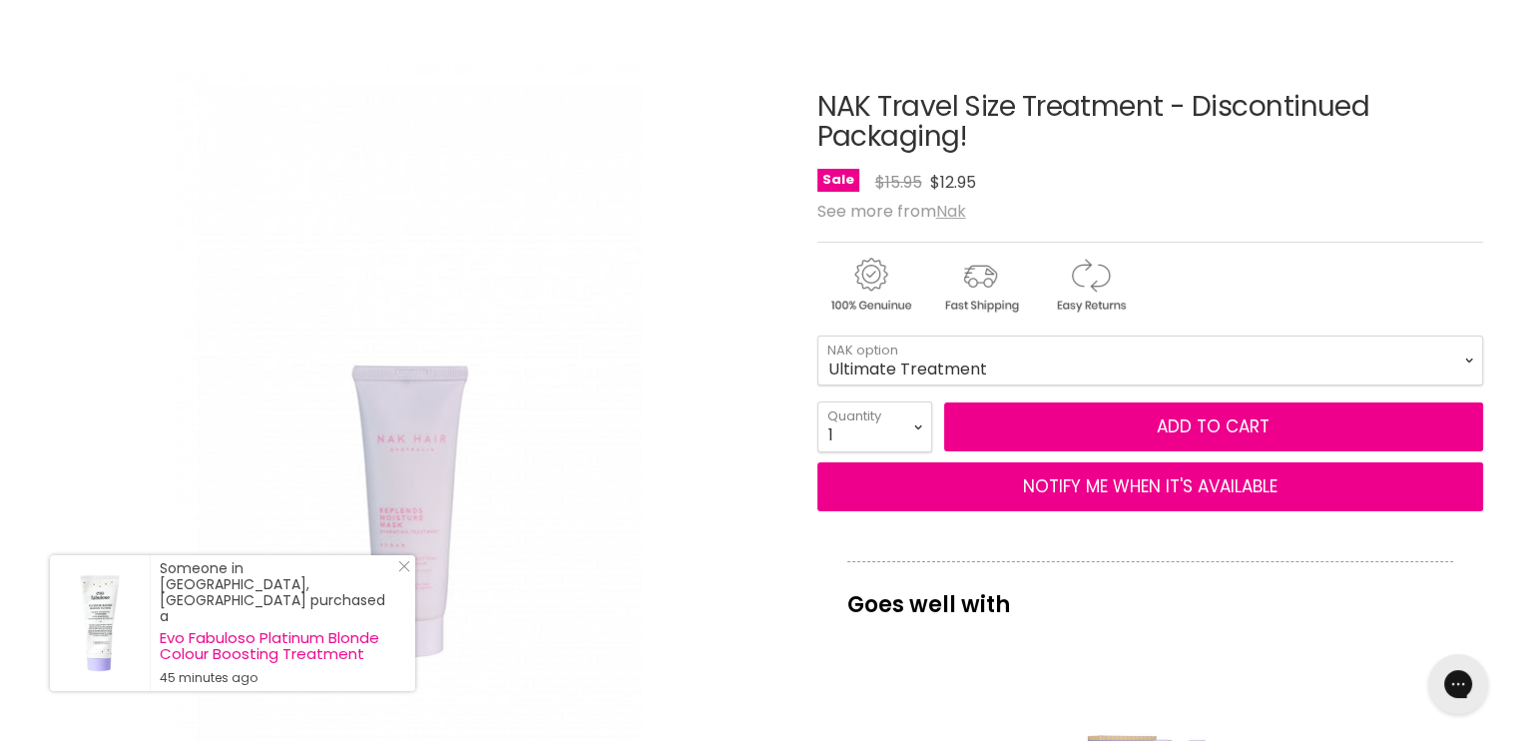
click at [954, 214] on u "Nak" at bounding box center [951, 211] width 30 height 23
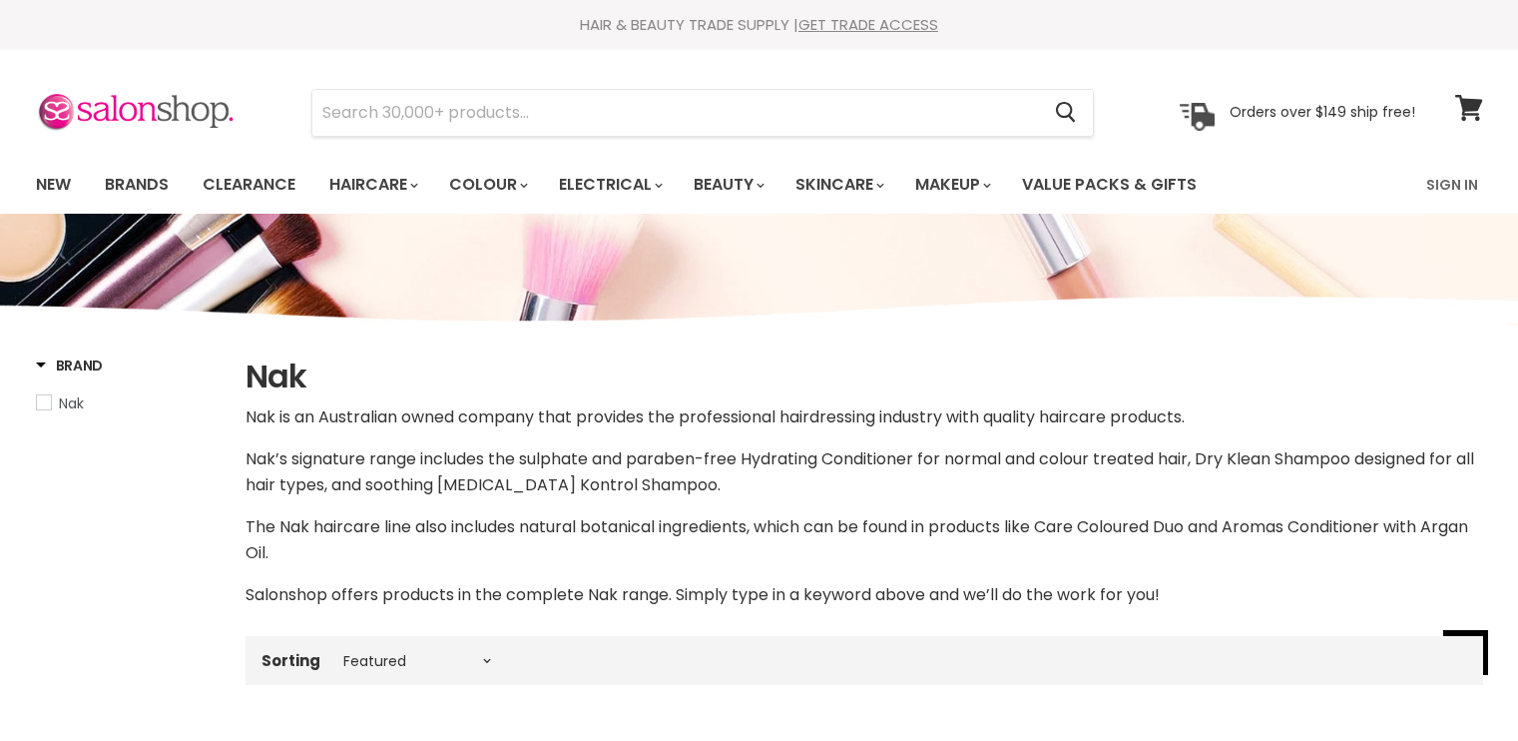
select select "manual"
